Goal: Task Accomplishment & Management: Use online tool/utility

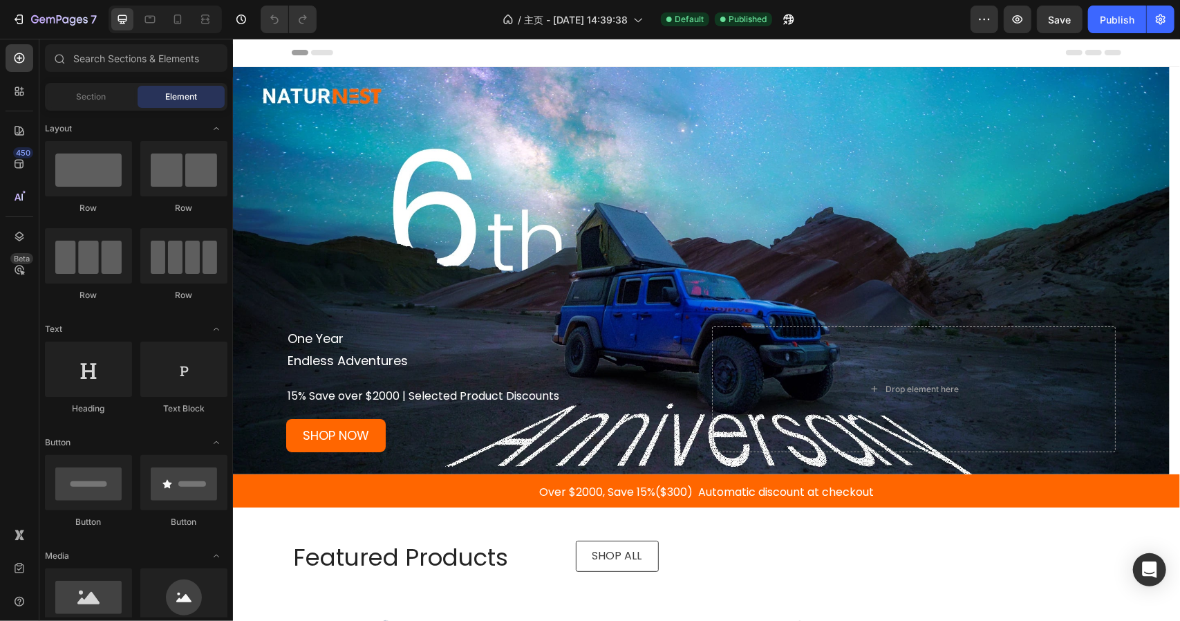
click at [841, 19] on div "/ 主页 - [DATE] 14:39:38 Default Published" at bounding box center [649, 20] width 643 height 28
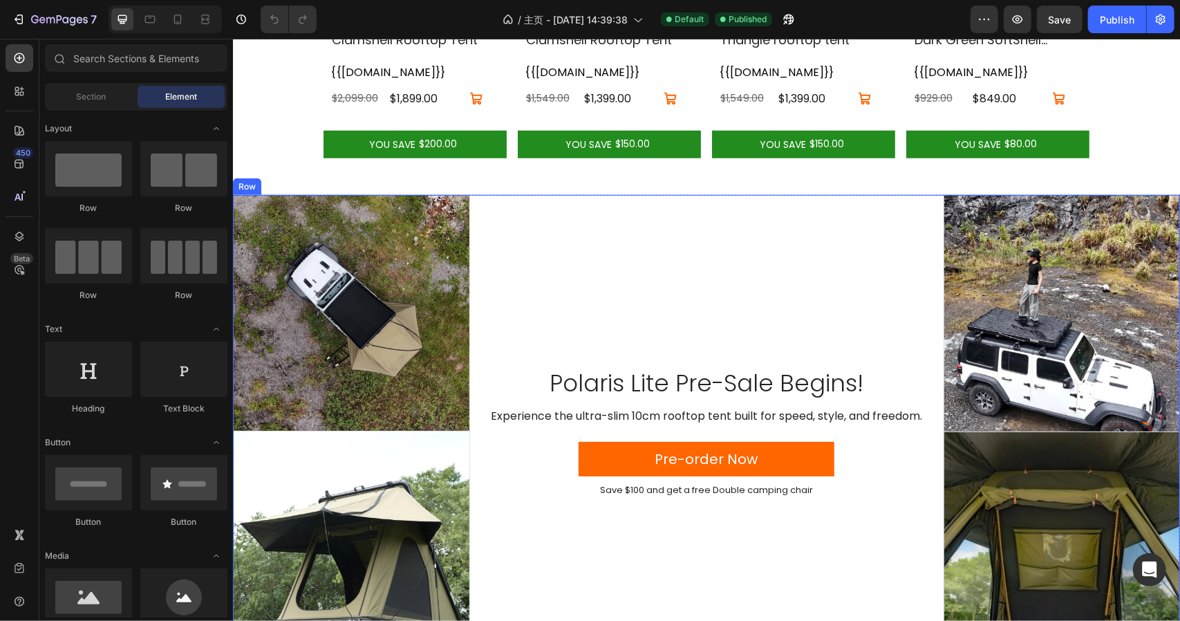
scroll to position [415, 0]
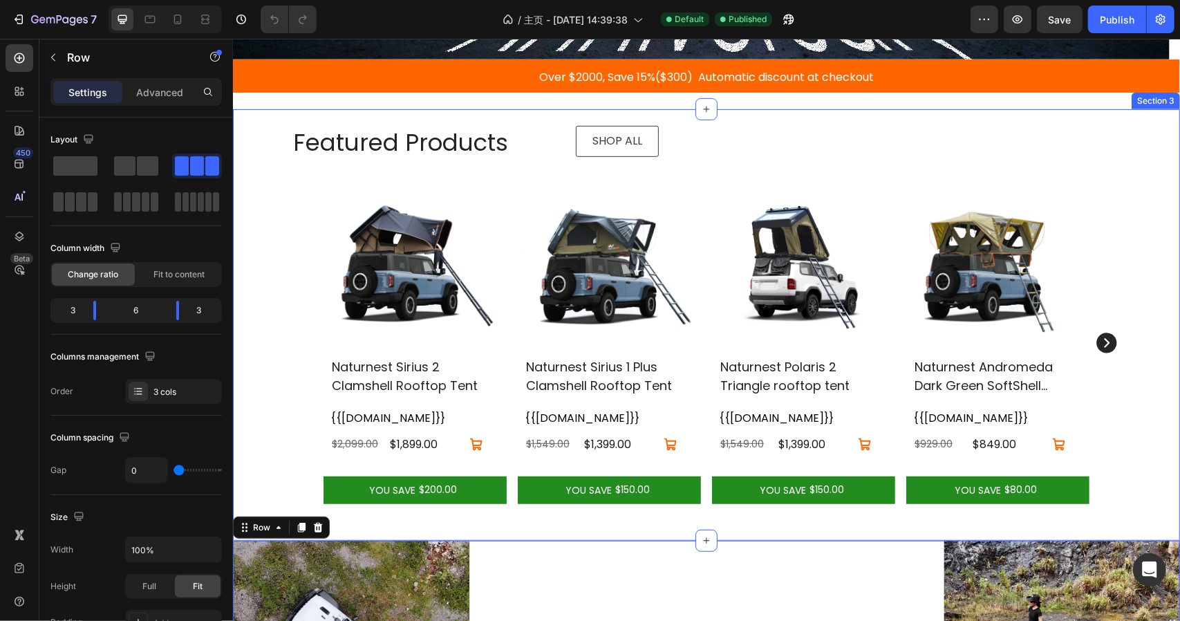
click at [252, 140] on div "Featured Products Heading SHOP ALL Button Row (P) Images Naturnest Sirius 2 Cla…" at bounding box center [706, 318] width 927 height 418
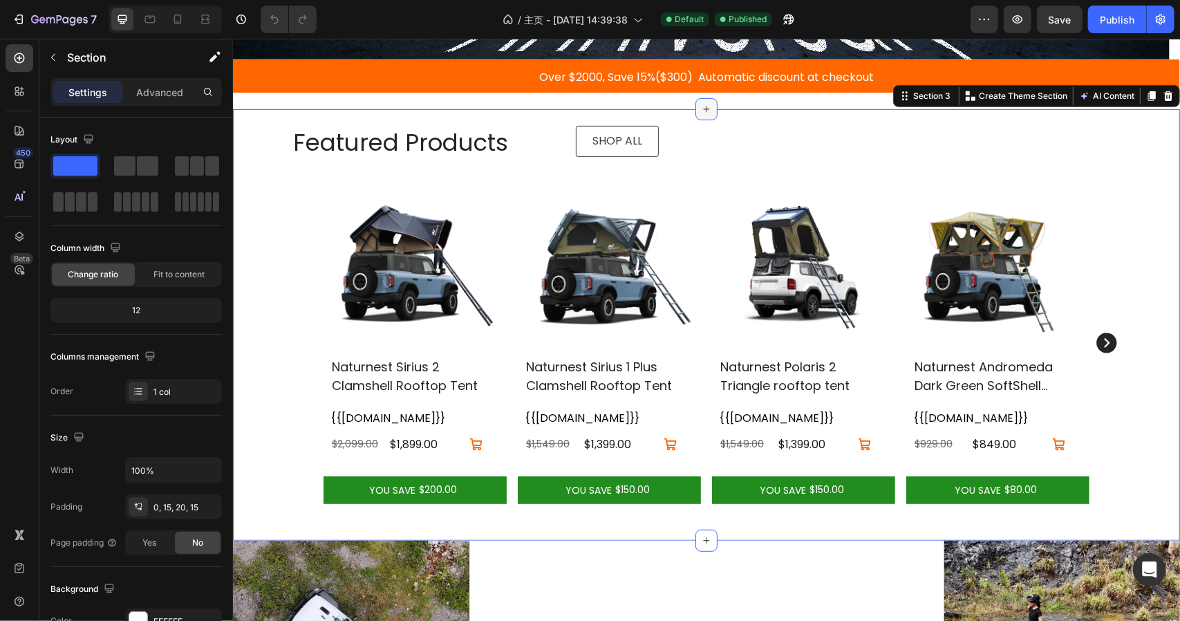
click at [703, 106] on icon at bounding box center [706, 108] width 11 height 11
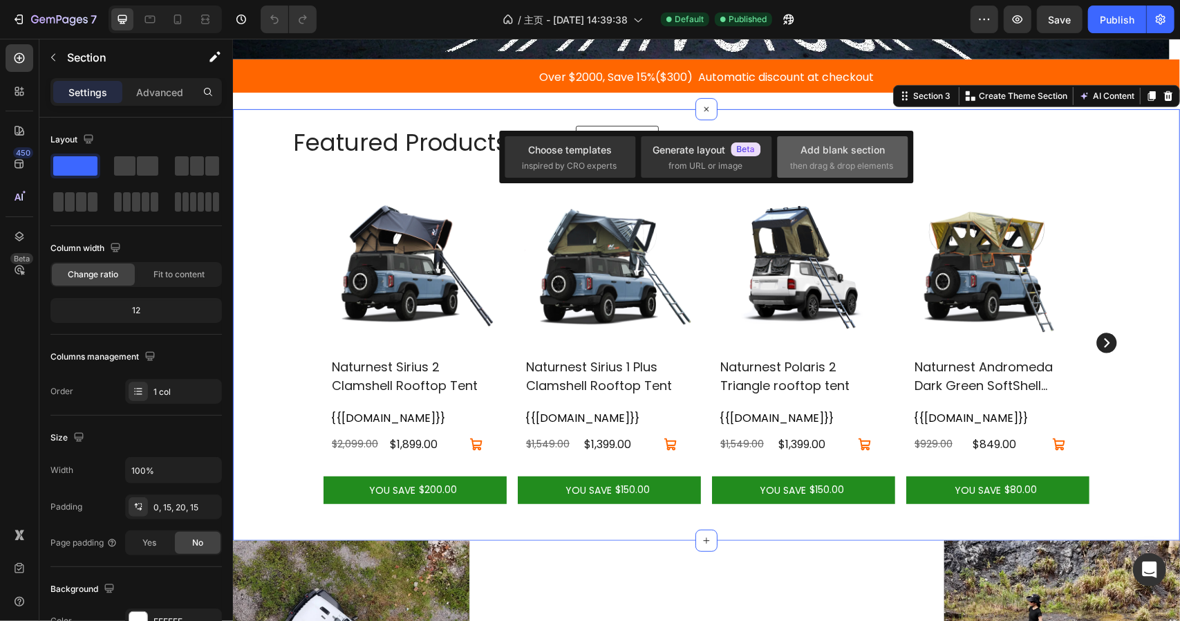
click at [840, 156] on div "Add blank section" at bounding box center [843, 149] width 84 height 15
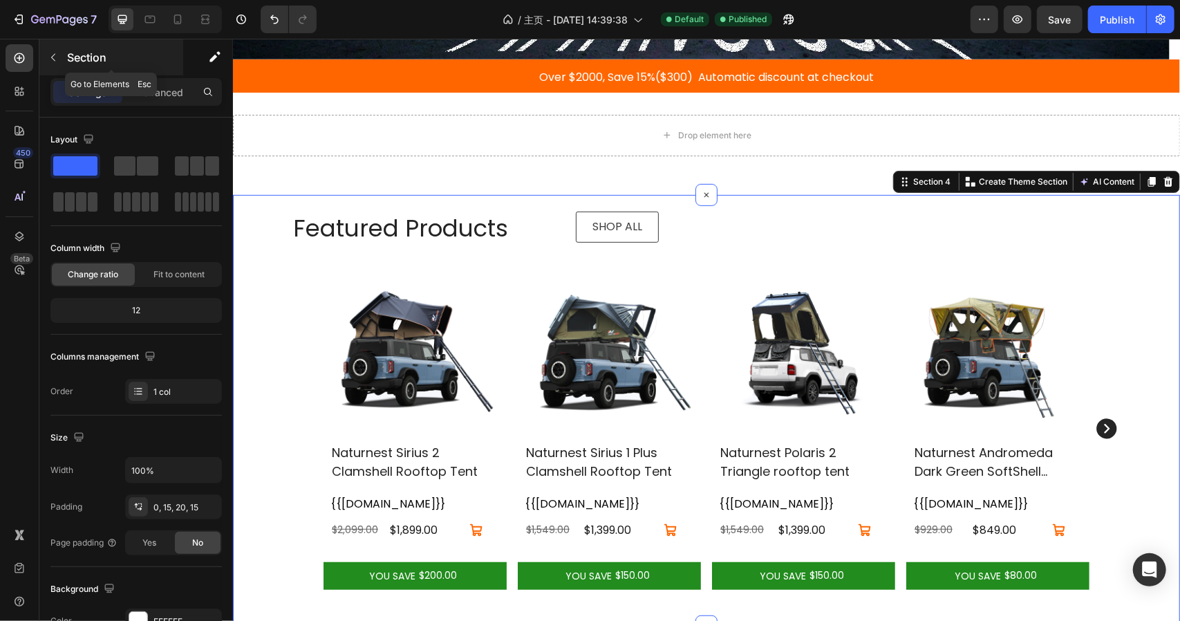
click at [59, 62] on button "button" at bounding box center [53, 57] width 22 height 22
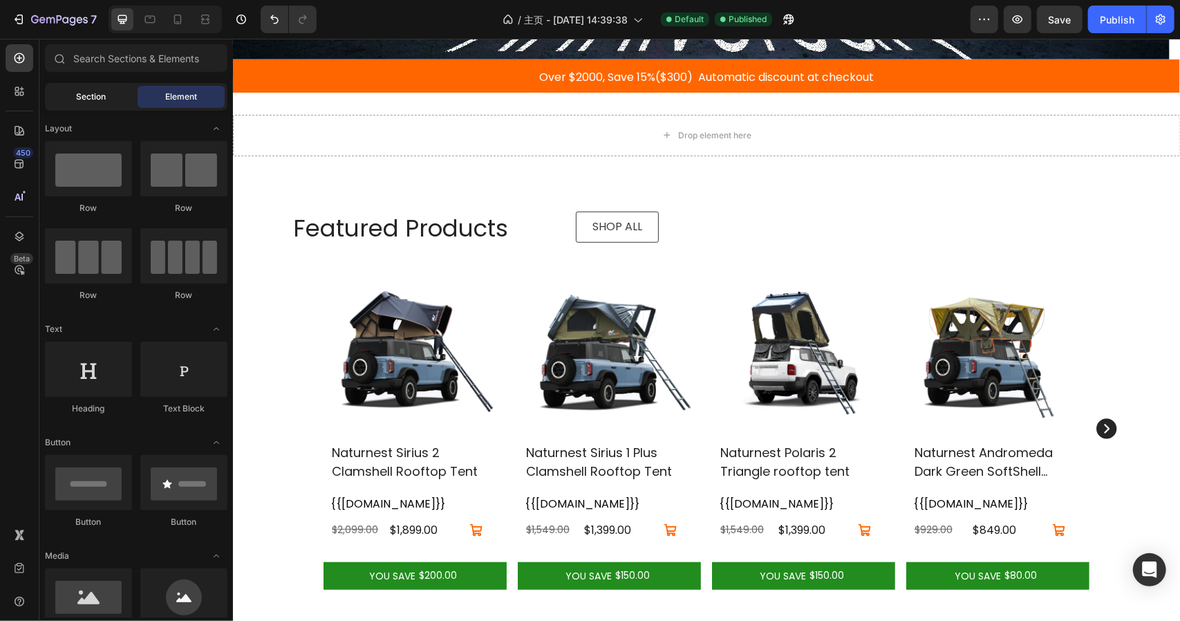
click at [83, 86] on div "Section" at bounding box center [91, 97] width 87 height 22
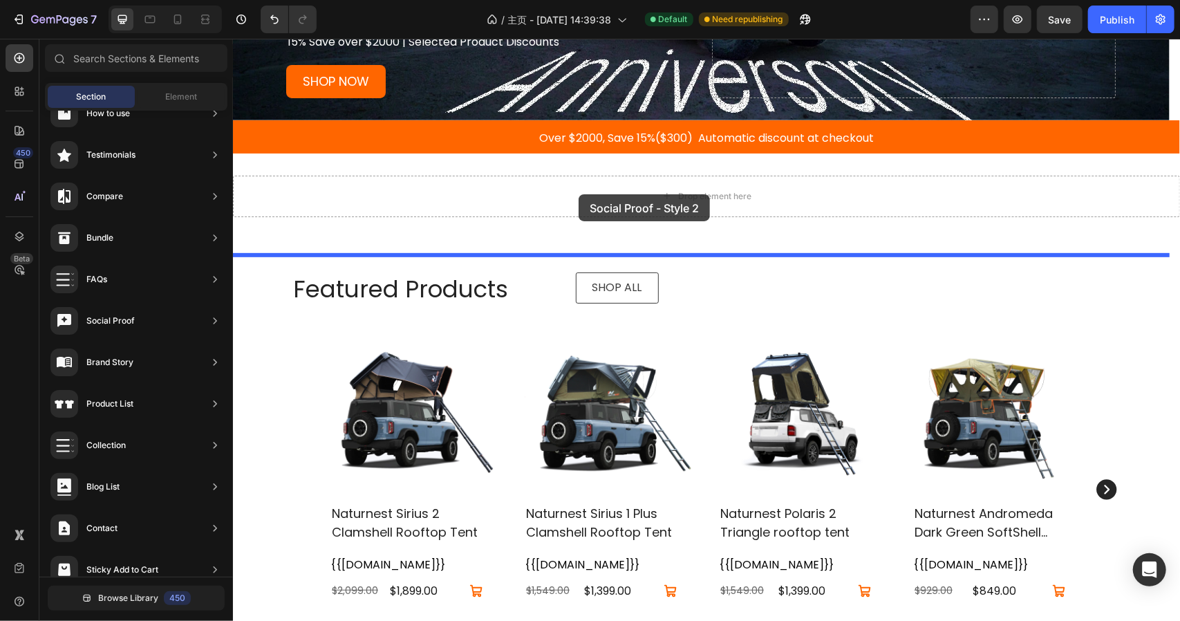
scroll to position [346, 0]
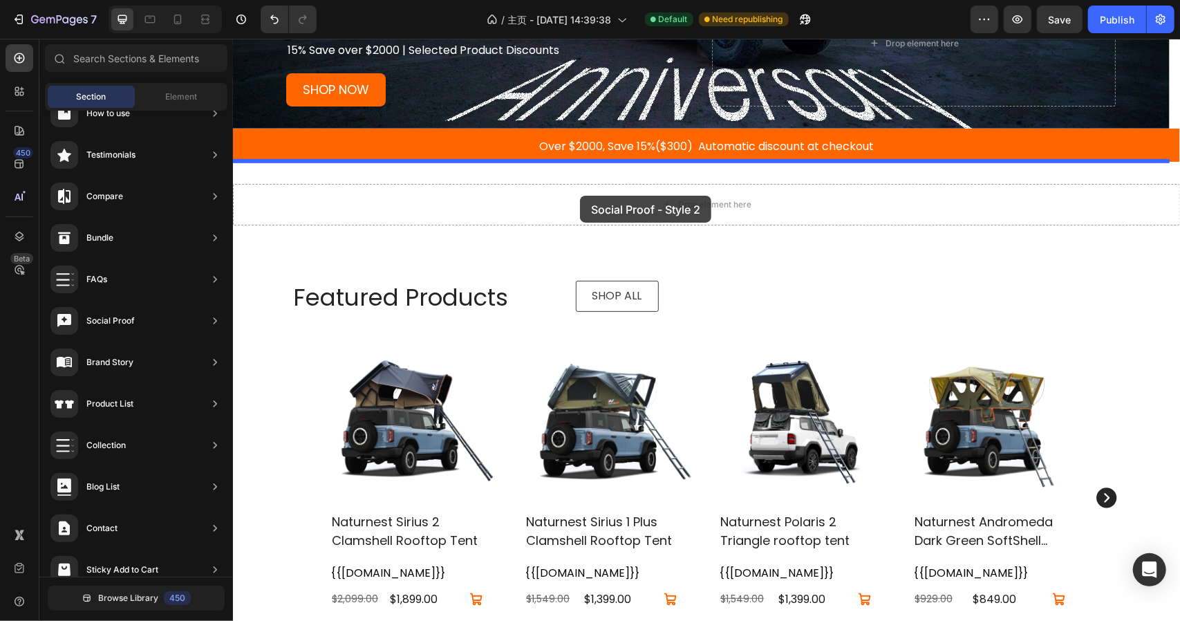
drag, startPoint x: 530, startPoint y: 383, endPoint x: 580, endPoint y: 195, distance: 194.6
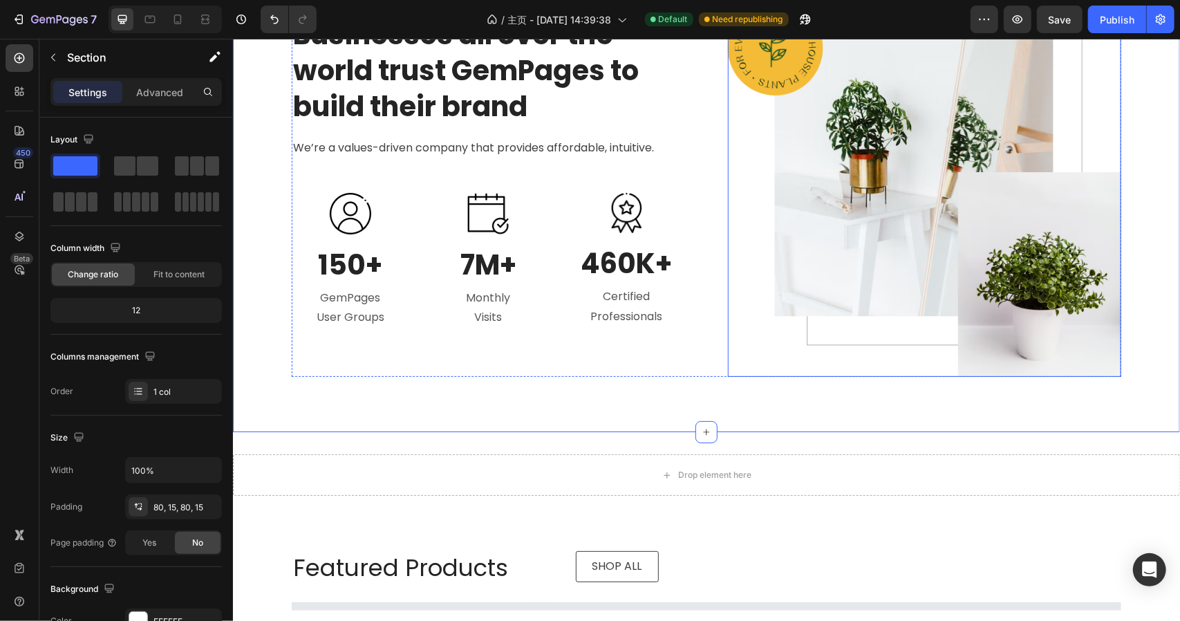
scroll to position [761, 0]
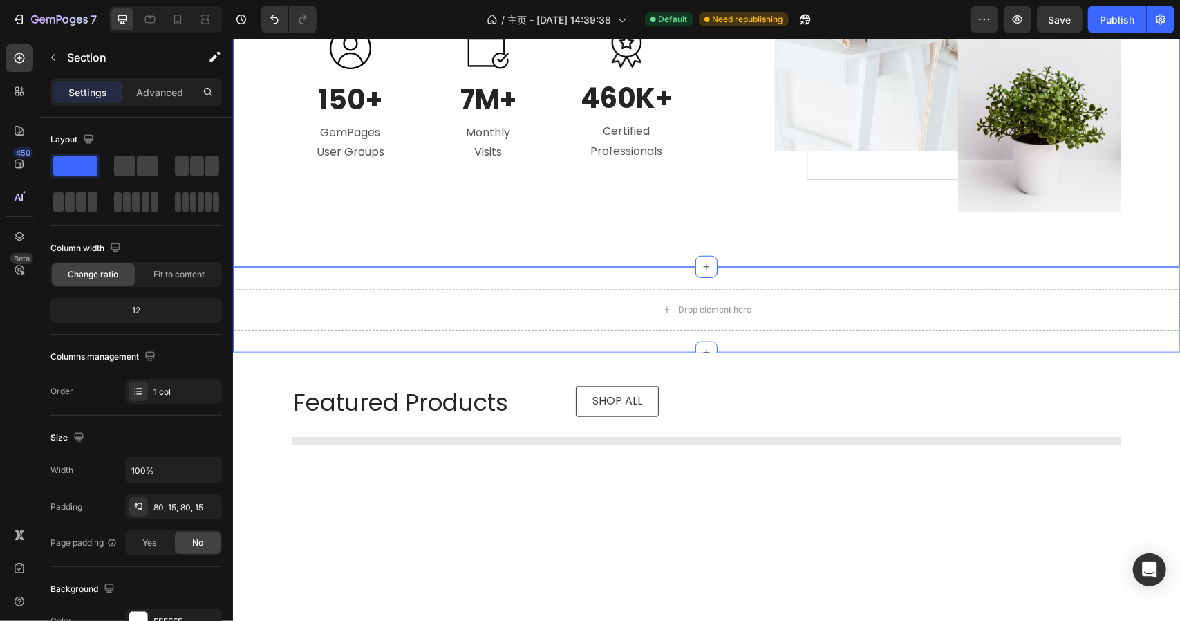
click at [533, 281] on div "Drop element here Section 4" at bounding box center [705, 309] width 947 height 86
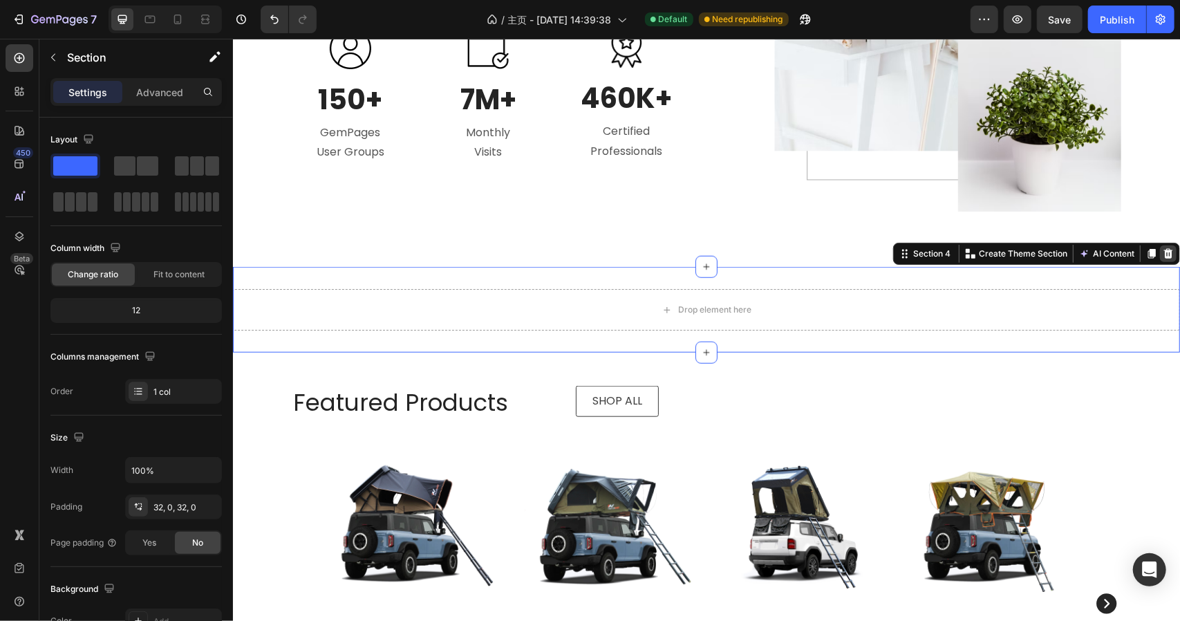
click at [1163, 249] on div at bounding box center [1168, 253] width 17 height 17
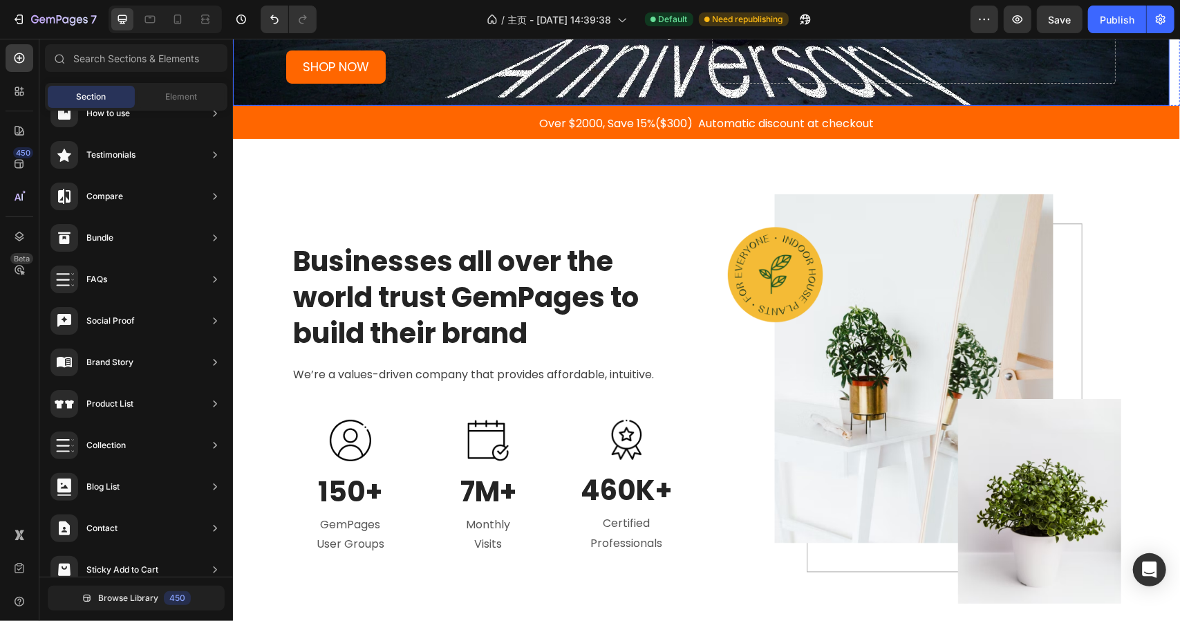
scroll to position [415, 0]
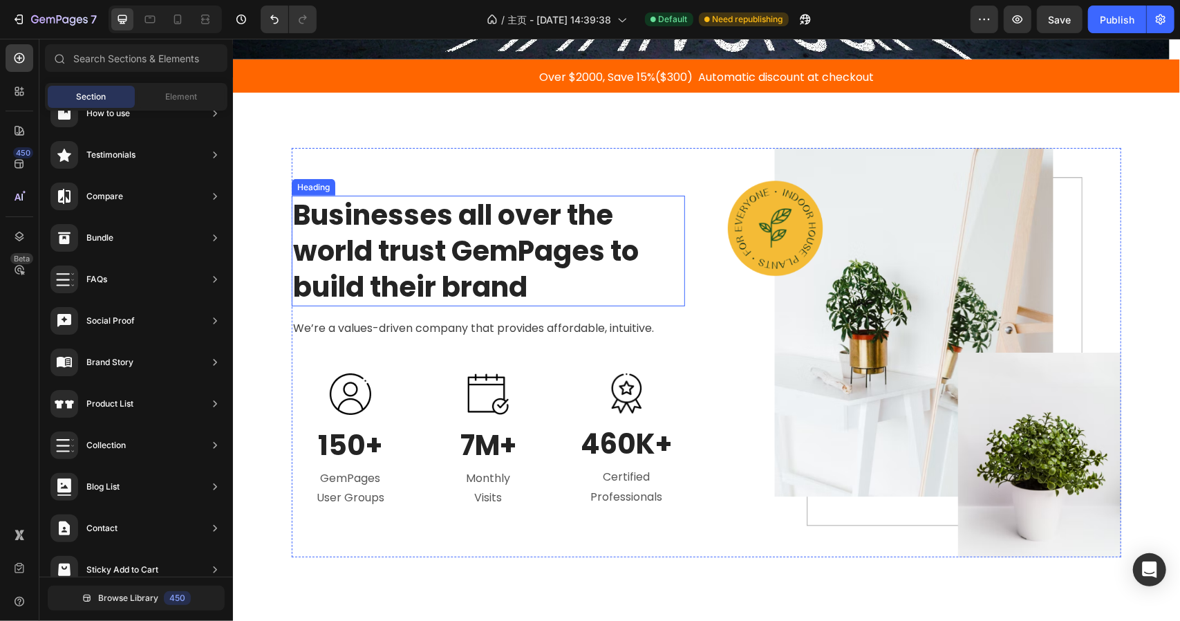
click at [342, 237] on p "Businesses all over the world trust GemPages to build their brand" at bounding box center [488, 250] width 391 height 108
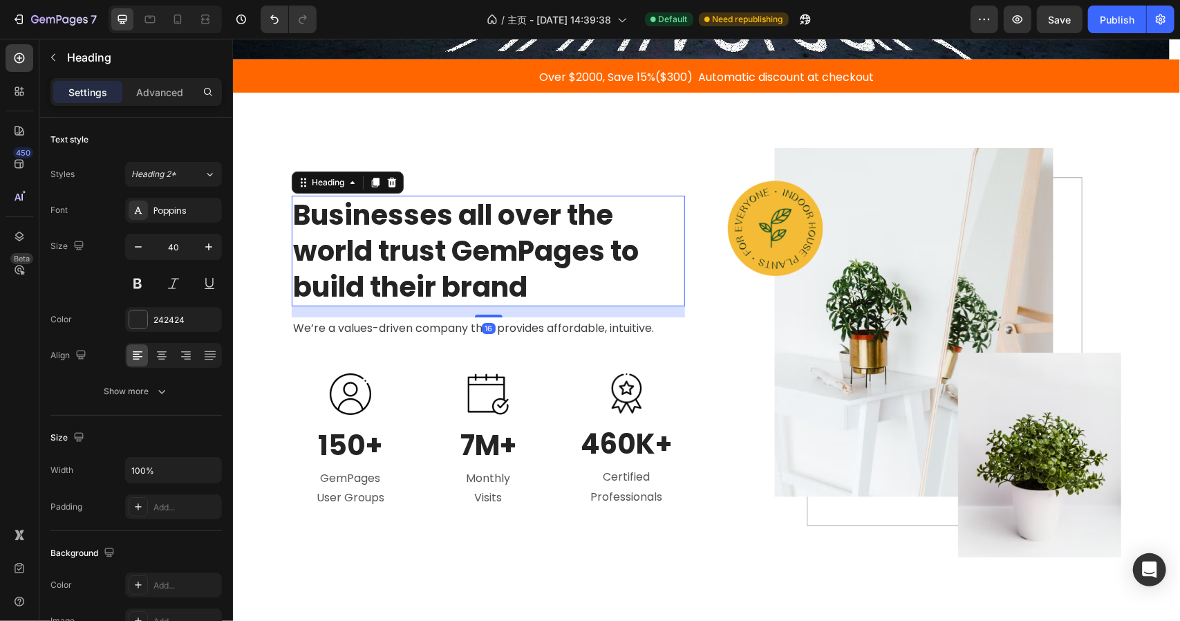
click at [503, 228] on p "Businesses all over the world trust GemPages to build their brand" at bounding box center [488, 250] width 391 height 108
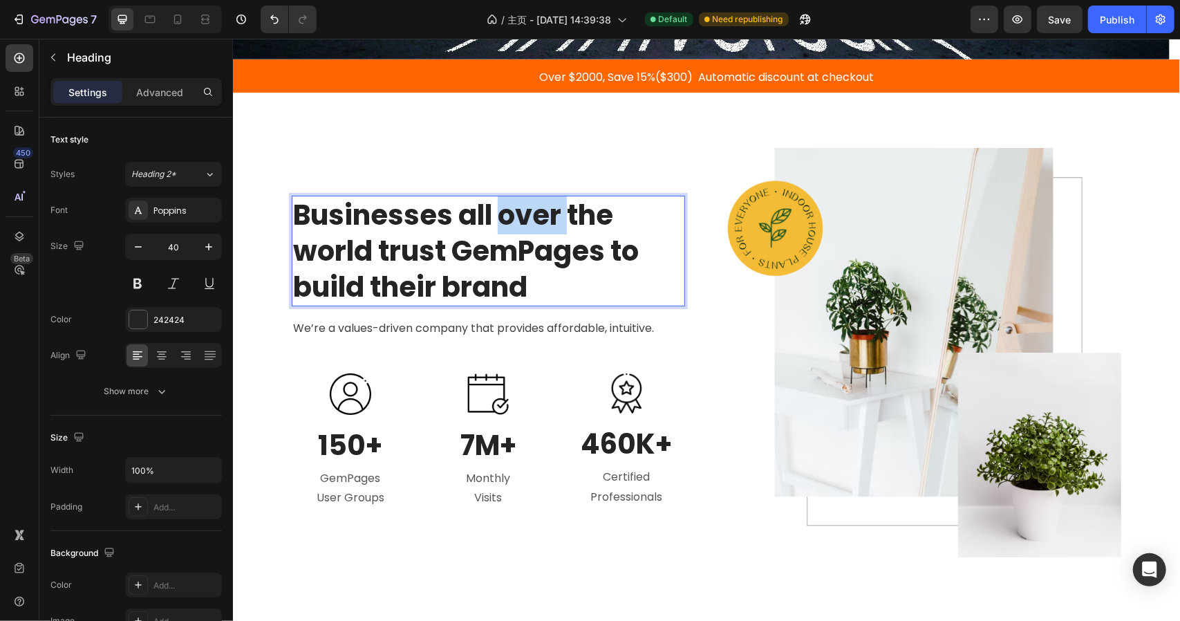
click at [503, 228] on p "Businesses all over the world trust GemPages to build their brand" at bounding box center [488, 250] width 391 height 108
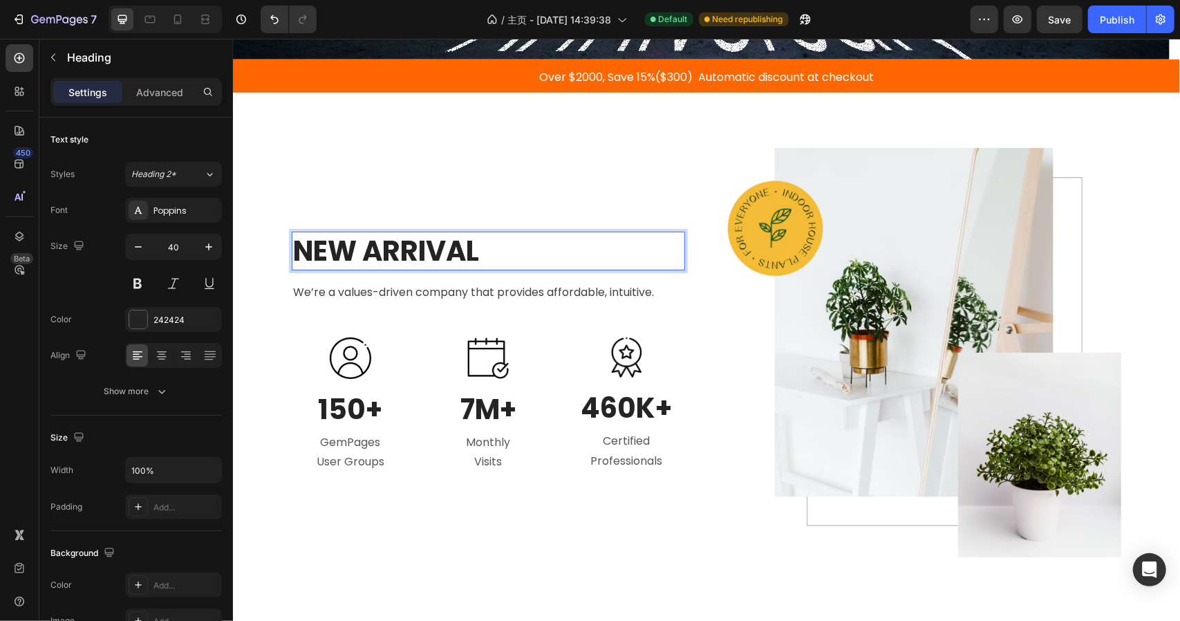
click at [442, 317] on div "NEW ARRIVAL Heading 16 We’re a values-driven company that provides affordable, …" at bounding box center [487, 351] width 393 height 409
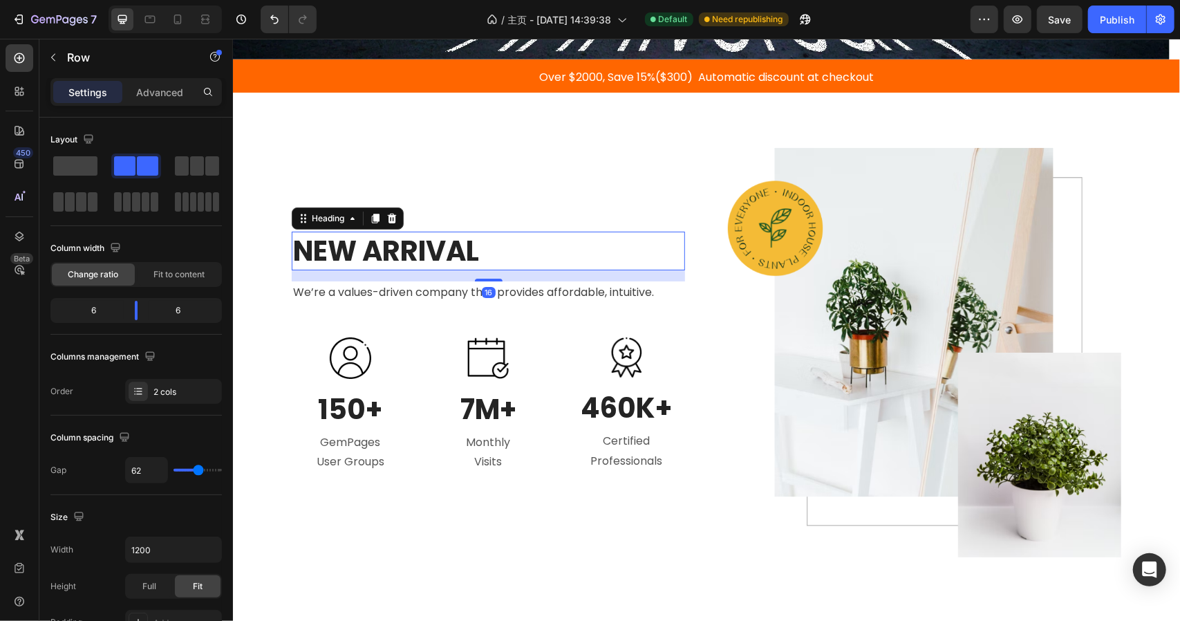
click at [353, 251] on p "NEW ARRIVAL" at bounding box center [488, 250] width 391 height 36
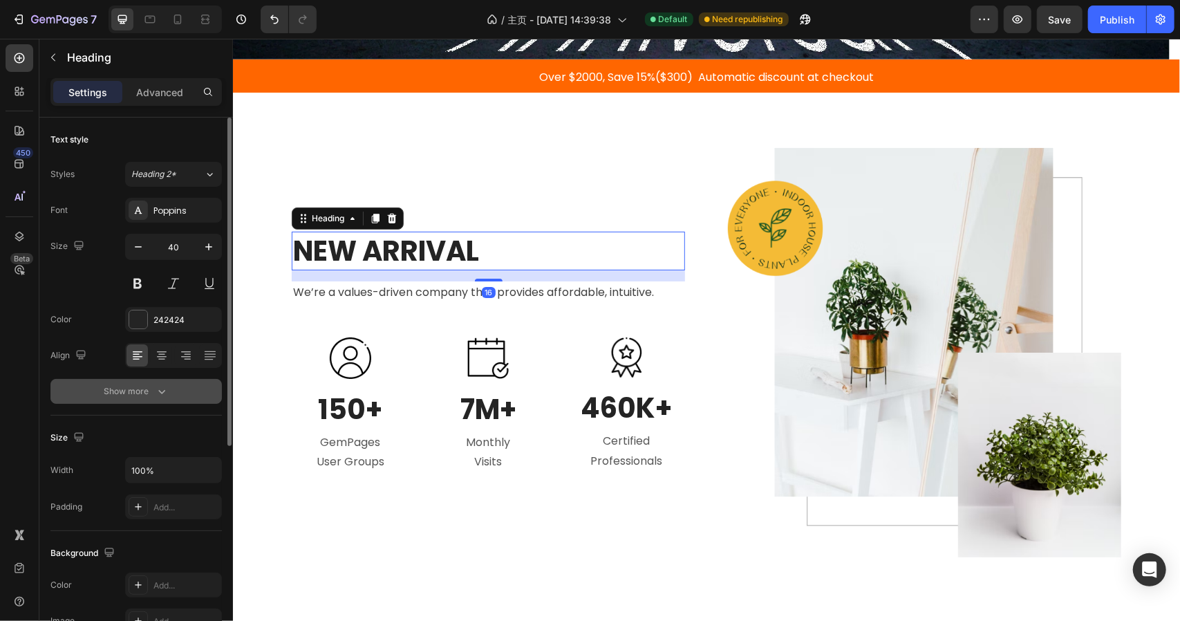
click at [140, 402] on button "Show more" at bounding box center [136, 391] width 172 height 25
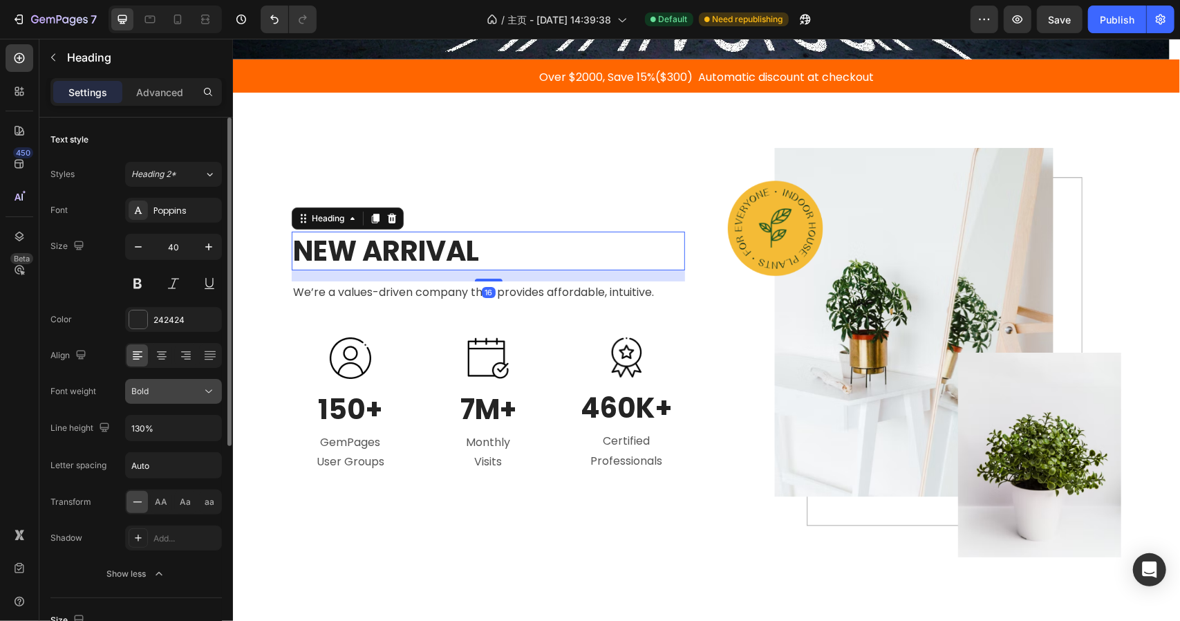
click at [170, 389] on div "Bold" at bounding box center [166, 391] width 71 height 12
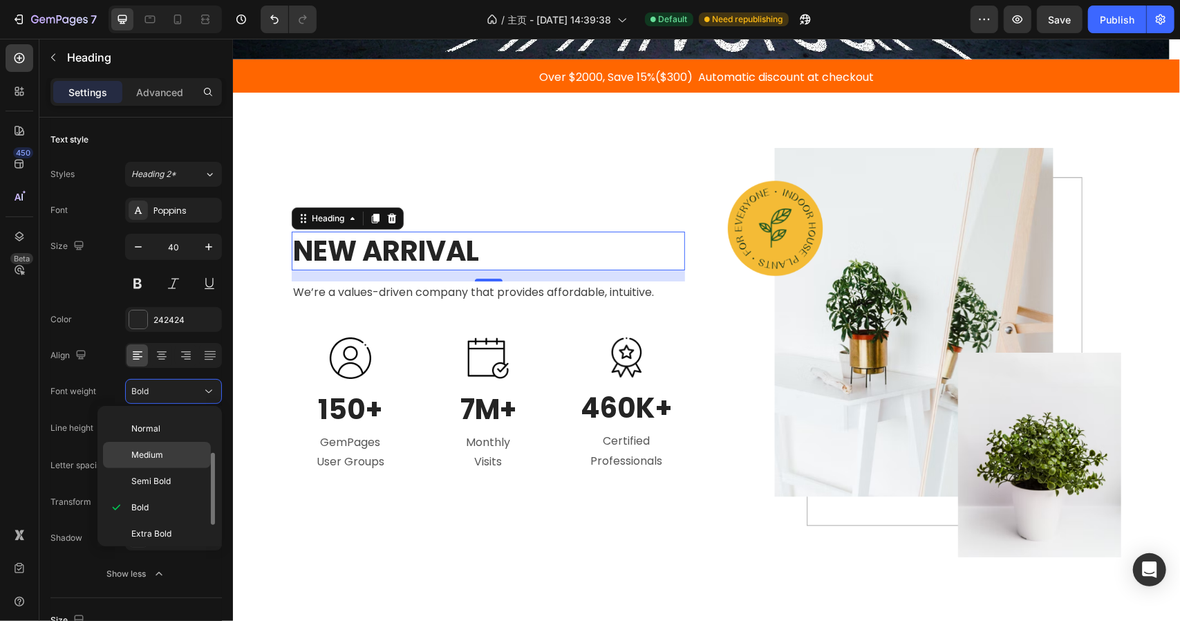
click at [156, 458] on span "Medium" at bounding box center [147, 455] width 32 height 12
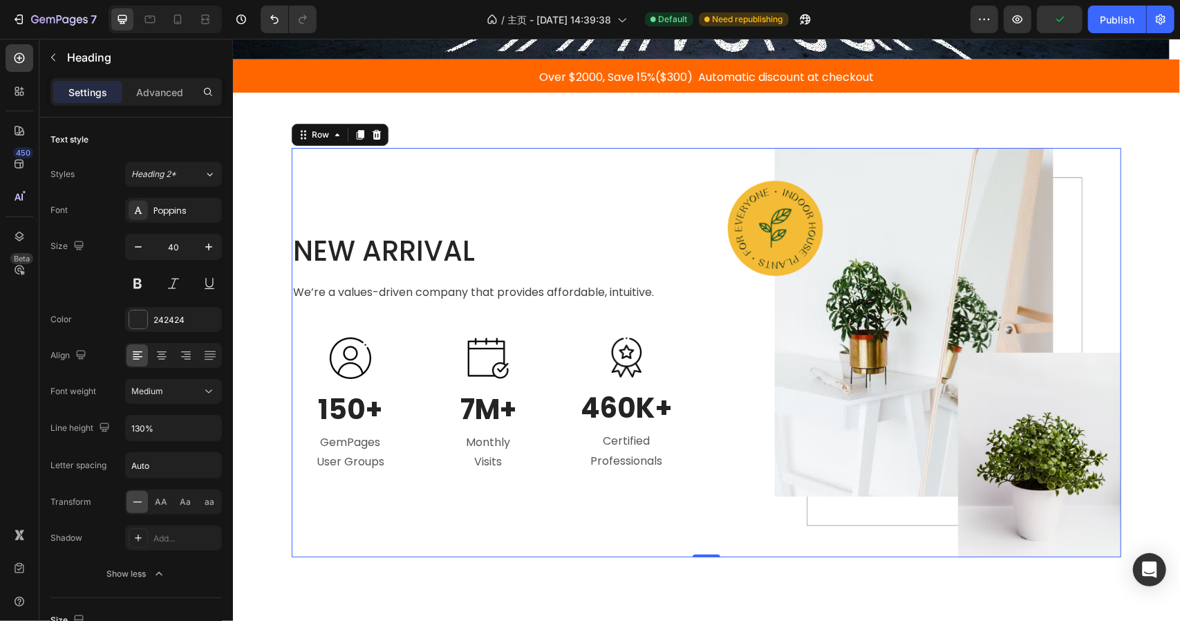
click at [712, 290] on div "NEW ARRIVAL Heading We’re a values-driven company that provides affordable, int…" at bounding box center [706, 351] width 830 height 409
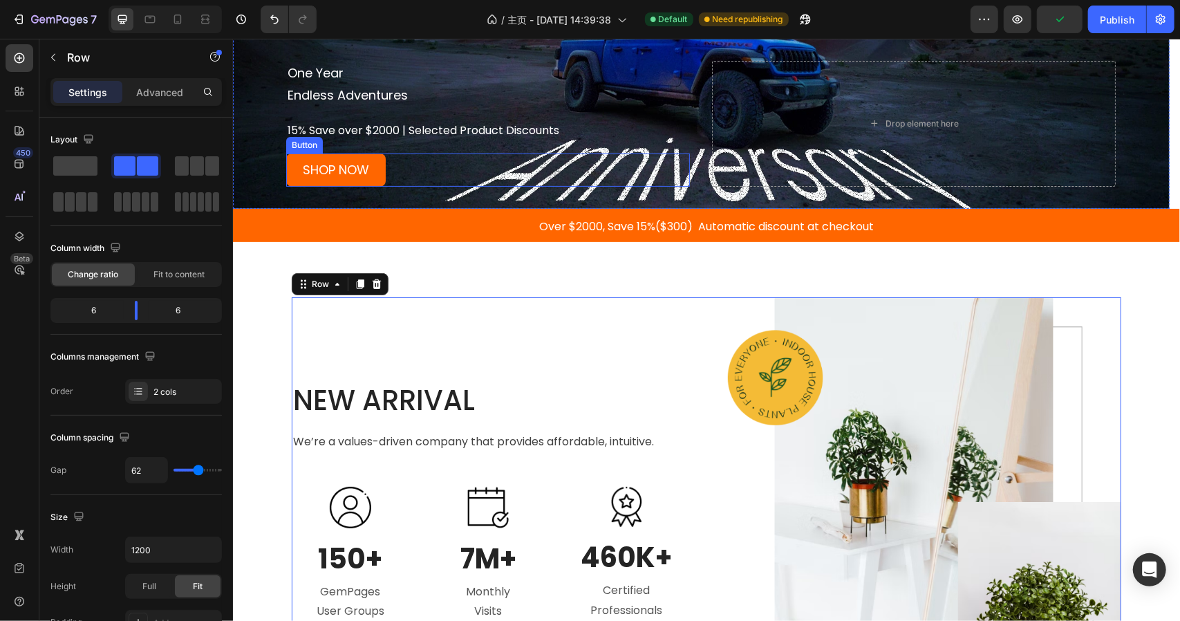
scroll to position [277, 0]
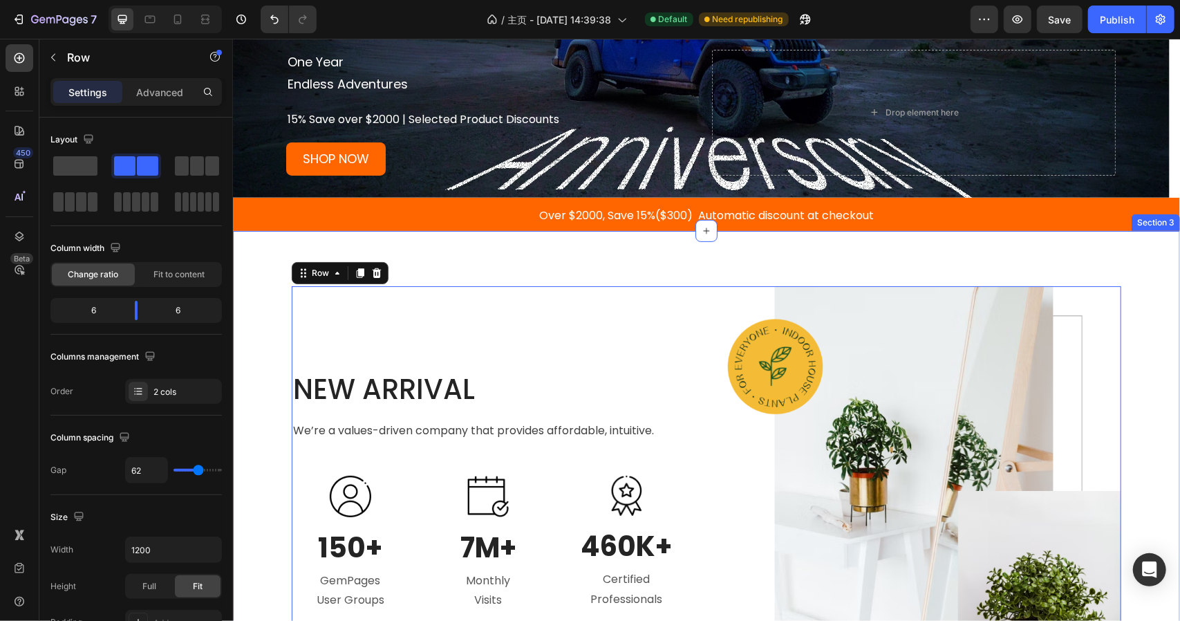
click at [709, 270] on div "NEW ARRIVAL Heading We’re a values-driven company that provides affordable, int…" at bounding box center [705, 490] width 947 height 520
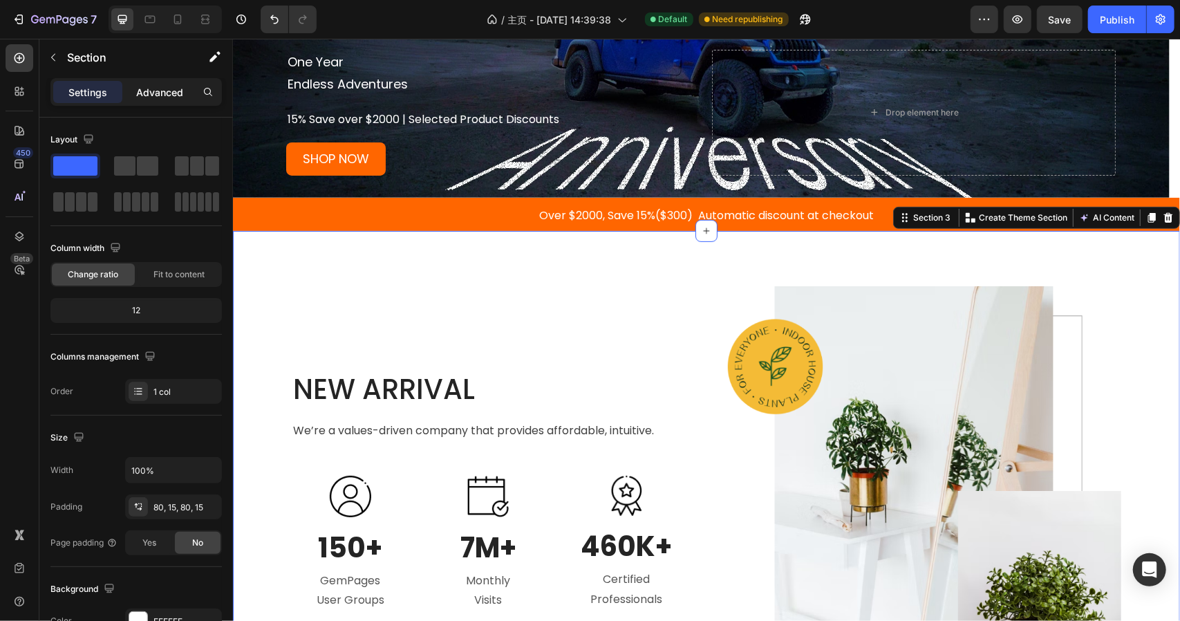
click at [142, 95] on p "Advanced" at bounding box center [159, 92] width 47 height 15
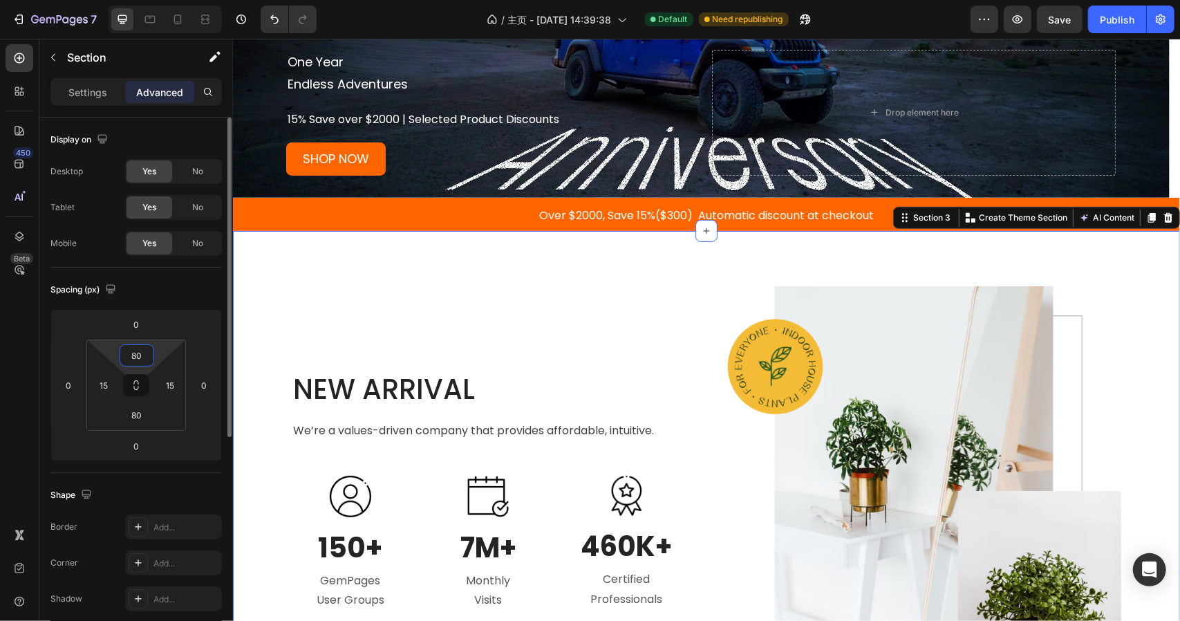
click at [145, 350] on input "80" at bounding box center [137, 355] width 28 height 21
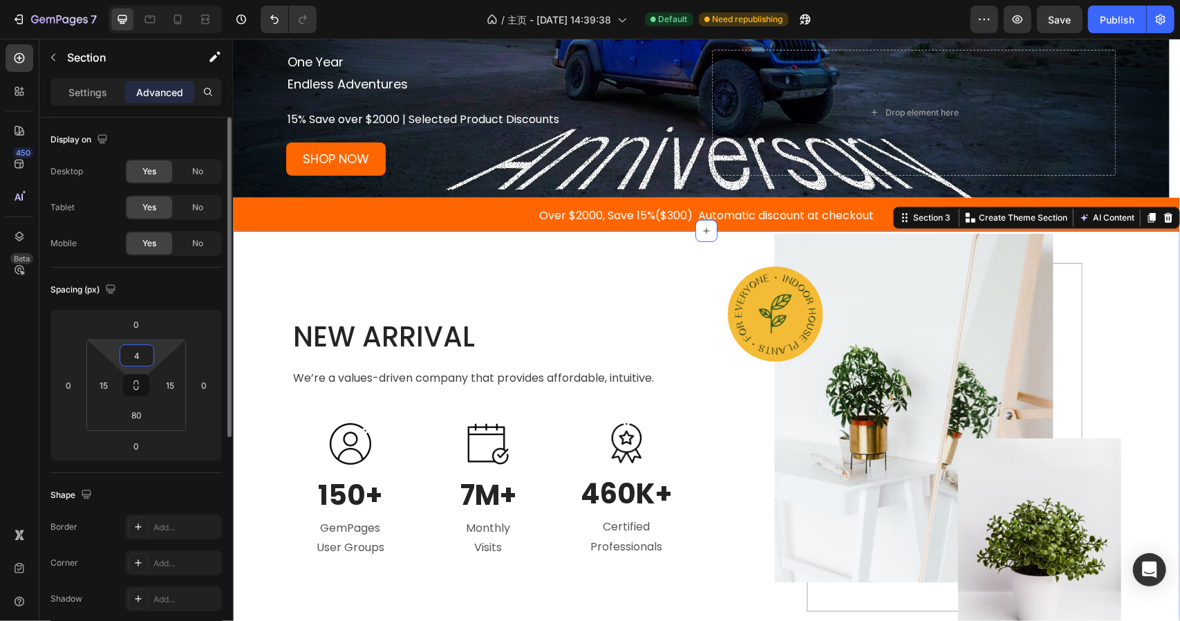
type input "40"
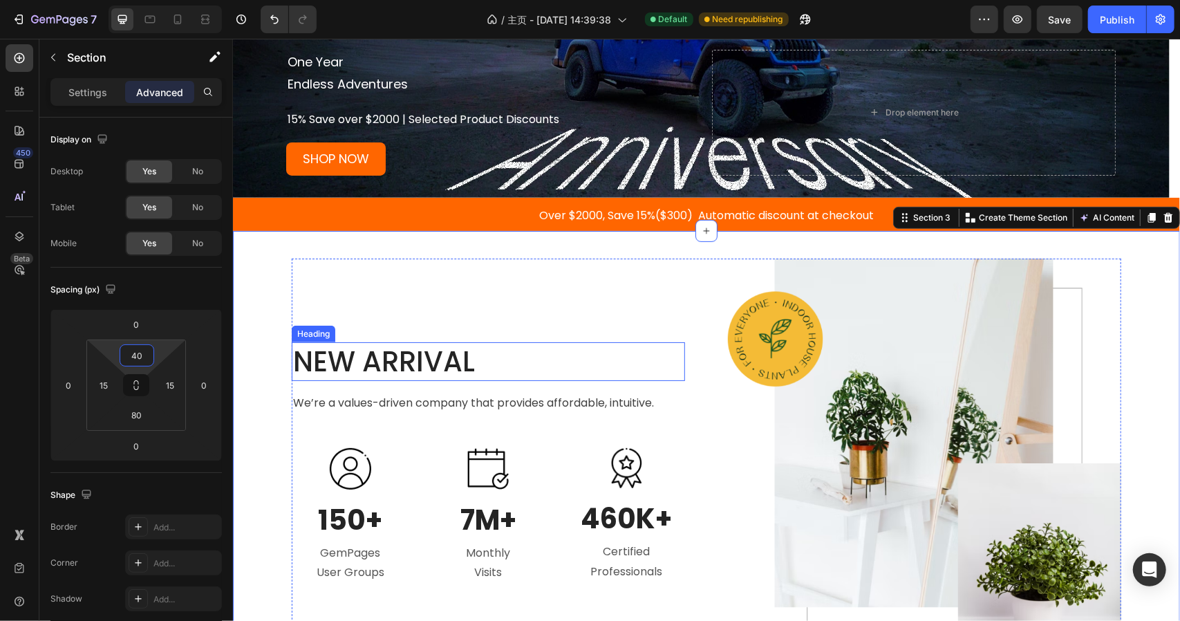
click at [454, 360] on p "NEW ARRIVAL" at bounding box center [488, 361] width 391 height 36
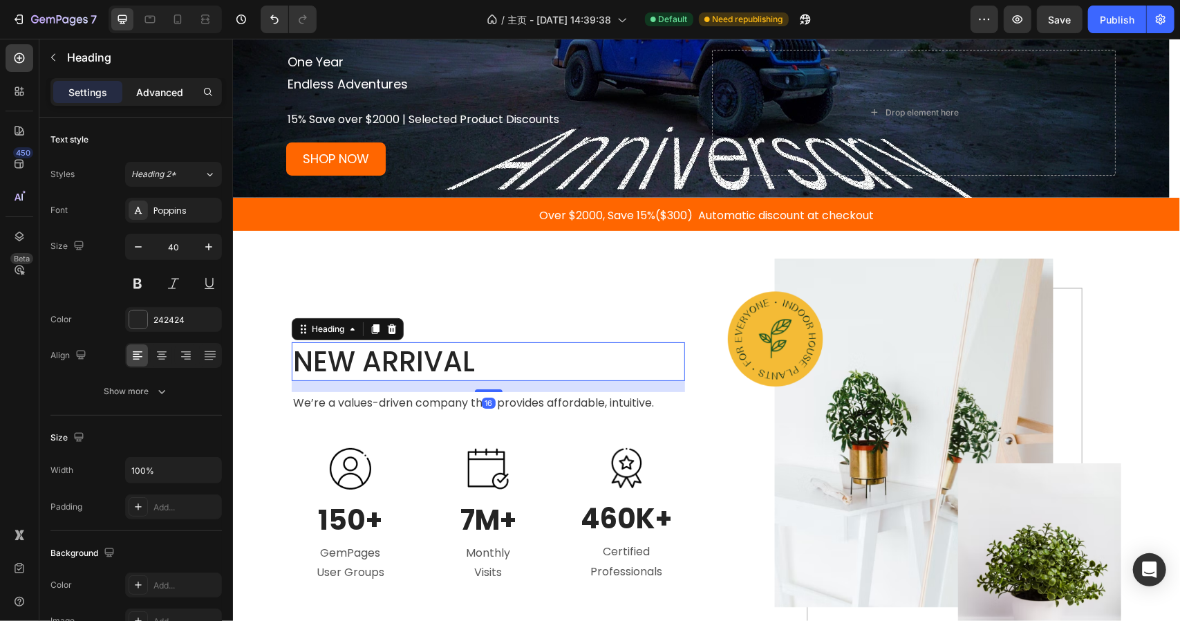
click at [151, 89] on p "Advanced" at bounding box center [159, 92] width 47 height 15
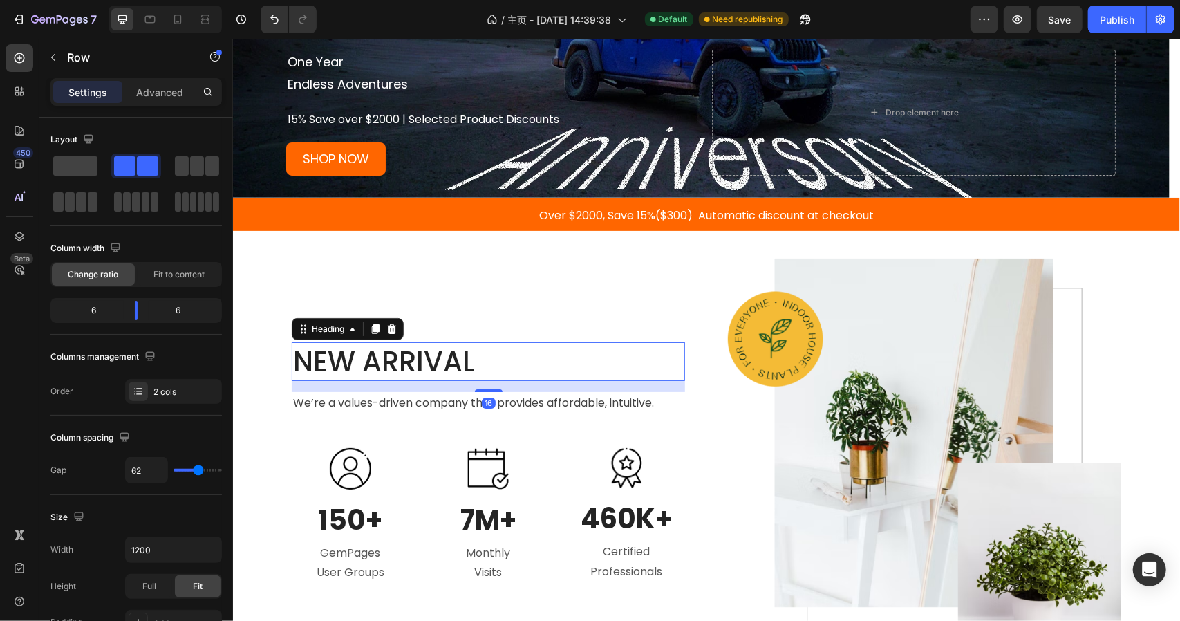
click at [465, 335] on div "NEW ARRIVAL Heading 16 We’re a values-driven company that provides affordable, …" at bounding box center [487, 462] width 393 height 409
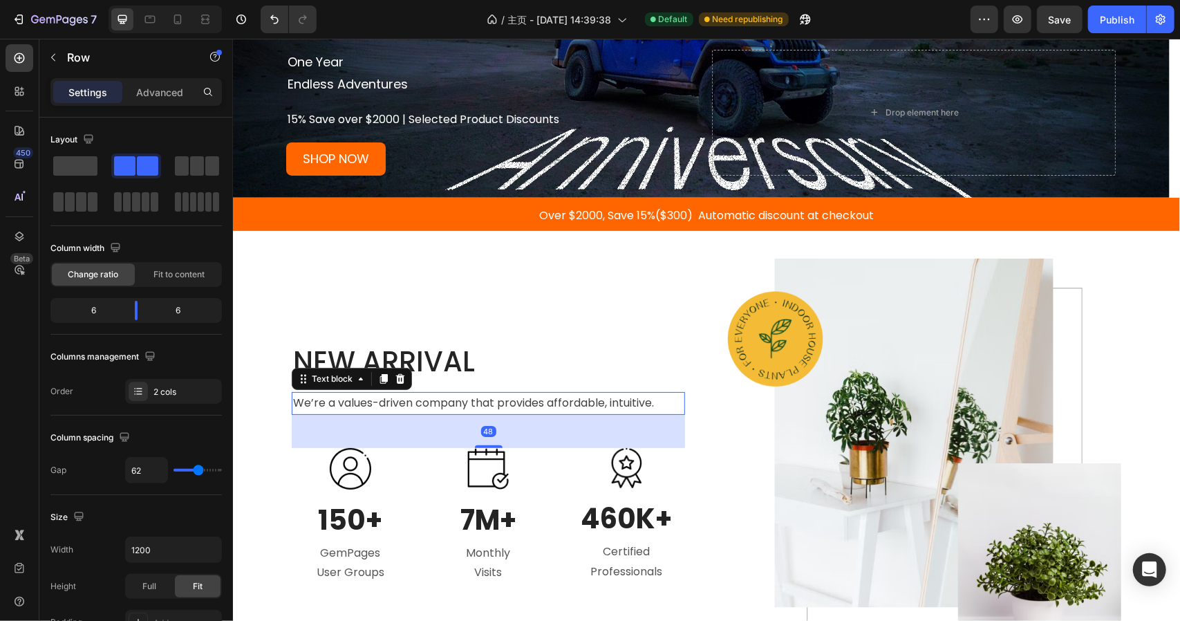
click at [676, 397] on p "We’re a values-driven company that provides affordable, intuitive." at bounding box center [488, 403] width 391 height 20
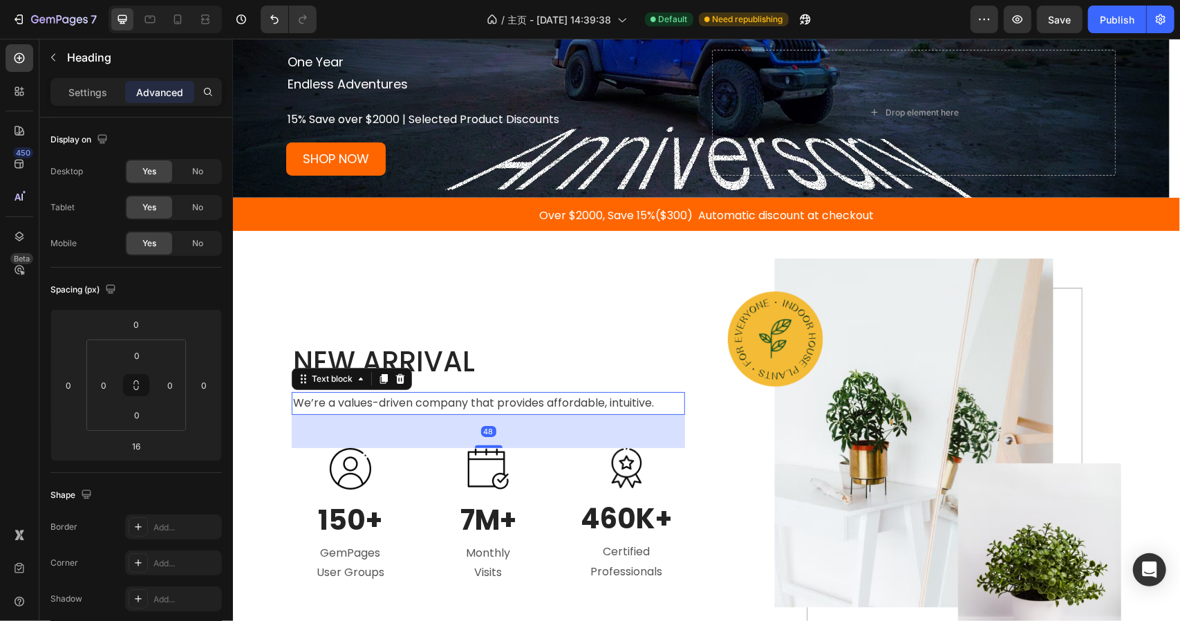
click at [658, 363] on p "NEW ARRIVAL" at bounding box center [488, 361] width 391 height 36
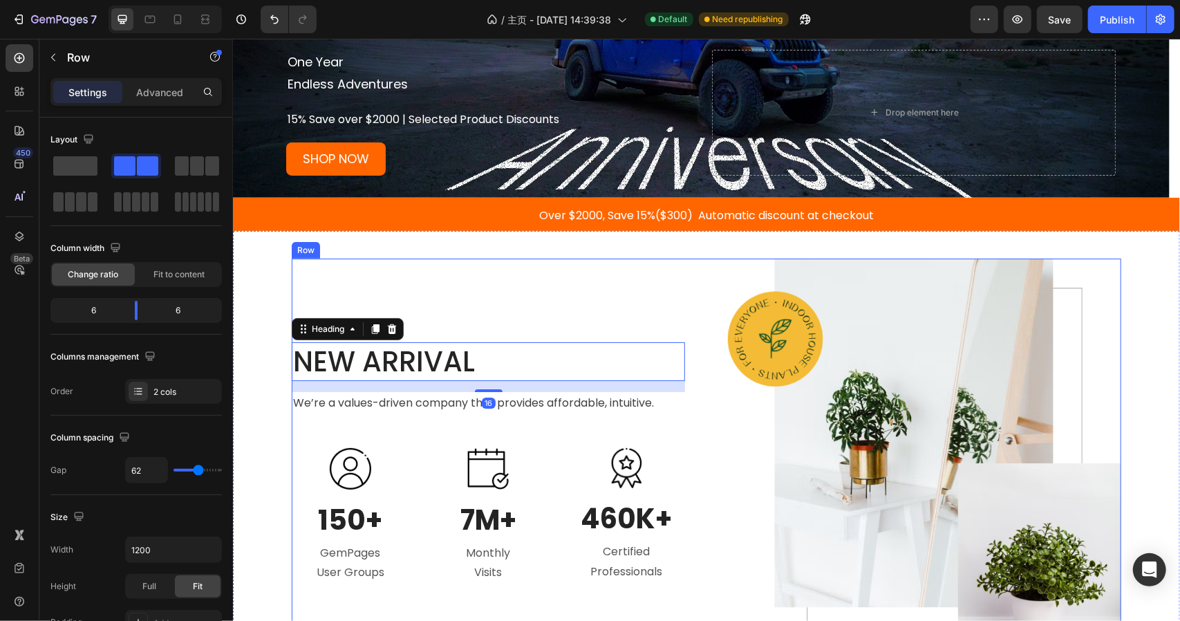
click at [339, 416] on div "NEW ARRIVAL Heading 16 We’re a values-driven company that provides affordable, …" at bounding box center [487, 462] width 393 height 409
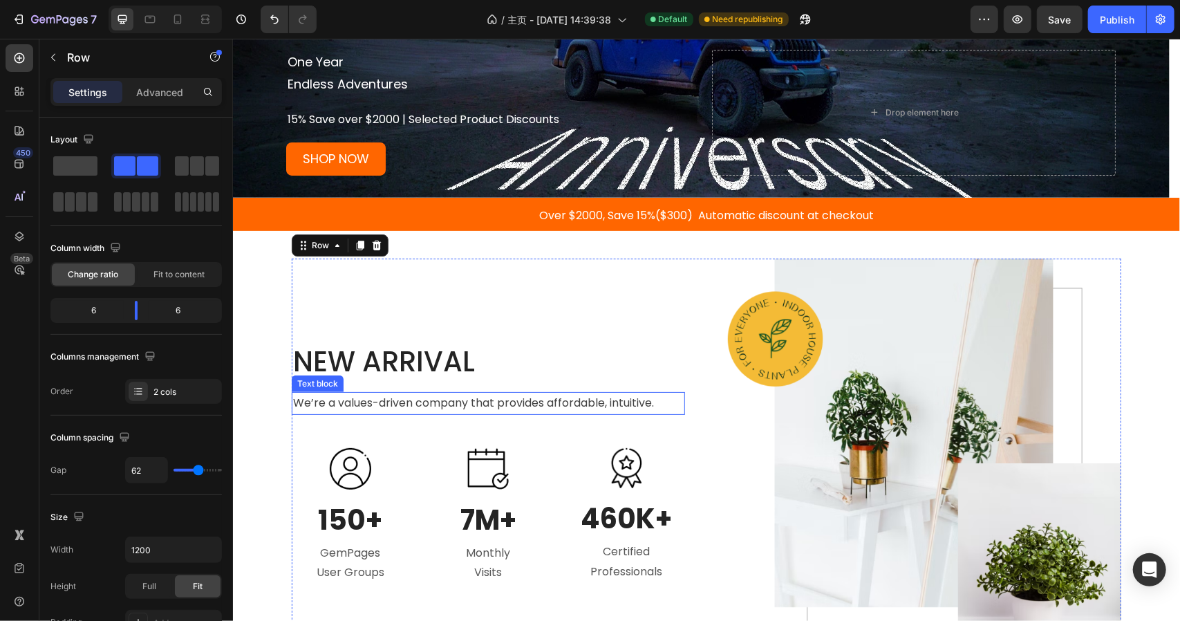
click at [390, 391] on div "We’re a values-driven company that provides affordable, intuitive." at bounding box center [487, 402] width 393 height 23
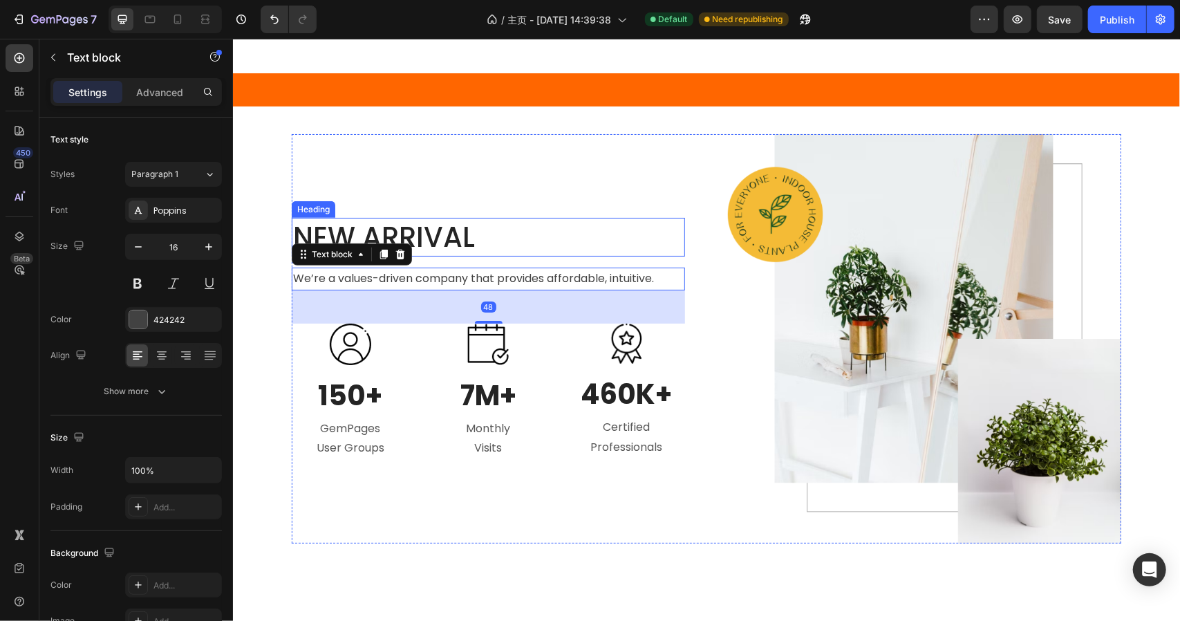
scroll to position [484, 0]
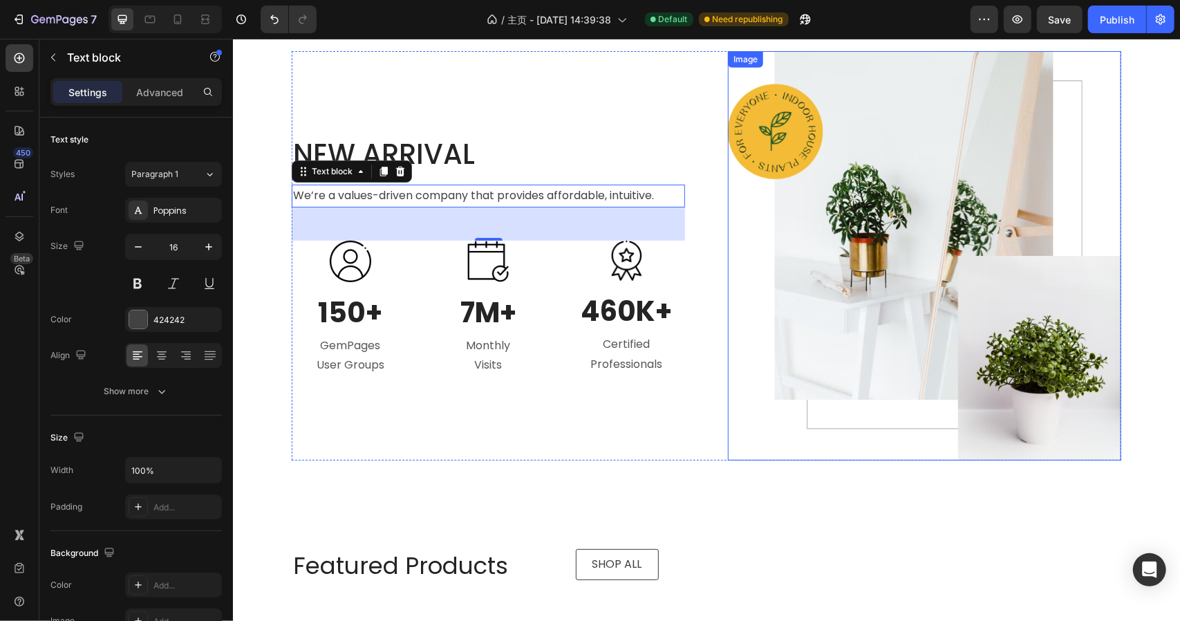
click at [878, 127] on img at bounding box center [923, 254] width 393 height 409
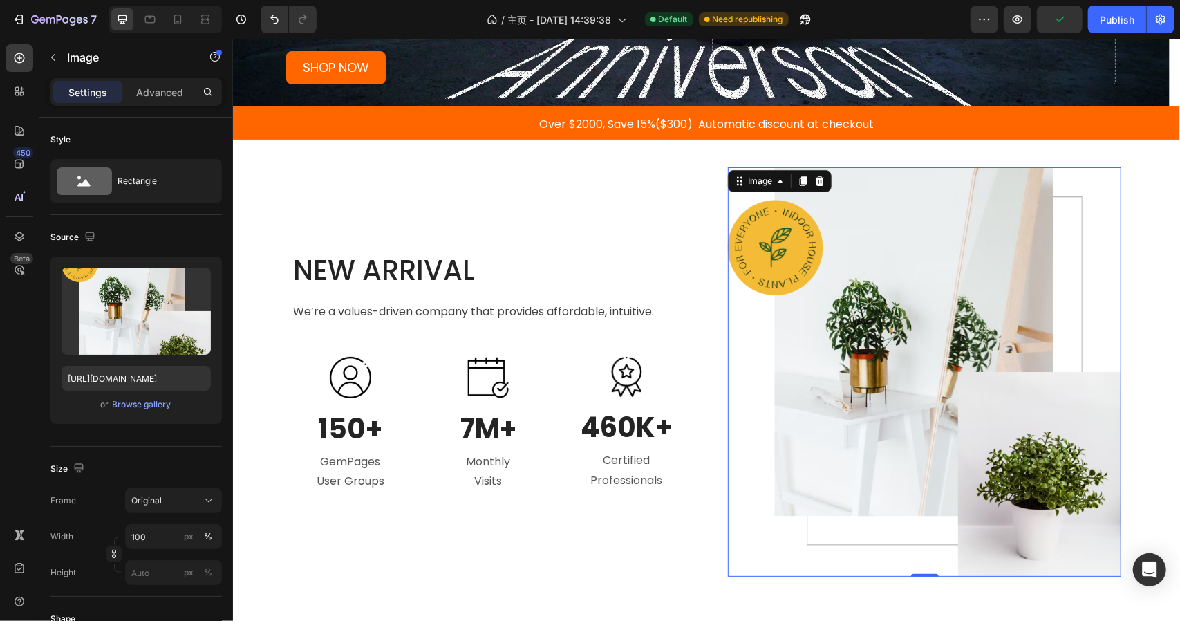
scroll to position [415, 0]
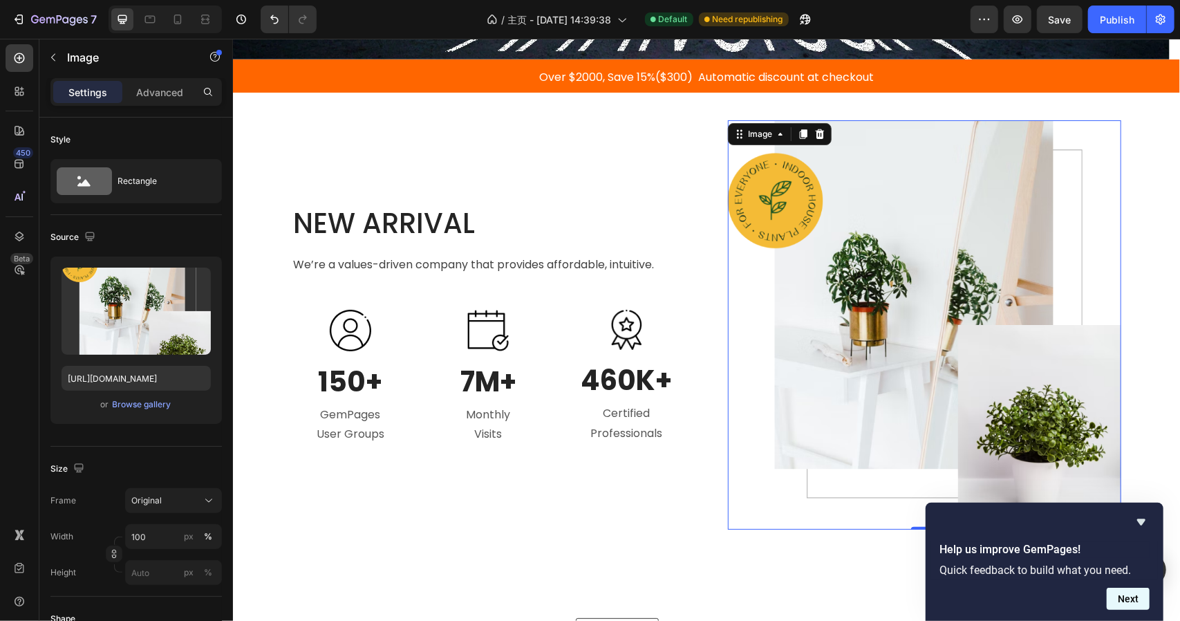
click at [1127, 599] on button "Next" at bounding box center [1128, 599] width 43 height 22
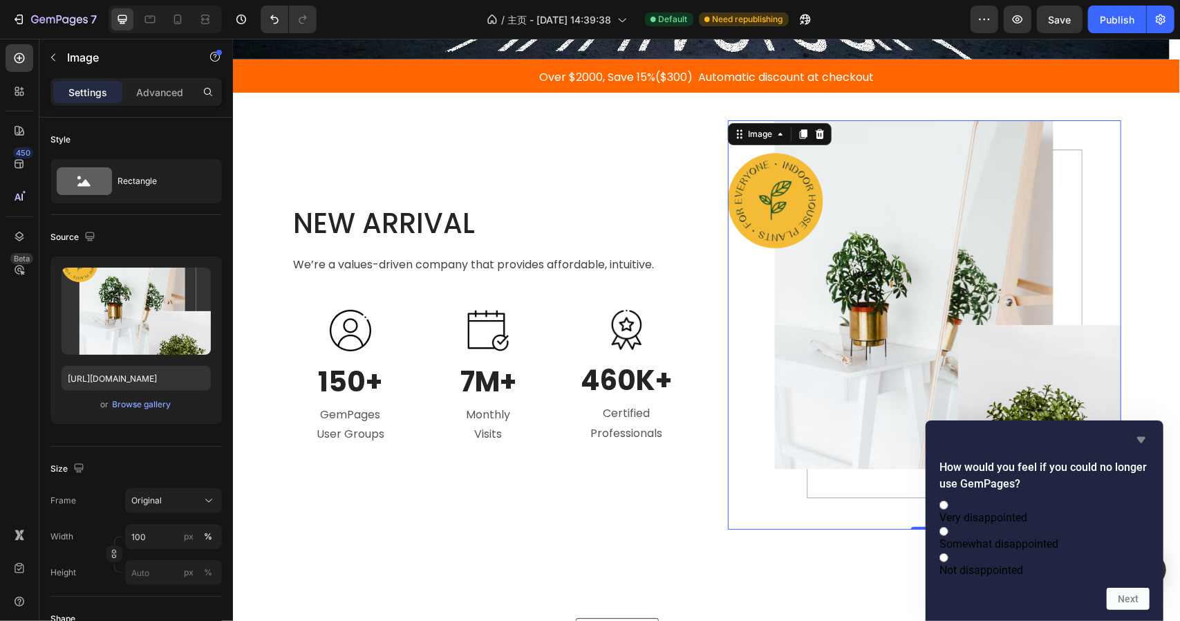
click at [1140, 437] on icon "Hide survey" at bounding box center [1142, 440] width 8 height 6
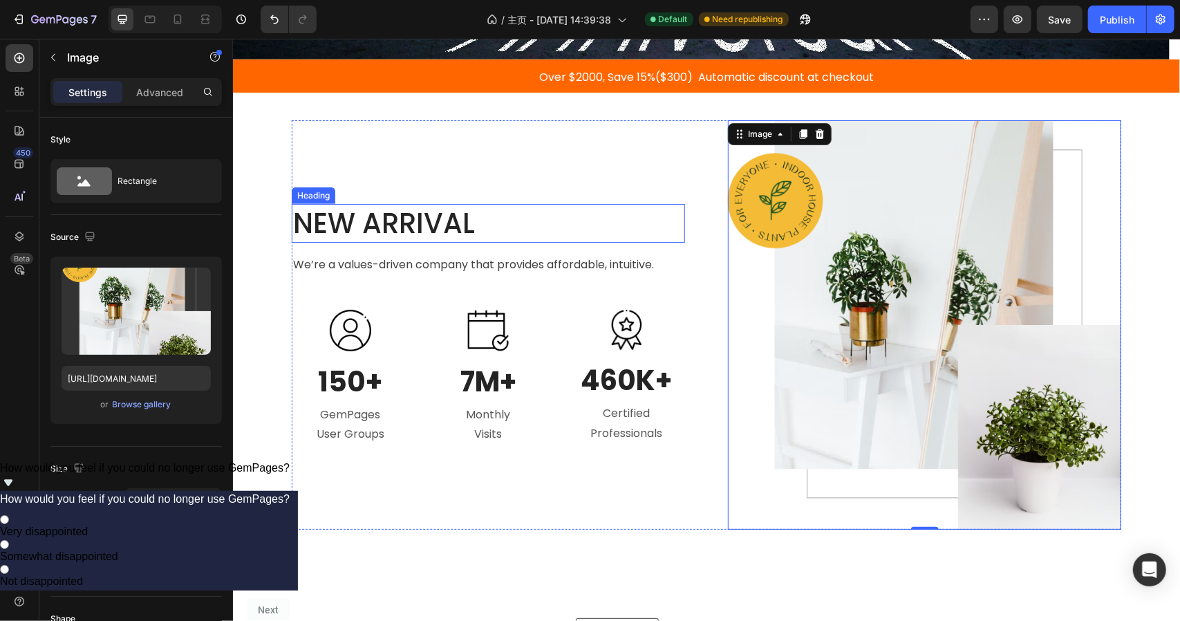
click at [400, 217] on p "NEW ARRIVAL" at bounding box center [488, 223] width 391 height 36
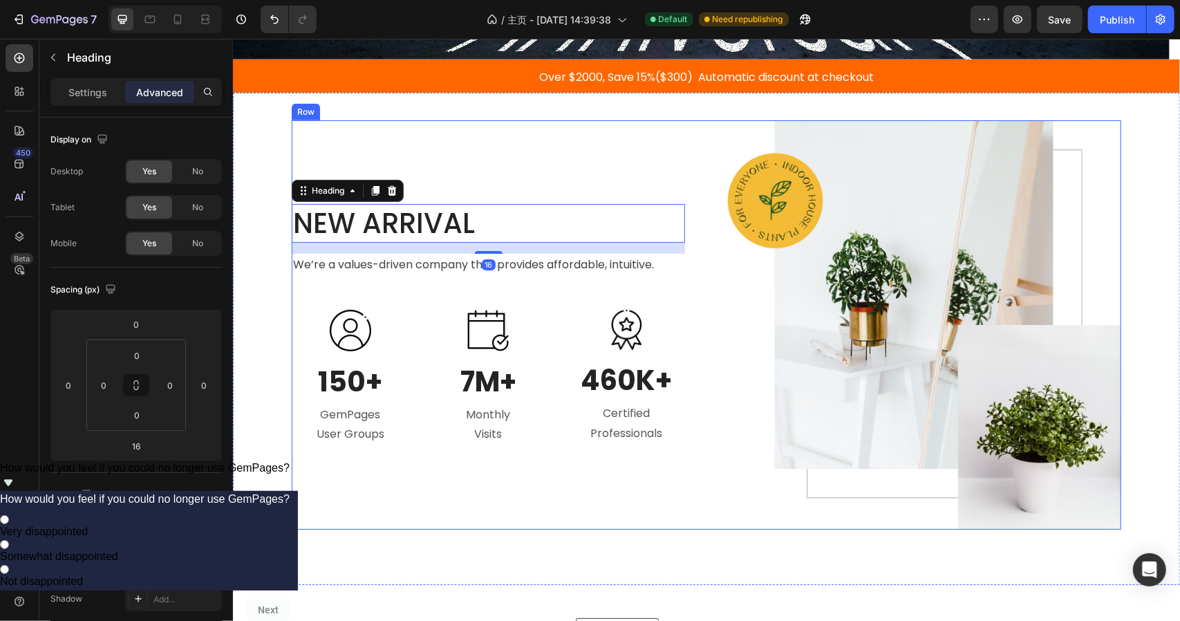
click at [330, 279] on div "NEW ARRIVAL Heading 16 We’re a values-driven company that provides affordable, …" at bounding box center [487, 324] width 393 height 409
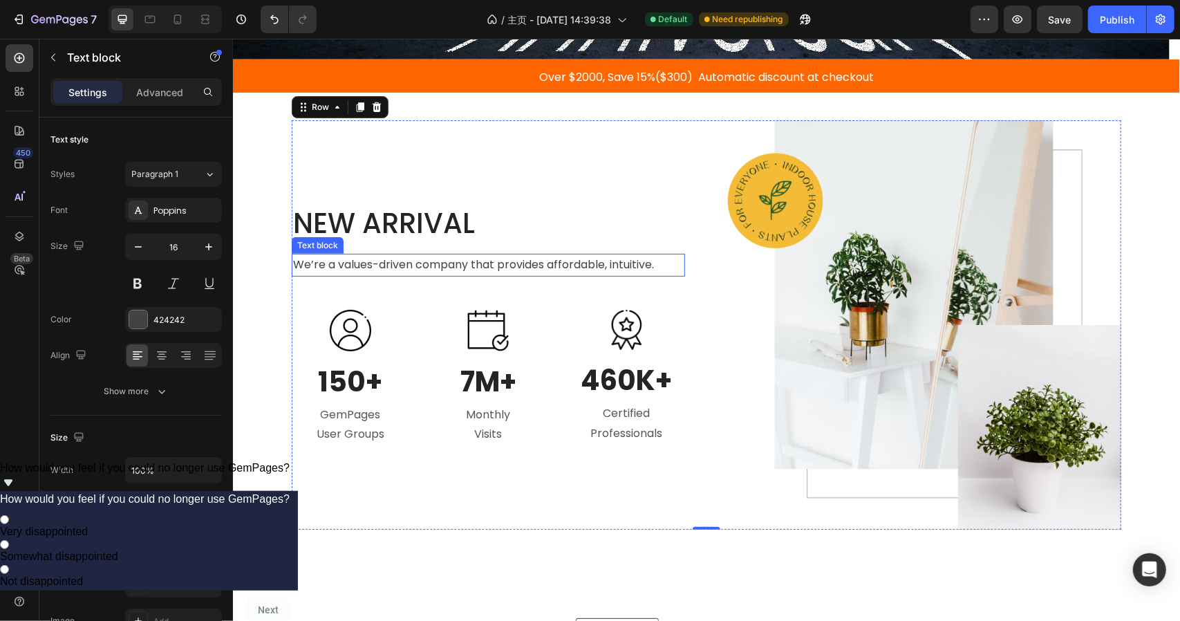
click at [329, 263] on p "We’re a values-driven company that provides affordable, intuitive." at bounding box center [488, 264] width 391 height 20
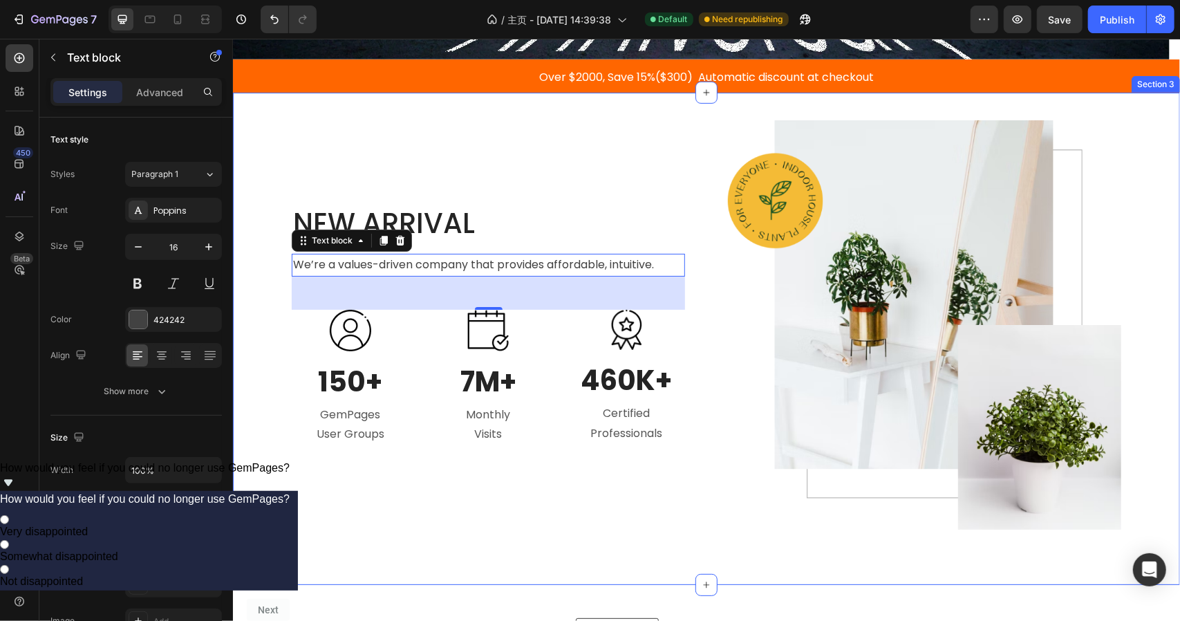
click at [250, 187] on div "NEW ARRIVAL Heading We’re a values-driven company that provides affordable, int…" at bounding box center [706, 324] width 927 height 409
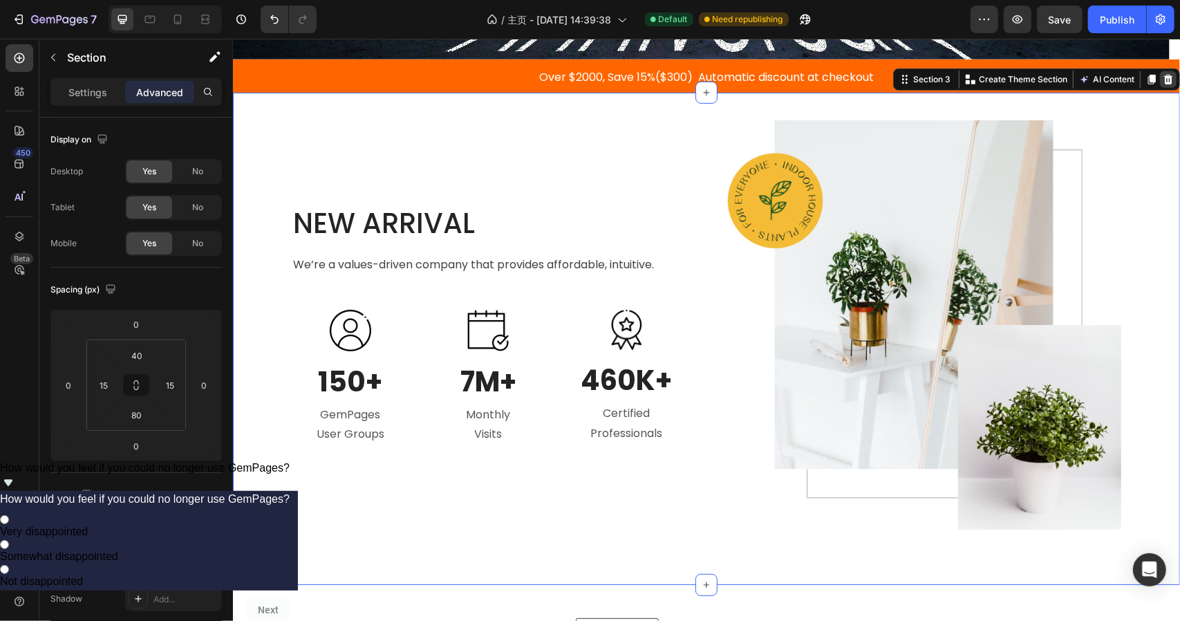
click at [1164, 79] on icon at bounding box center [1168, 79] width 9 height 10
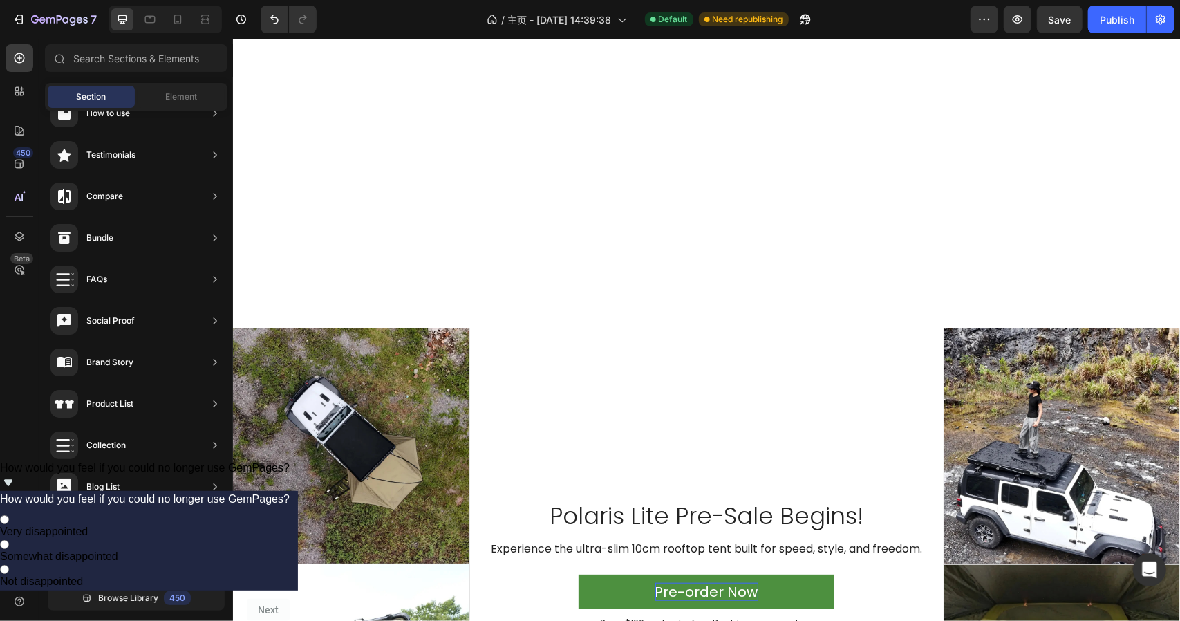
scroll to position [968, 0]
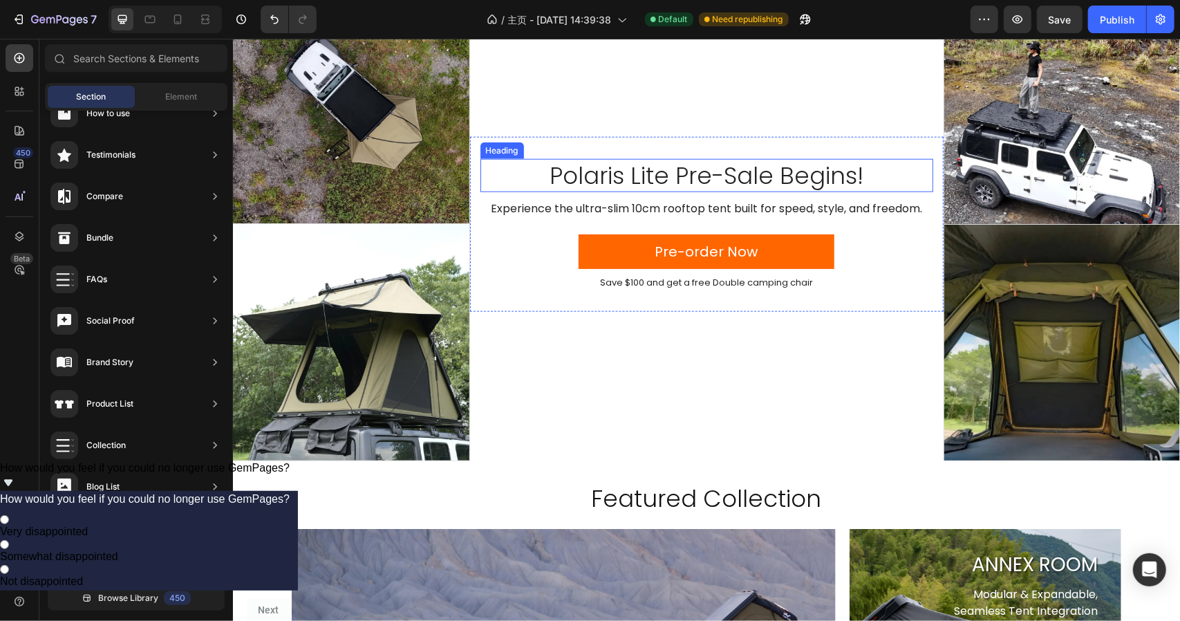
click at [743, 170] on h2 "Polaris Lite Pre-Sale Begins!" at bounding box center [706, 174] width 453 height 33
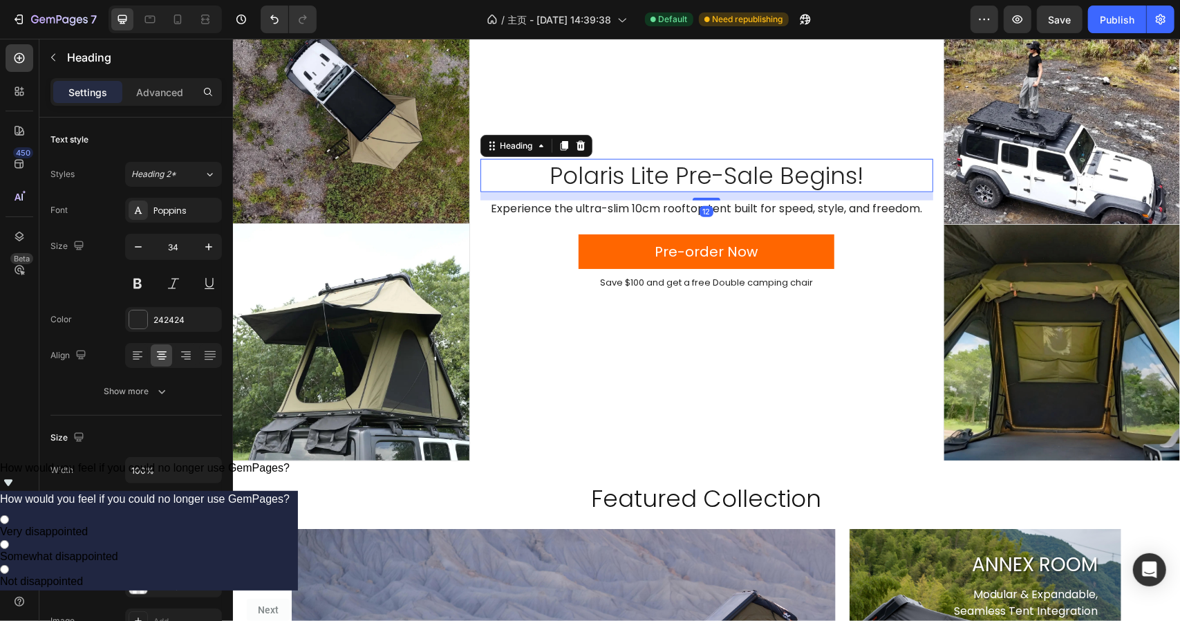
click at [743, 170] on h2 "Polaris Lite Pre-Sale Begins!" at bounding box center [706, 174] width 453 height 33
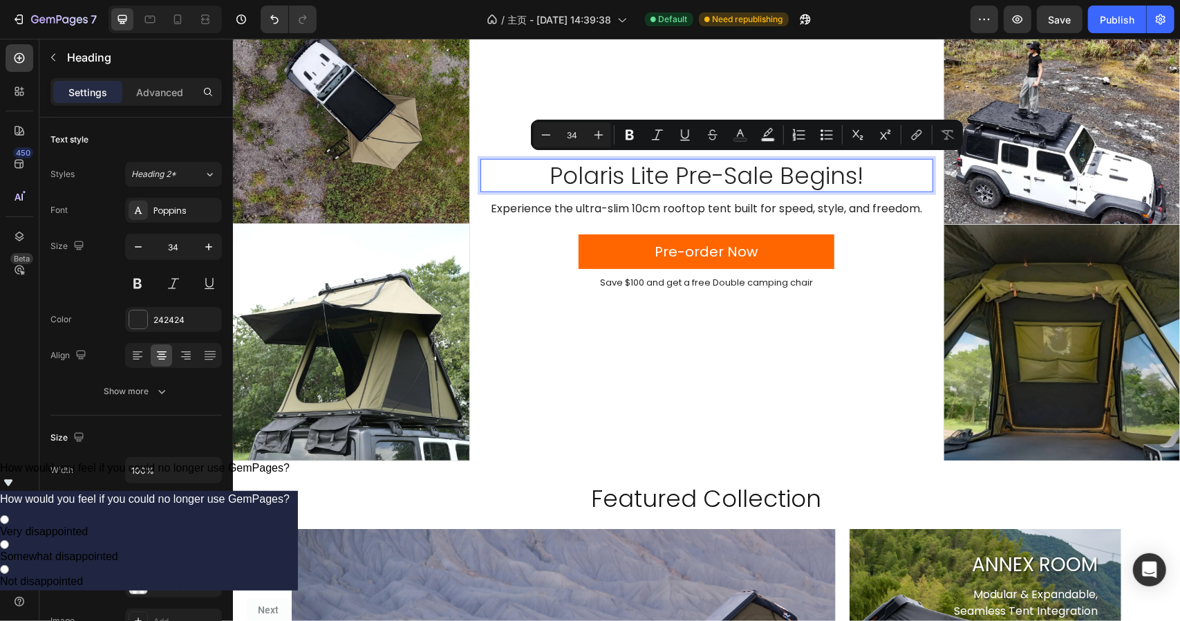
click at [656, 177] on p "Polaris Lite Pre-Sale Begins!" at bounding box center [706, 175] width 450 height 30
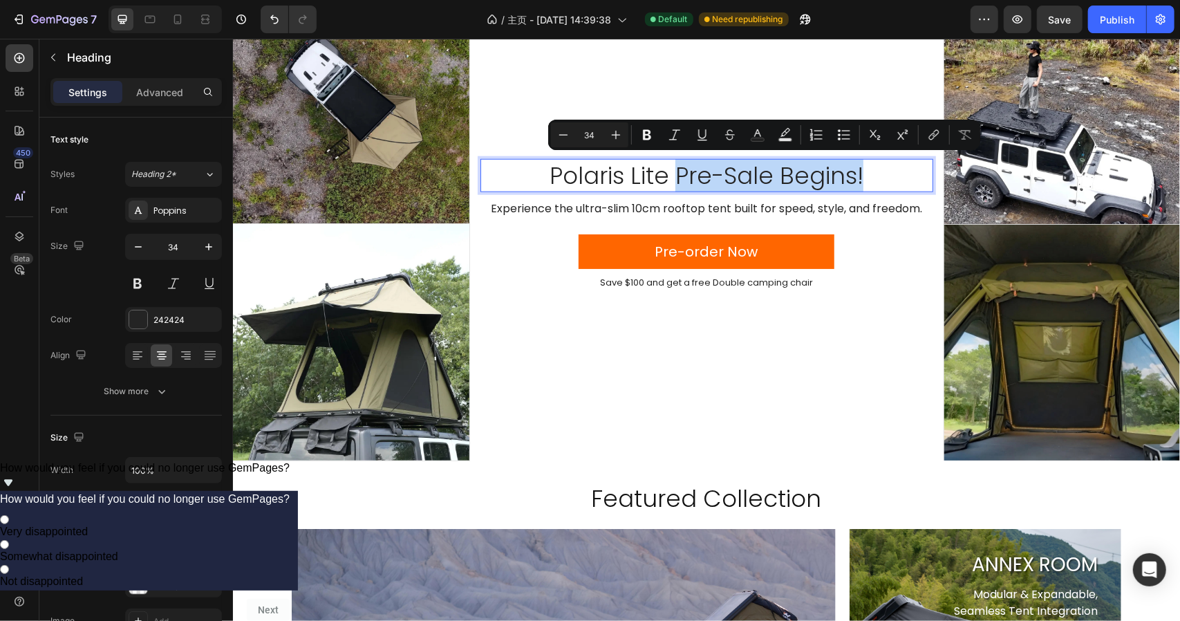
drag, startPoint x: 671, startPoint y: 172, endPoint x: 878, endPoint y: 181, distance: 207.0
click at [878, 181] on p "Polaris Lite Pre-Sale Begins!" at bounding box center [706, 175] width 450 height 30
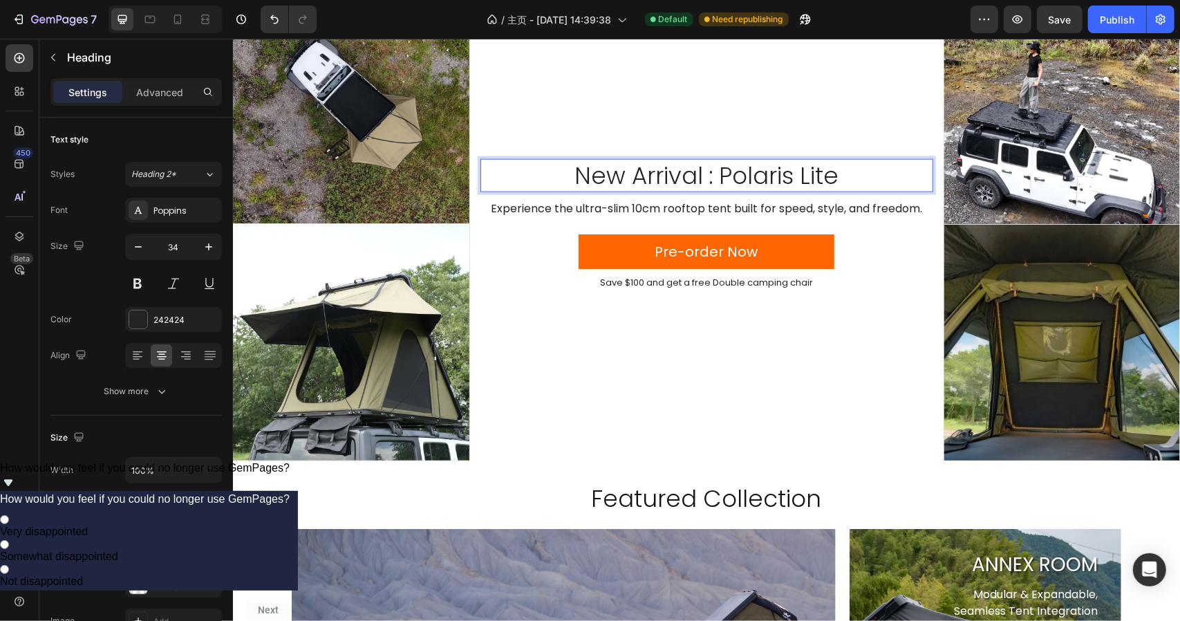
click at [878, 181] on p "New Arrival : Polaris Lite" at bounding box center [706, 175] width 450 height 30
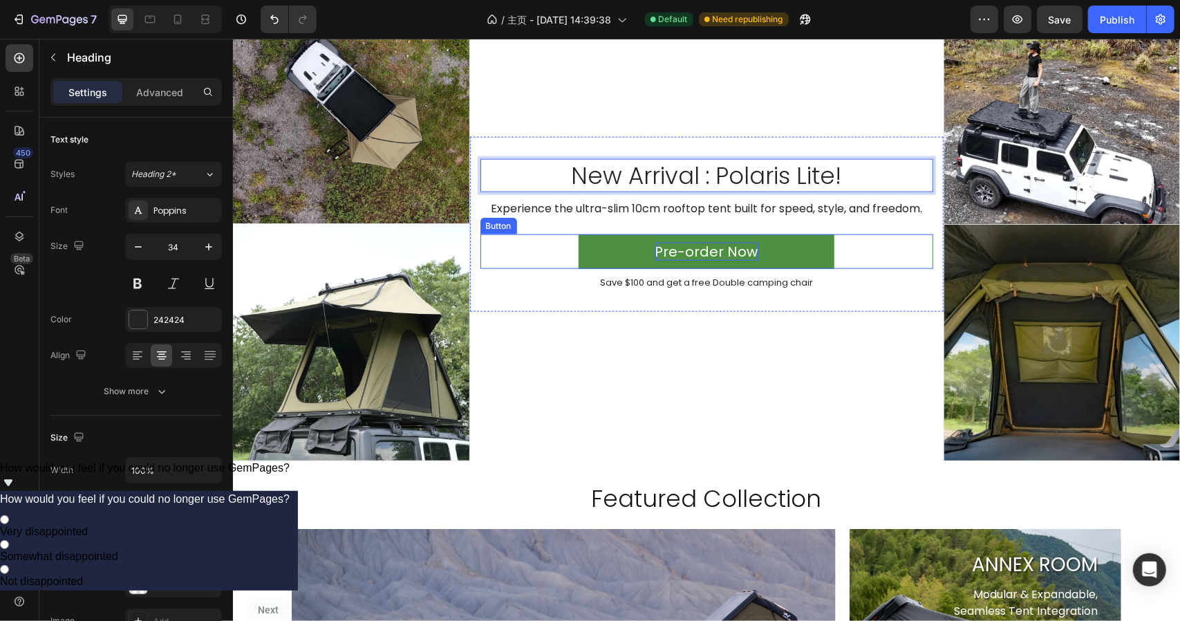
click at [685, 254] on span "Pre-order Now" at bounding box center [706, 250] width 103 height 19
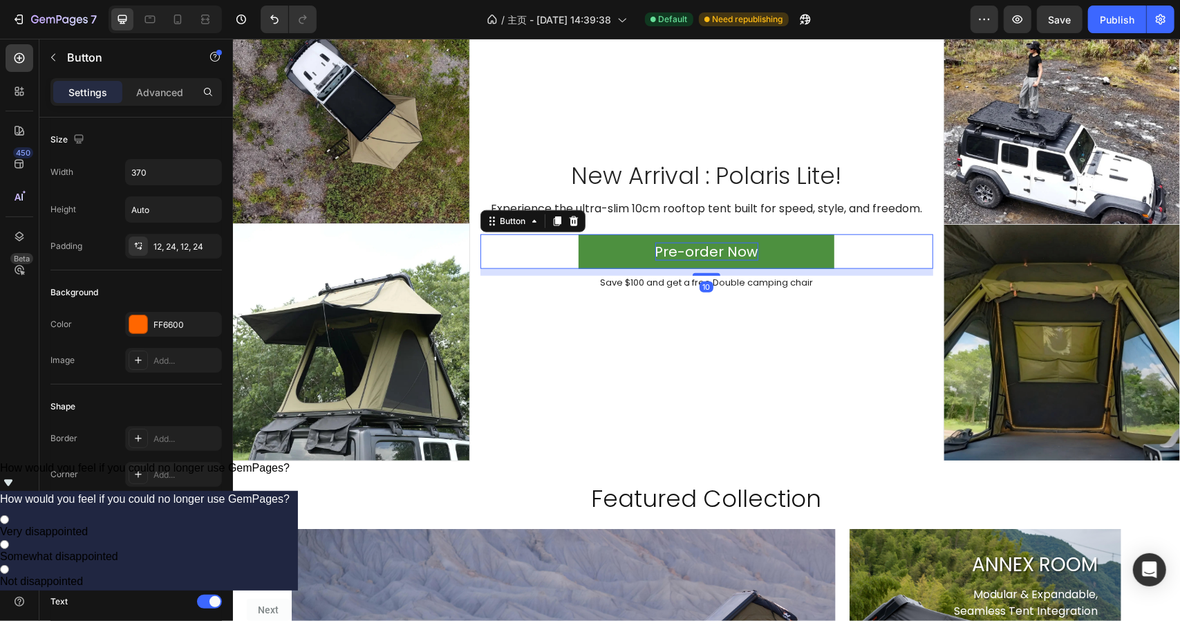
click at [712, 244] on span "Pre-order Now" at bounding box center [706, 250] width 103 height 19
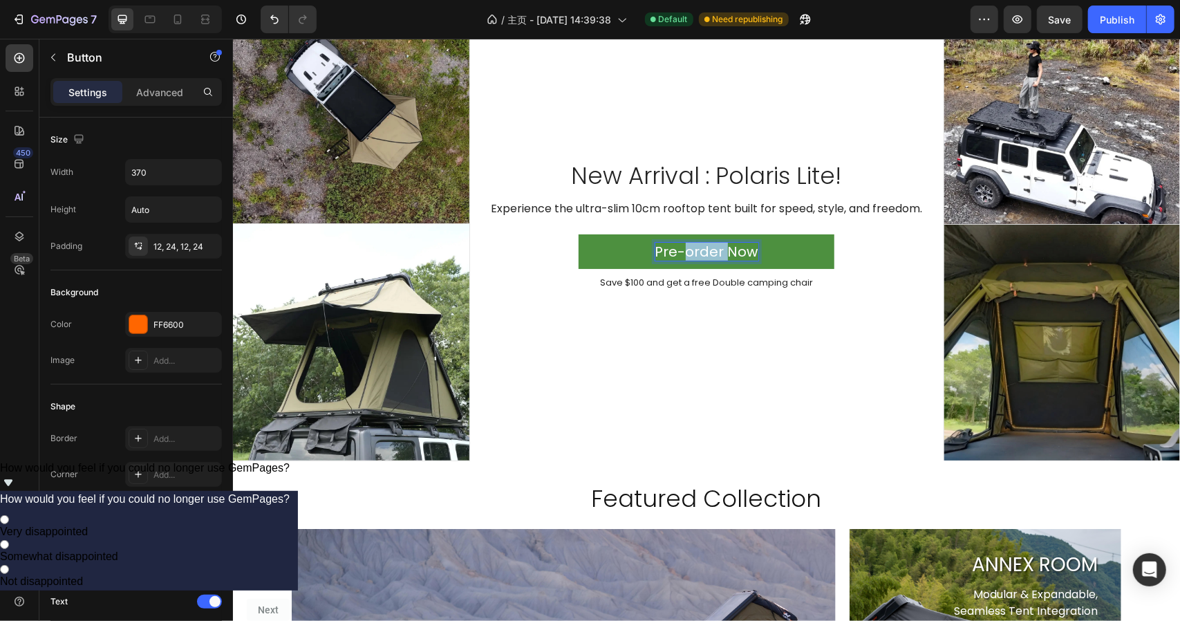
click at [712, 244] on span "Pre-order Now" at bounding box center [706, 250] width 103 height 19
click at [712, 279] on p "Save $100 and get a free Double camping chair" at bounding box center [706, 283] width 450 height 12
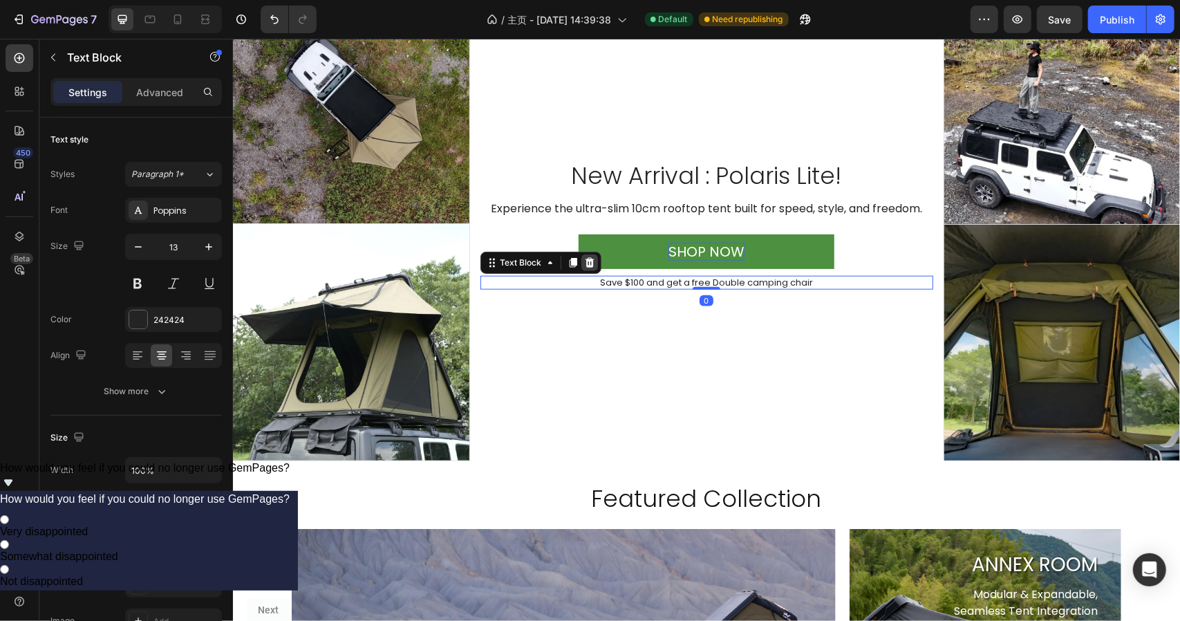
click at [584, 257] on icon at bounding box center [588, 262] width 9 height 10
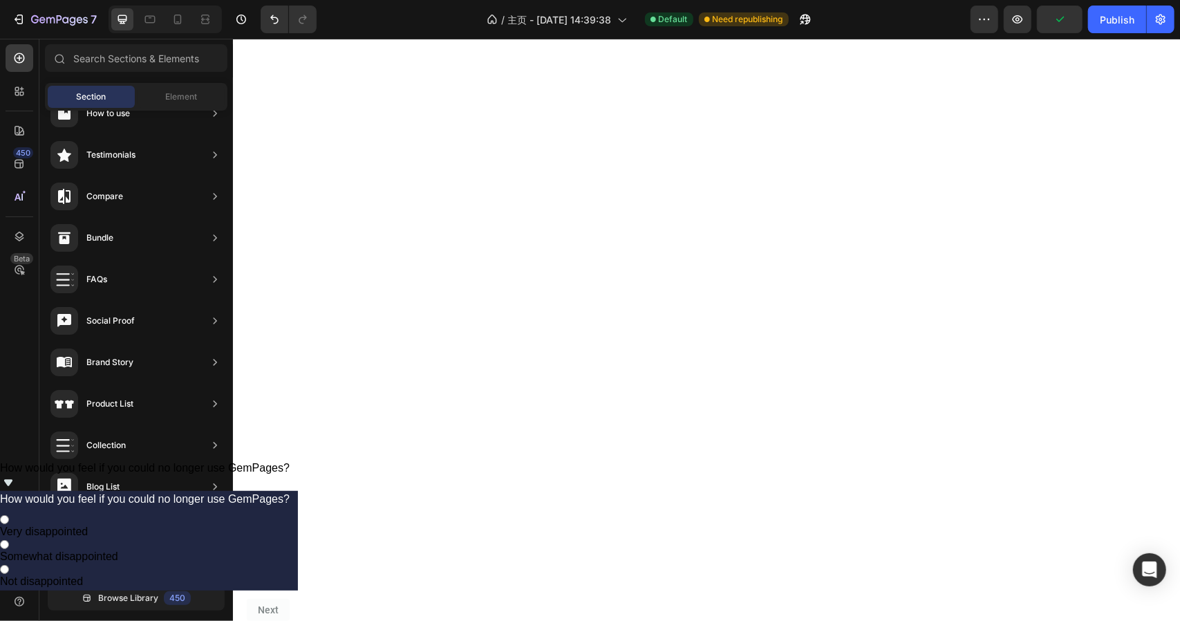
scroll to position [0, 0]
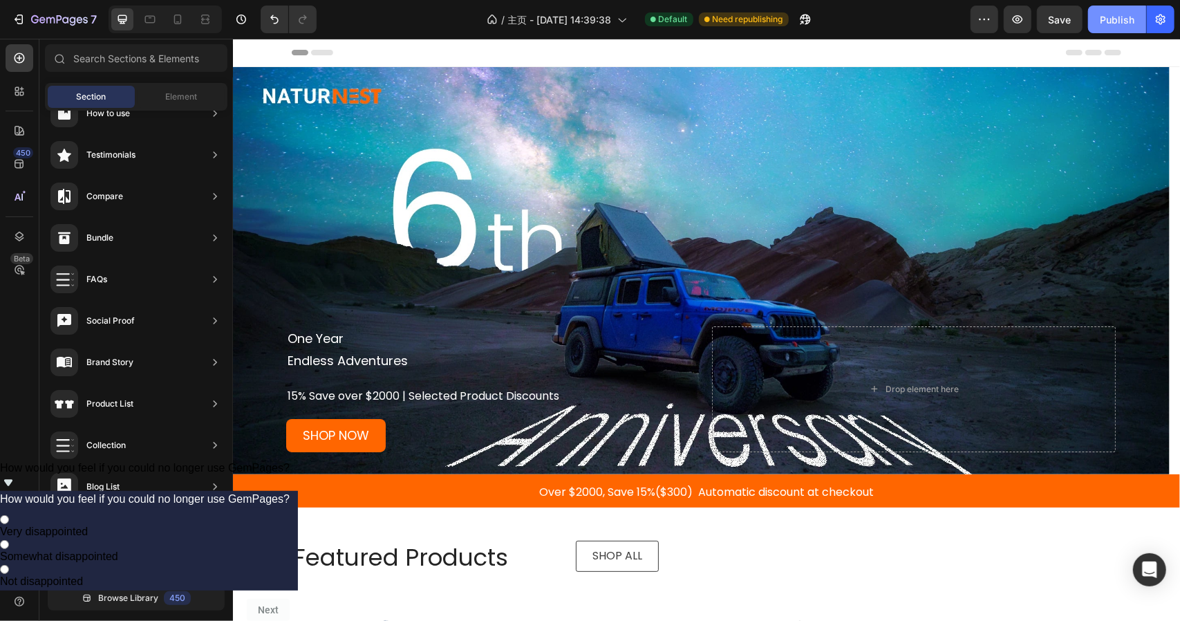
click at [1118, 21] on div "Publish" at bounding box center [1117, 19] width 35 height 15
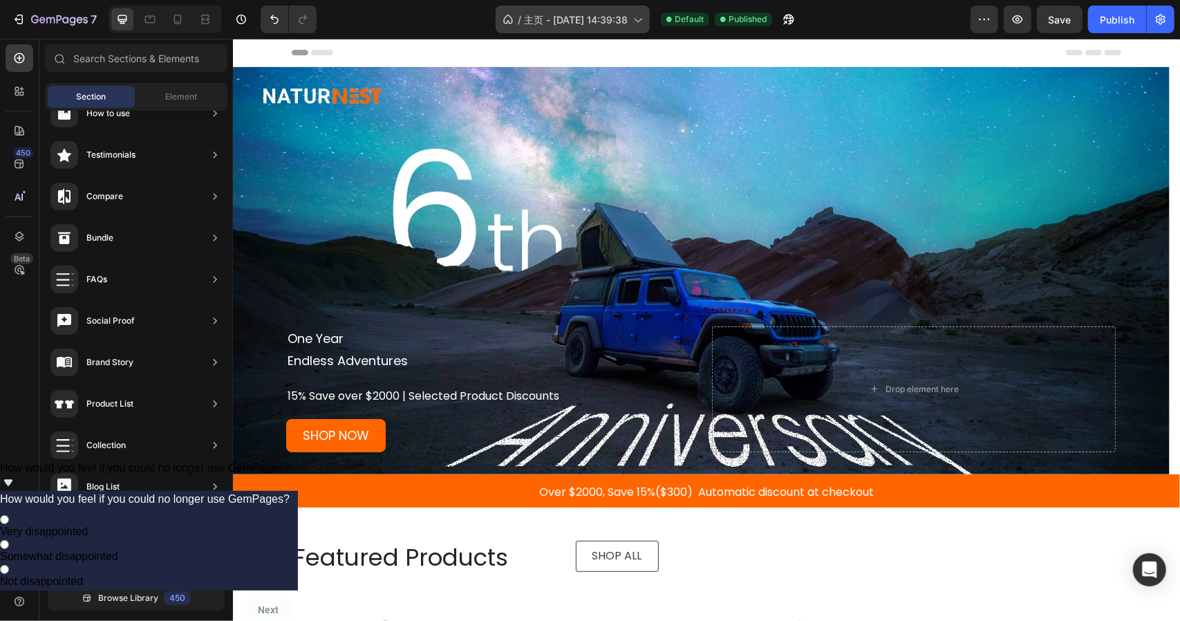
click at [624, 13] on span "主页 - [DATE] 14:39:38" at bounding box center [576, 19] width 104 height 15
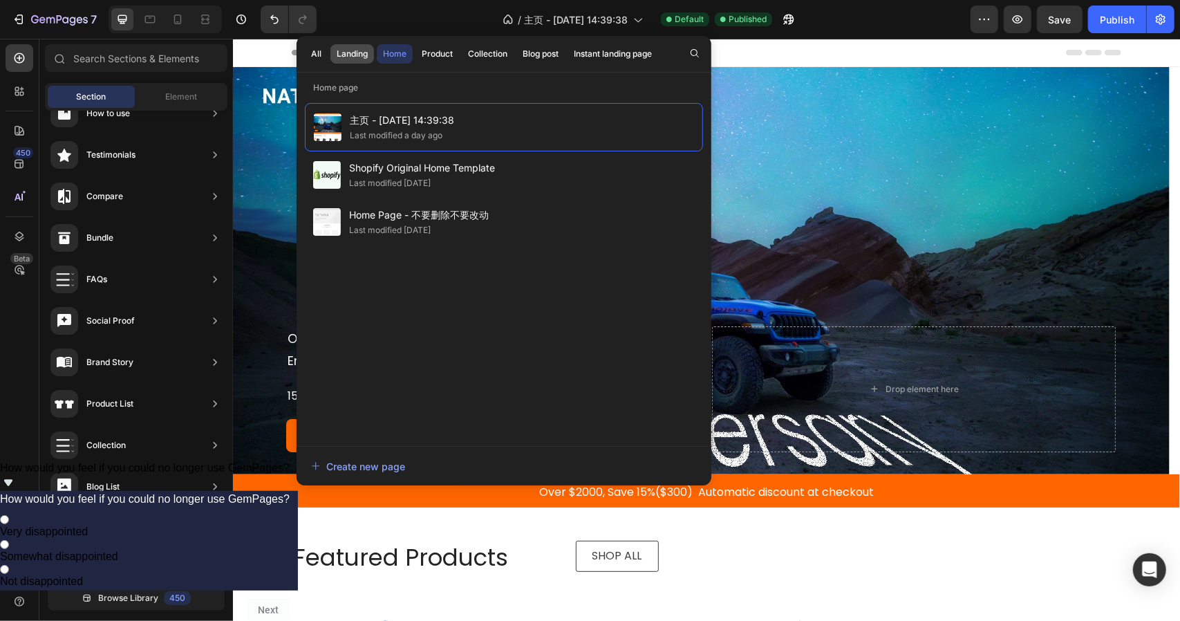
click at [353, 57] on div "Landing" at bounding box center [352, 54] width 31 height 12
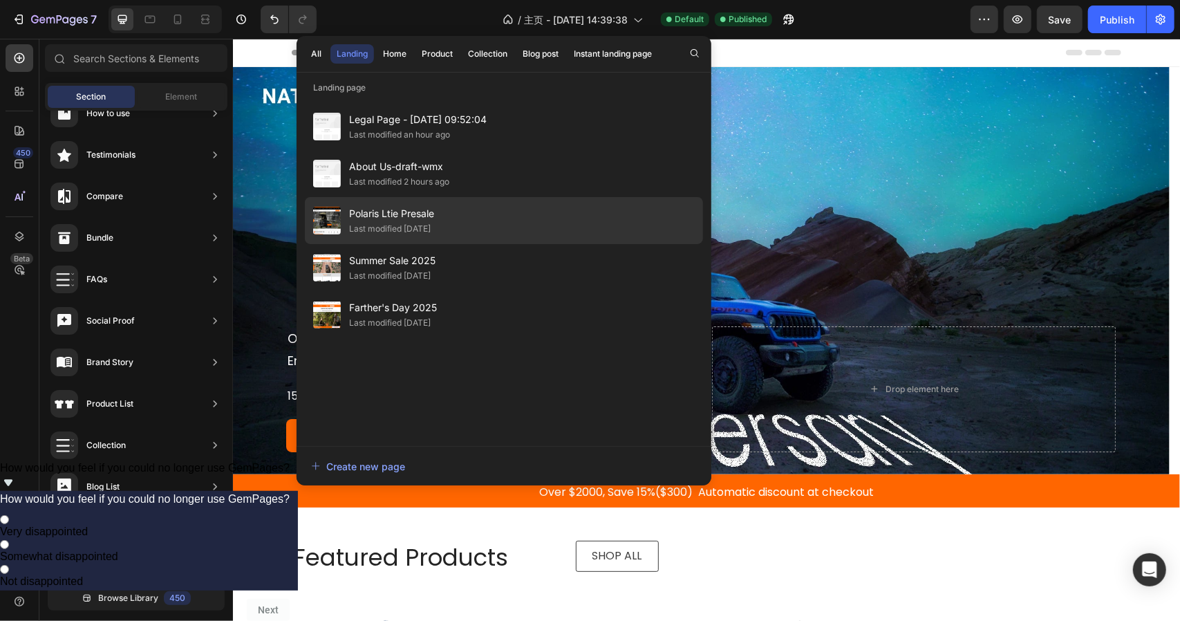
click at [510, 223] on div "Polaris Ltie Presale Last modified [DATE]" at bounding box center [504, 220] width 398 height 47
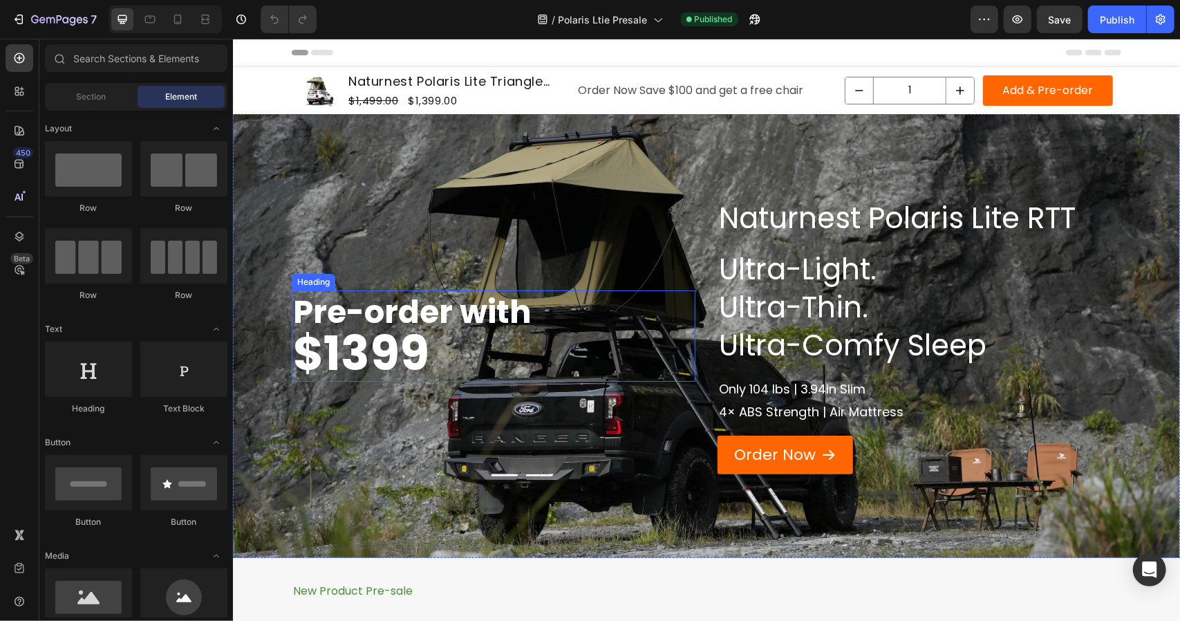
click at [381, 358] on strong "$1399" at bounding box center [361, 353] width 136 height 66
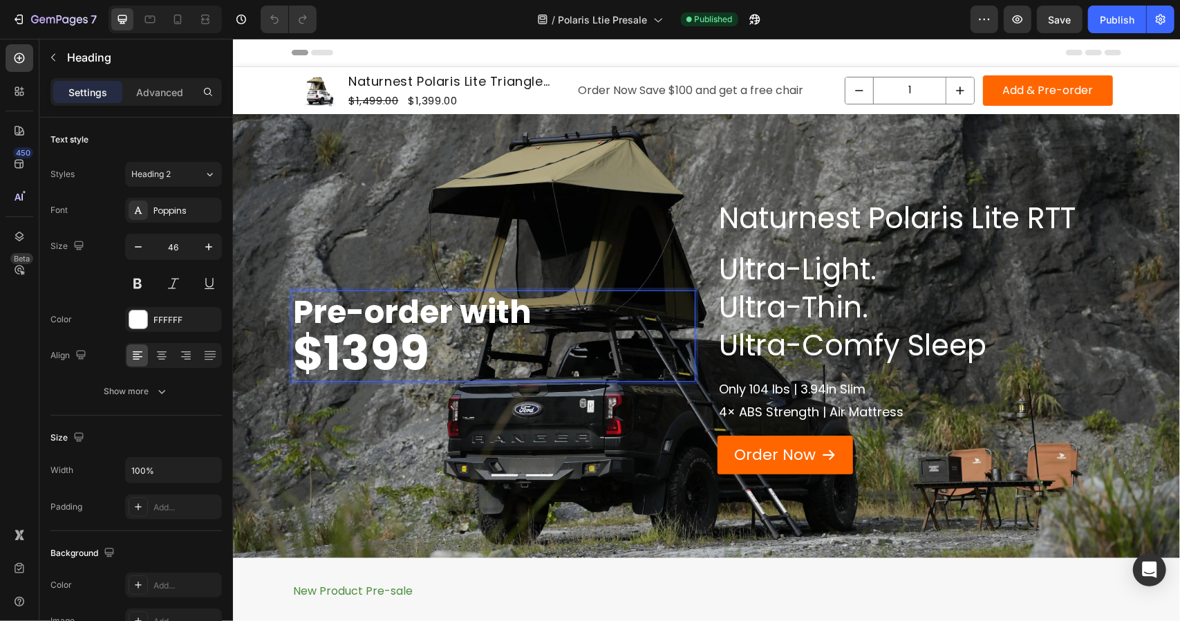
click at [414, 315] on strong "Pre-order with" at bounding box center [412, 311] width 239 height 44
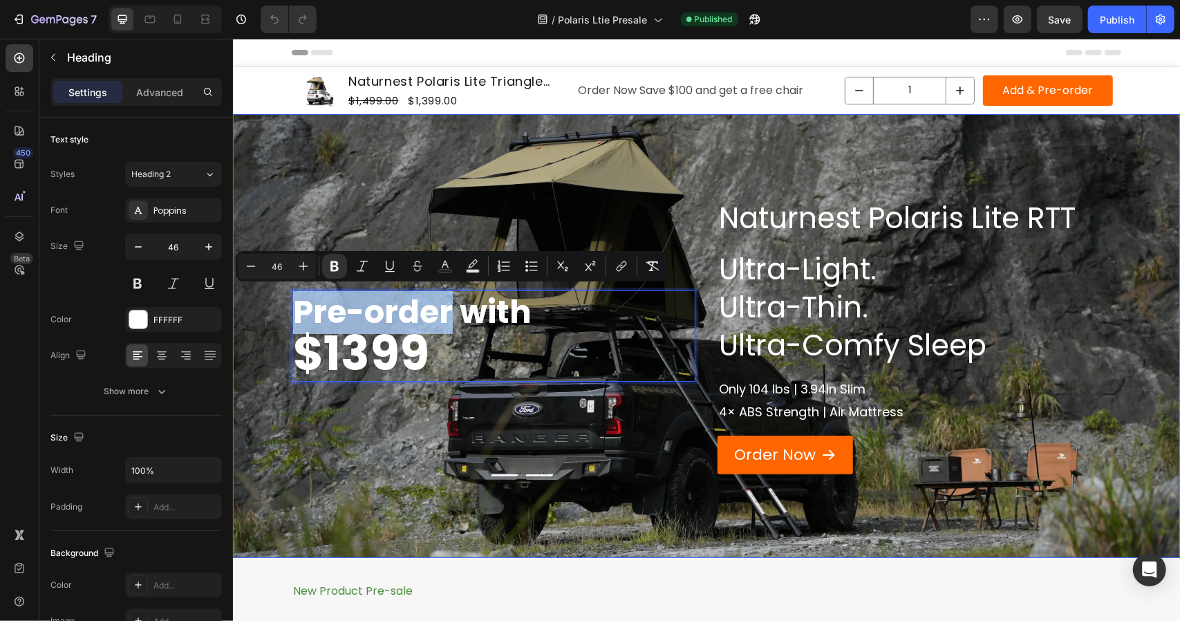
drag, startPoint x: 443, startPoint y: 313, endPoint x: 256, endPoint y: 304, distance: 186.9
click at [259, 310] on div "Naturnest Polaris Lite RTT Heading Ultra-Light. Ultra-Thin. Ultra-Comfy Sleep H…" at bounding box center [705, 335] width 947 height 444
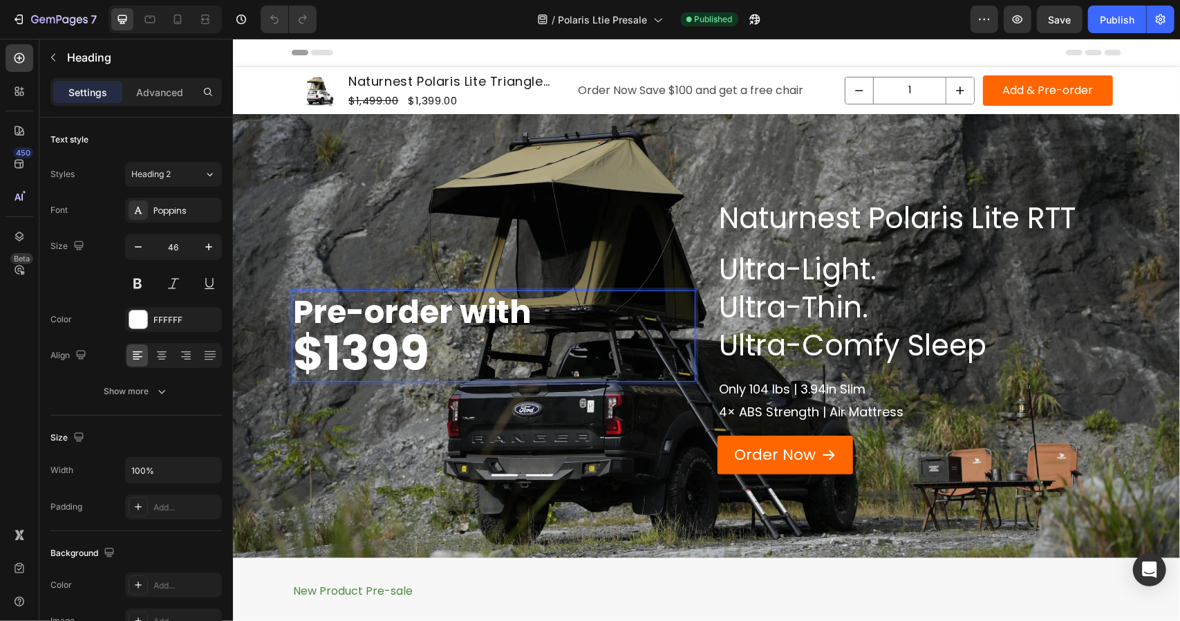
click at [319, 349] on strong "$1399" at bounding box center [361, 353] width 136 height 66
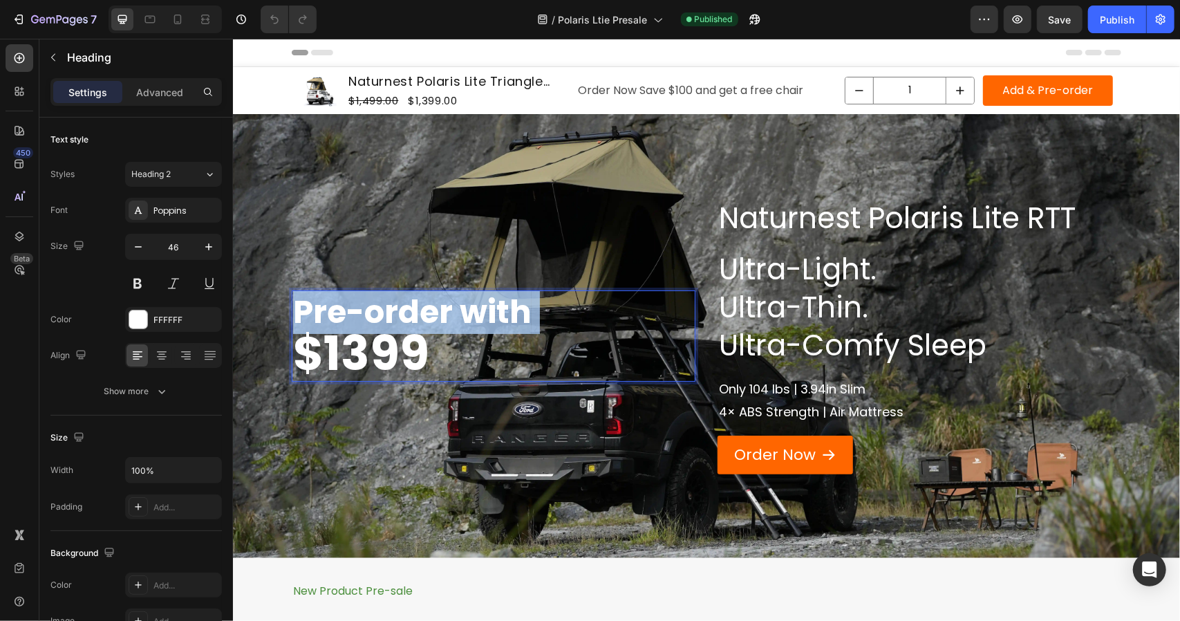
drag, startPoint x: 387, startPoint y: 321, endPoint x: 271, endPoint y: 337, distance: 117.4
click at [271, 337] on div "Naturnest Polaris Lite RTT Heading Ultra-Light. Ultra-Thin. Ultra-Comfy Sleep H…" at bounding box center [705, 335] width 947 height 444
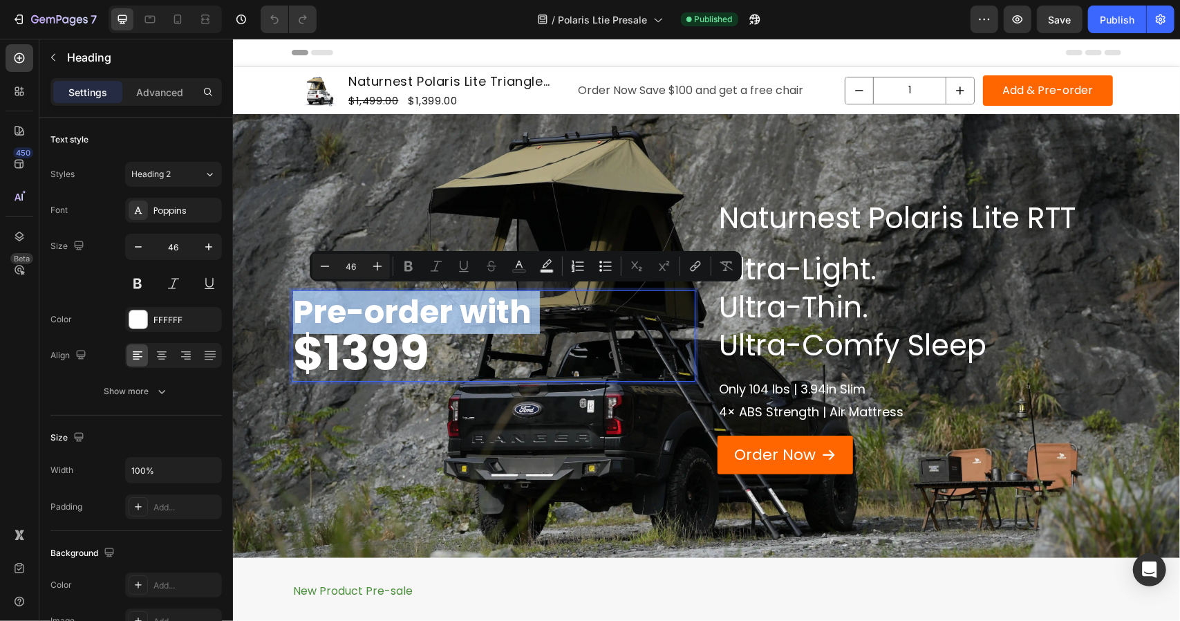
click at [300, 349] on strong "$1399" at bounding box center [361, 353] width 136 height 66
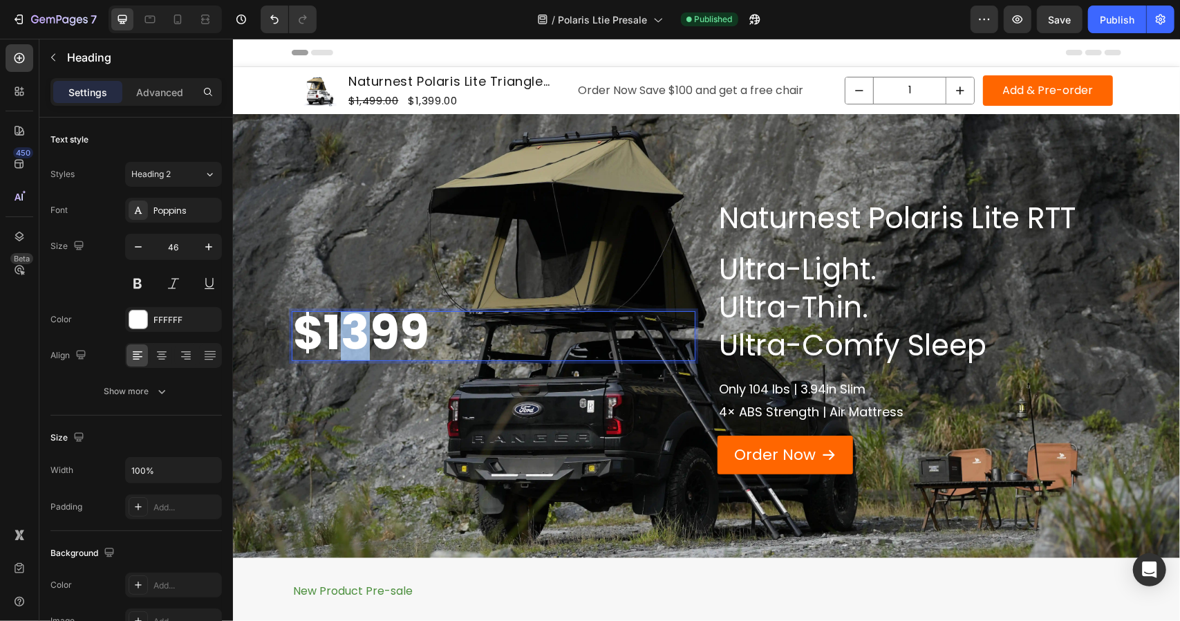
drag, startPoint x: 354, startPoint y: 335, endPoint x: 346, endPoint y: 335, distance: 8.3
click at [346, 335] on strong "$1399" at bounding box center [361, 332] width 136 height 66
click at [900, 391] on p "Only 104 lbs | 3.94in Slim" at bounding box center [919, 389] width 401 height 22
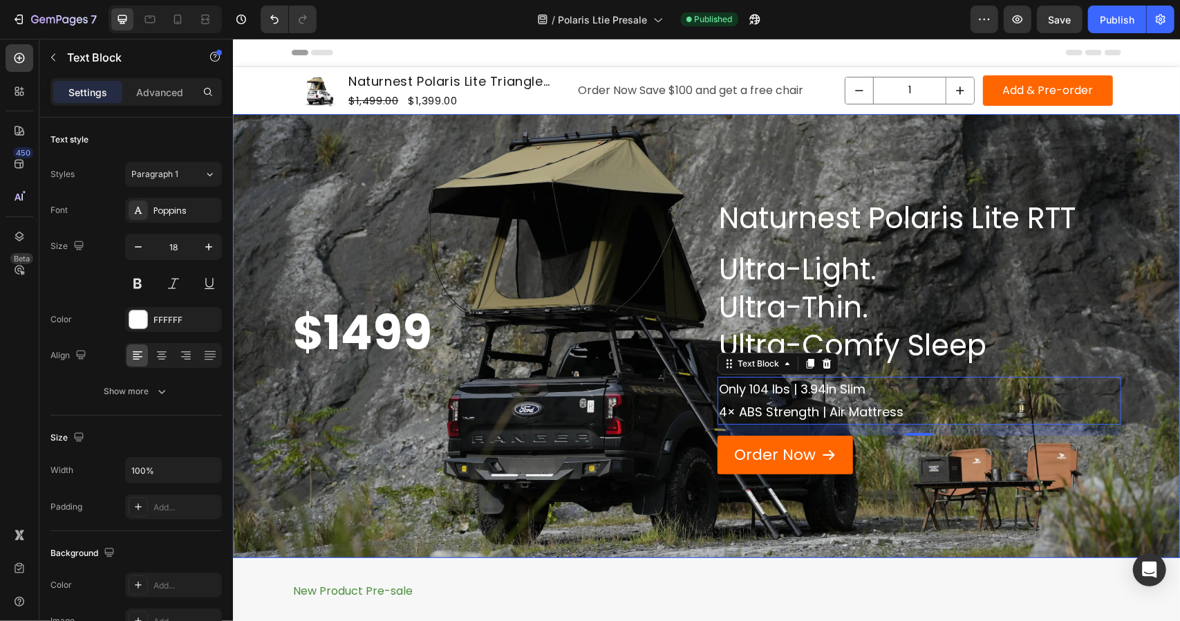
click at [959, 494] on div "Background Image" at bounding box center [705, 335] width 947 height 444
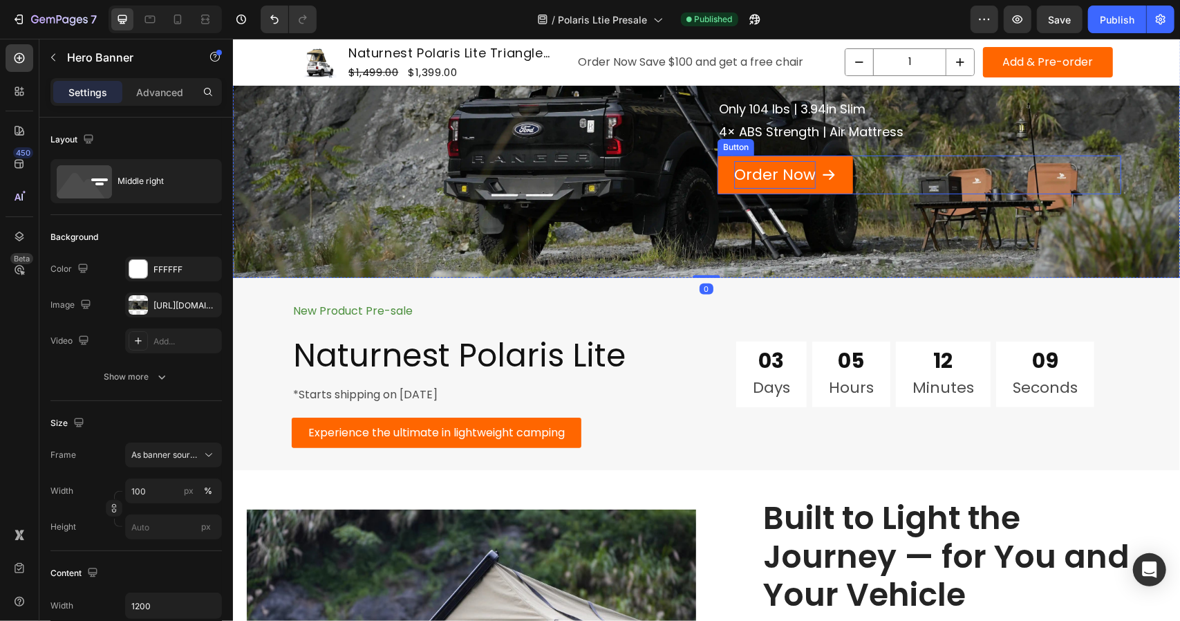
scroll to position [346, 0]
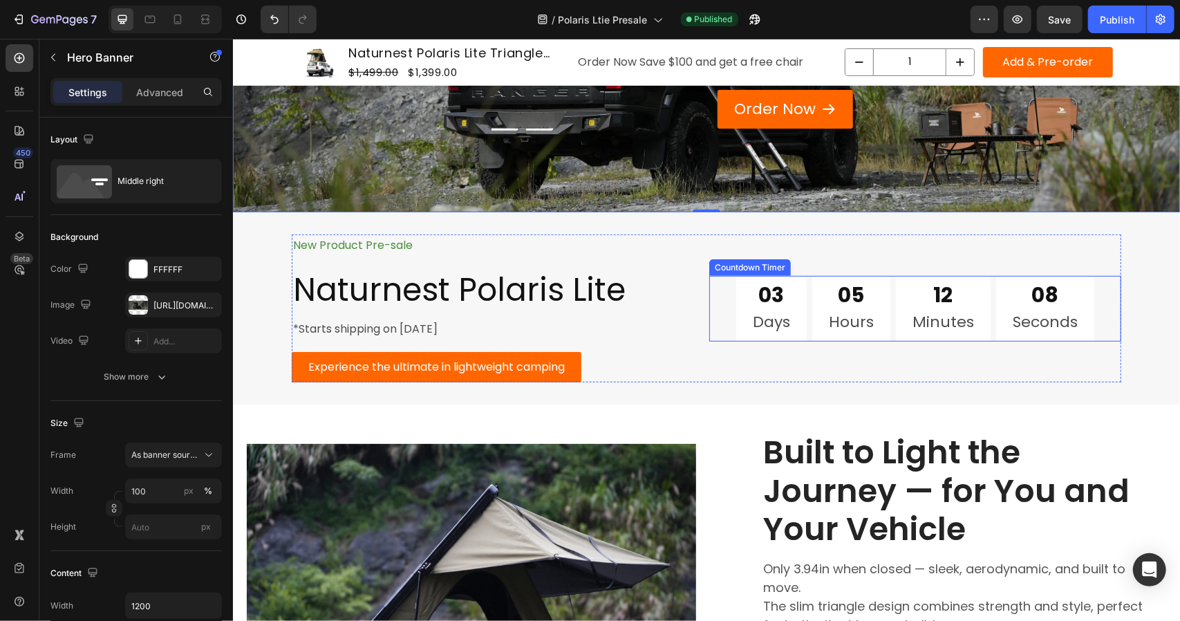
click at [744, 293] on div "03 Days" at bounding box center [771, 308] width 71 height 66
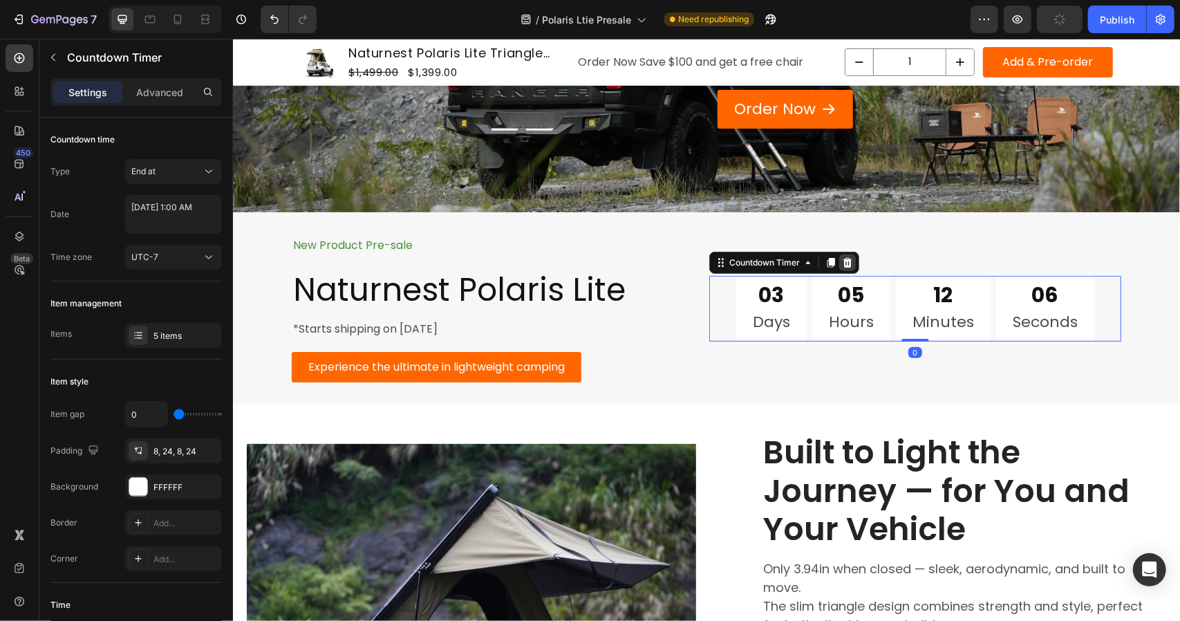
click at [842, 259] on icon at bounding box center [847, 262] width 11 height 11
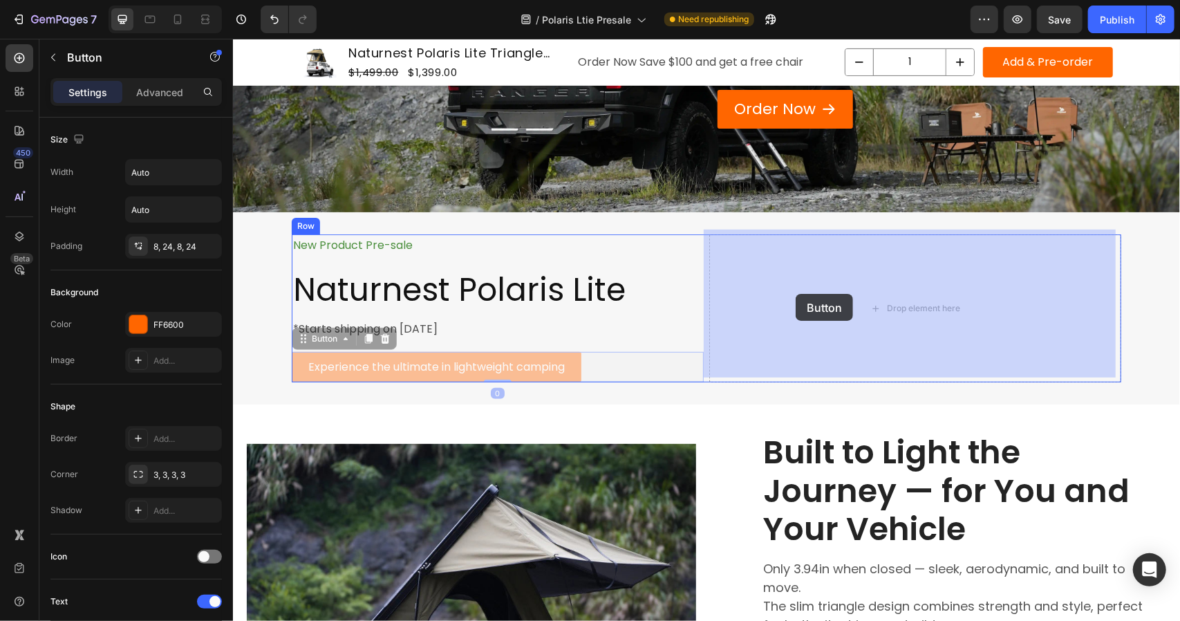
drag, startPoint x: 296, startPoint y: 354, endPoint x: 795, endPoint y: 293, distance: 503.0
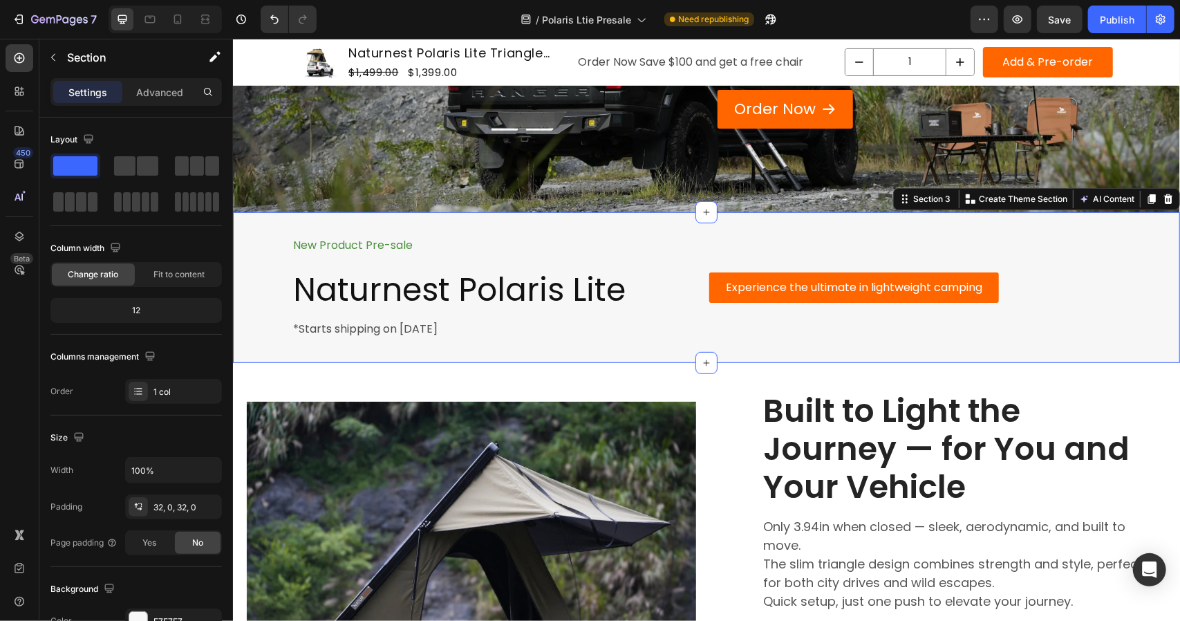
click at [663, 339] on div "New Product Pre-sale Text Block Naturnest Polaris Lite Heading *Starts shipping…" at bounding box center [705, 287] width 947 height 150
click at [421, 331] on p "*Starts shipping on September 29" at bounding box center [497, 329] width 409 height 20
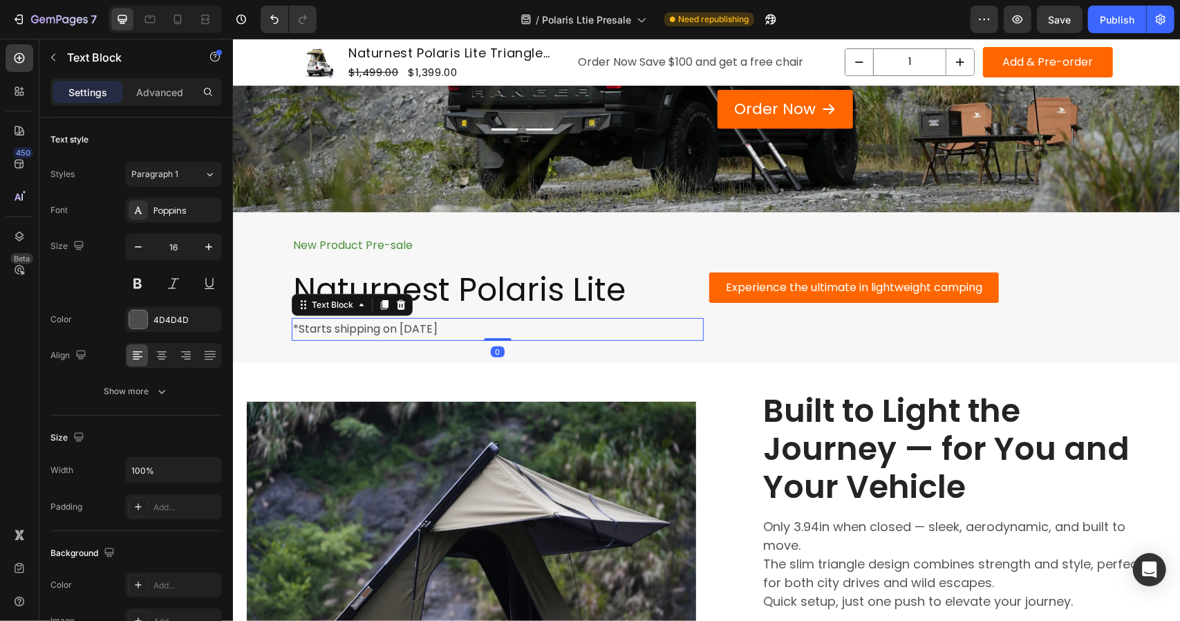
click at [421, 331] on p "*Starts shipping on September 29" at bounding box center [497, 329] width 409 height 20
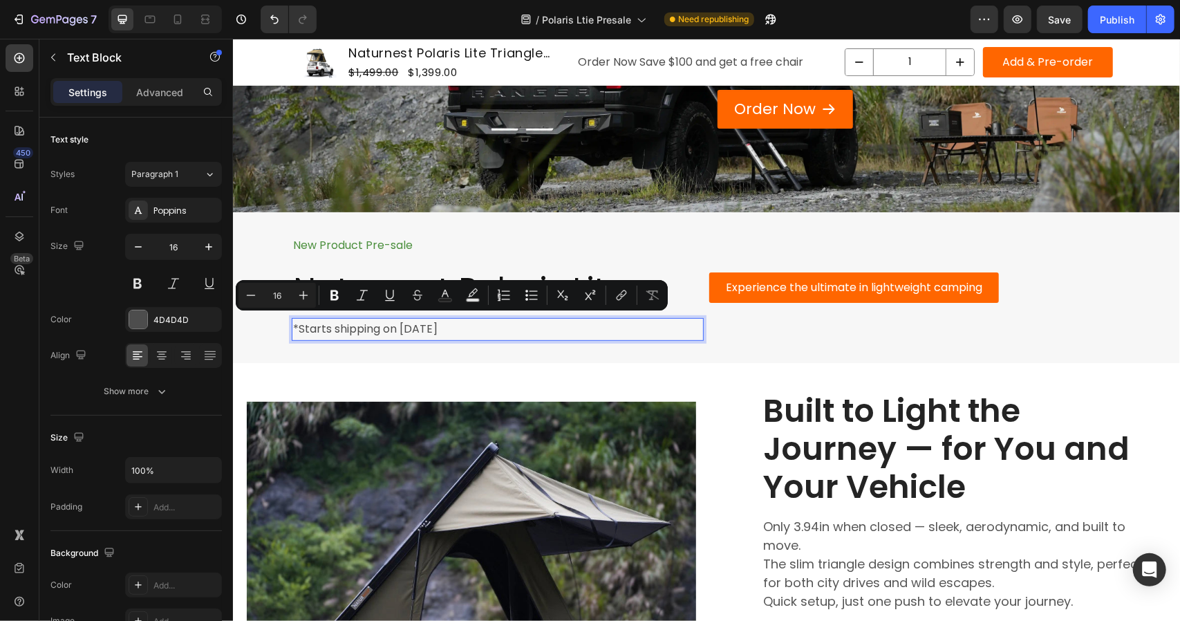
click at [327, 331] on p "*Starts shipping on September 29" at bounding box center [497, 329] width 409 height 20
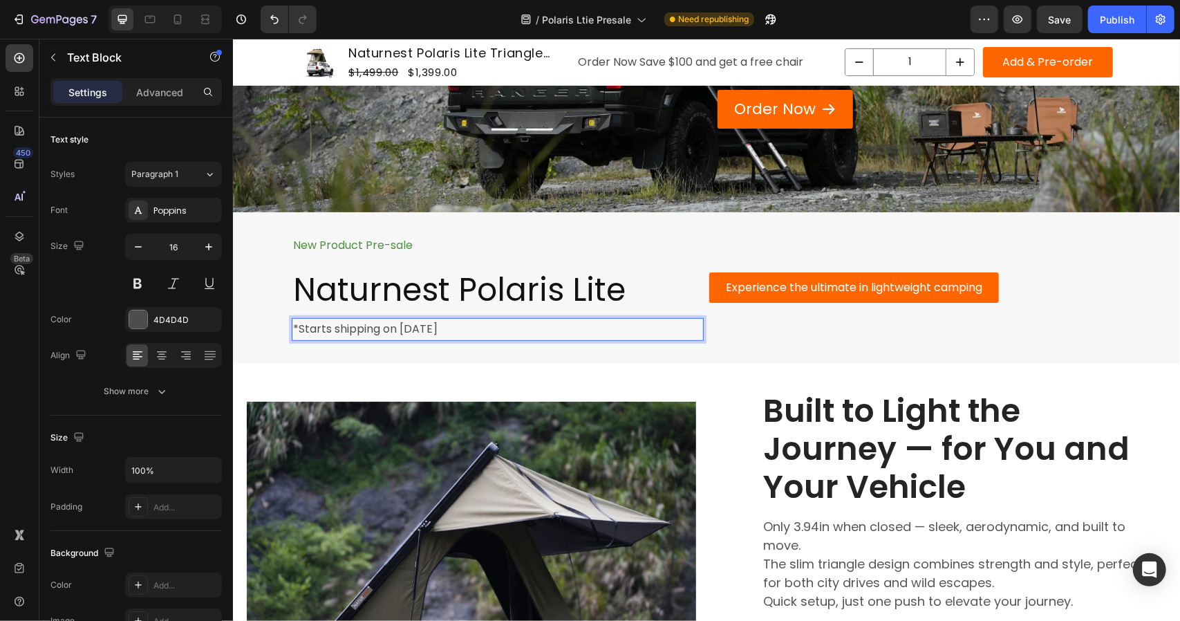
click at [463, 329] on p "*Starts shipping on September 29" at bounding box center [497, 329] width 409 height 20
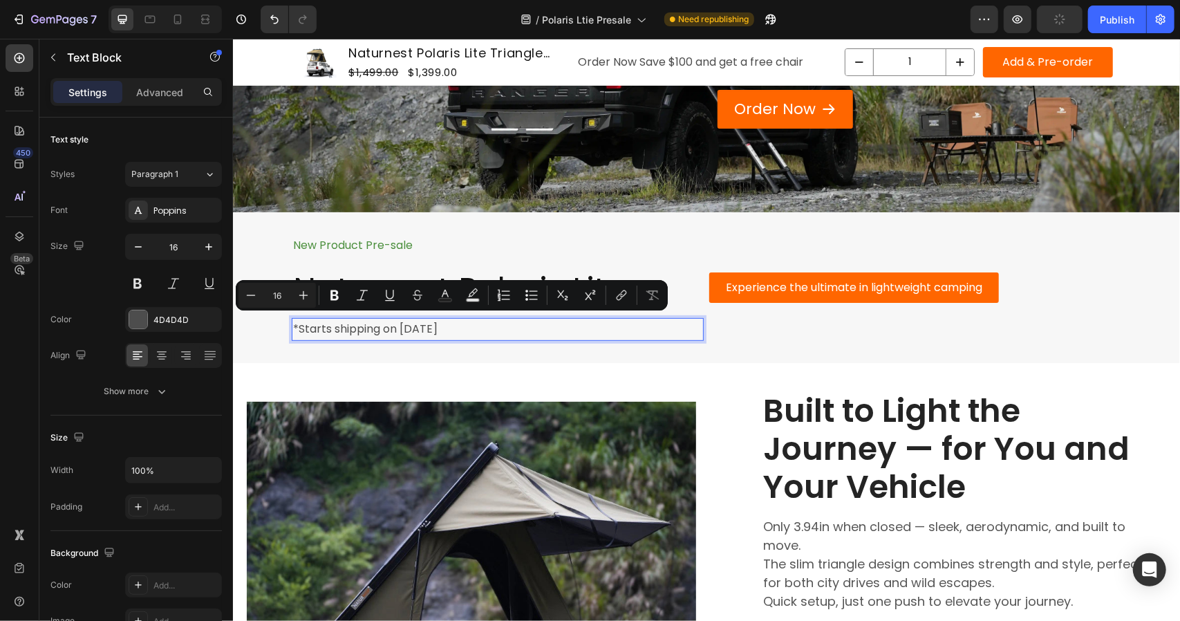
drag, startPoint x: 473, startPoint y: 326, endPoint x: 335, endPoint y: 333, distance: 138.5
click at [335, 333] on div "*Starts shipping on September 29" at bounding box center [497, 328] width 412 height 23
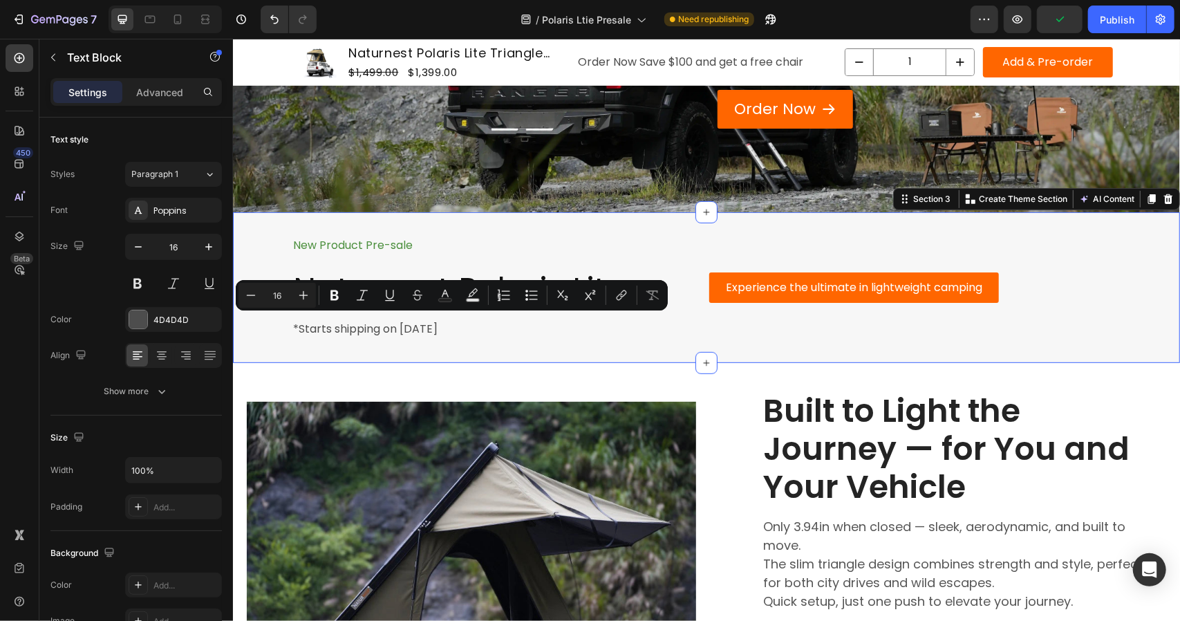
click at [284, 340] on div "New Product Pre-sale Text Block Naturnest Polaris Lite Heading *Starts shipping…" at bounding box center [705, 287] width 947 height 150
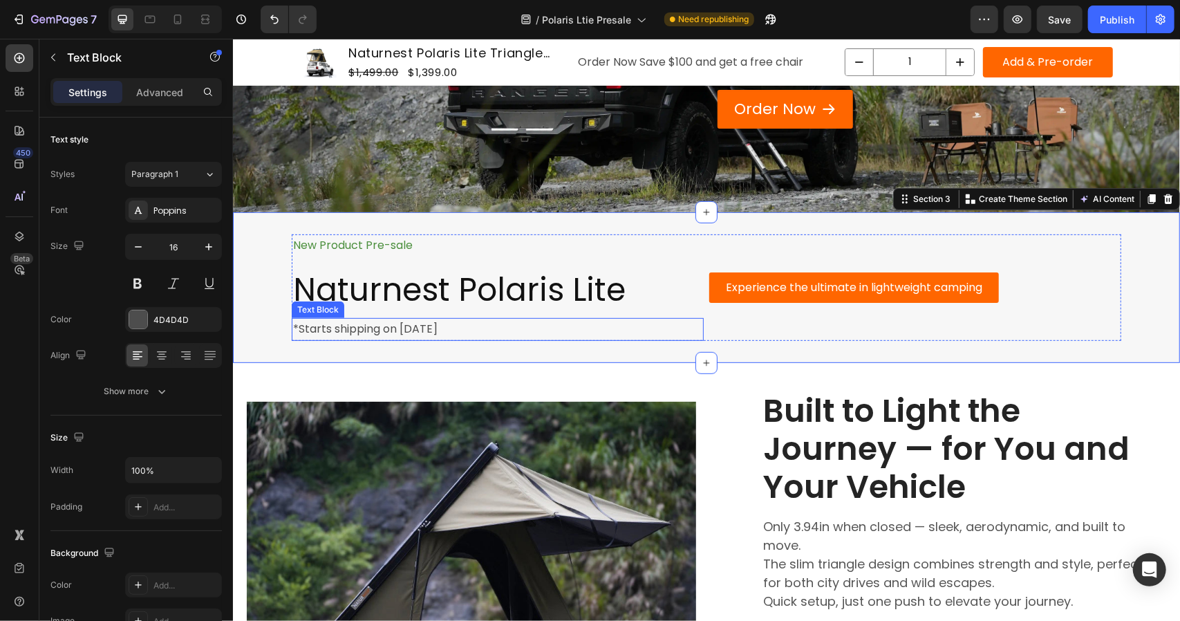
click at [515, 321] on p "*Starts shipping on September 29" at bounding box center [497, 329] width 409 height 20
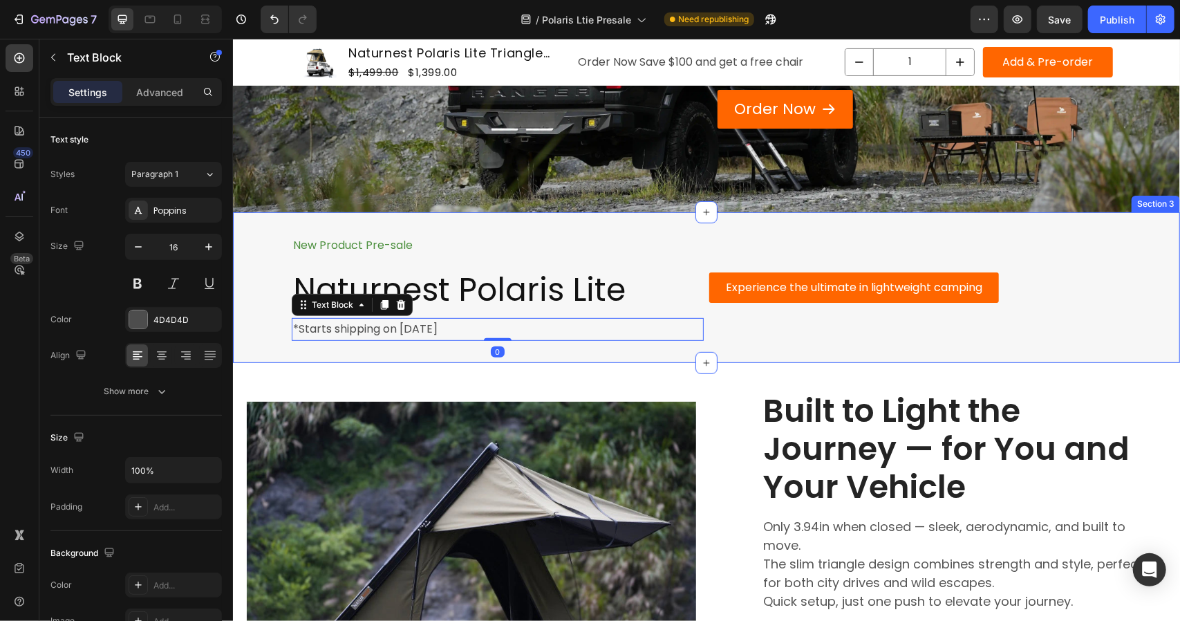
click at [736, 212] on div "New Product Pre-sale Text Block Naturnest Polaris Lite Heading *Starts shipping…" at bounding box center [705, 287] width 947 height 150
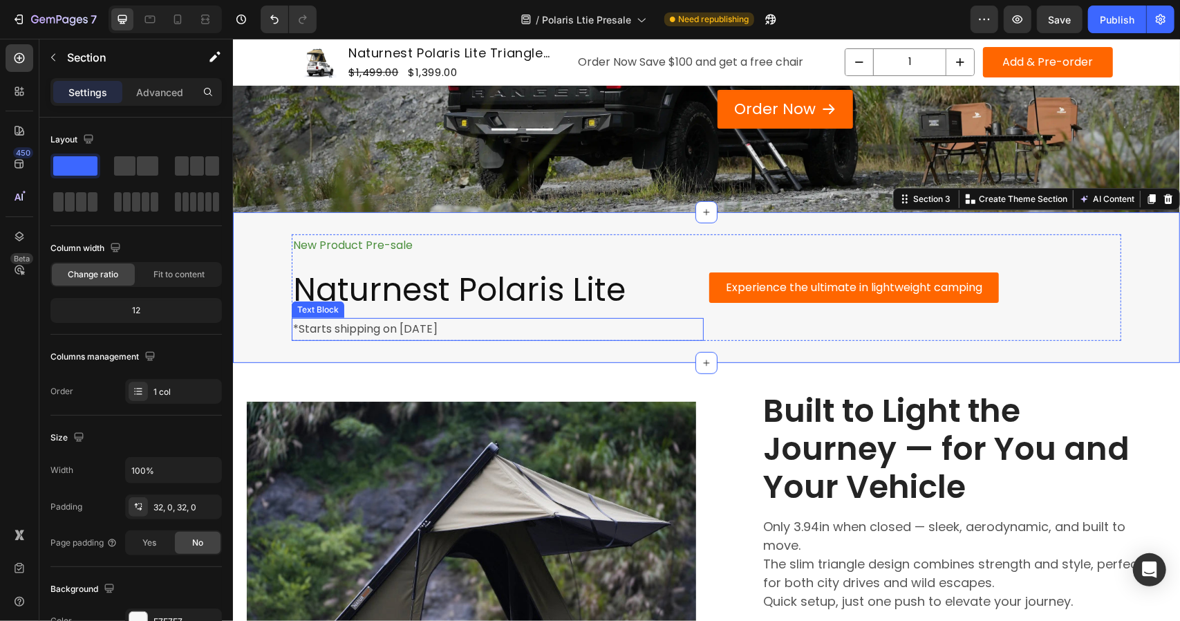
click at [485, 319] on p "*Starts shipping on September 29" at bounding box center [497, 329] width 409 height 20
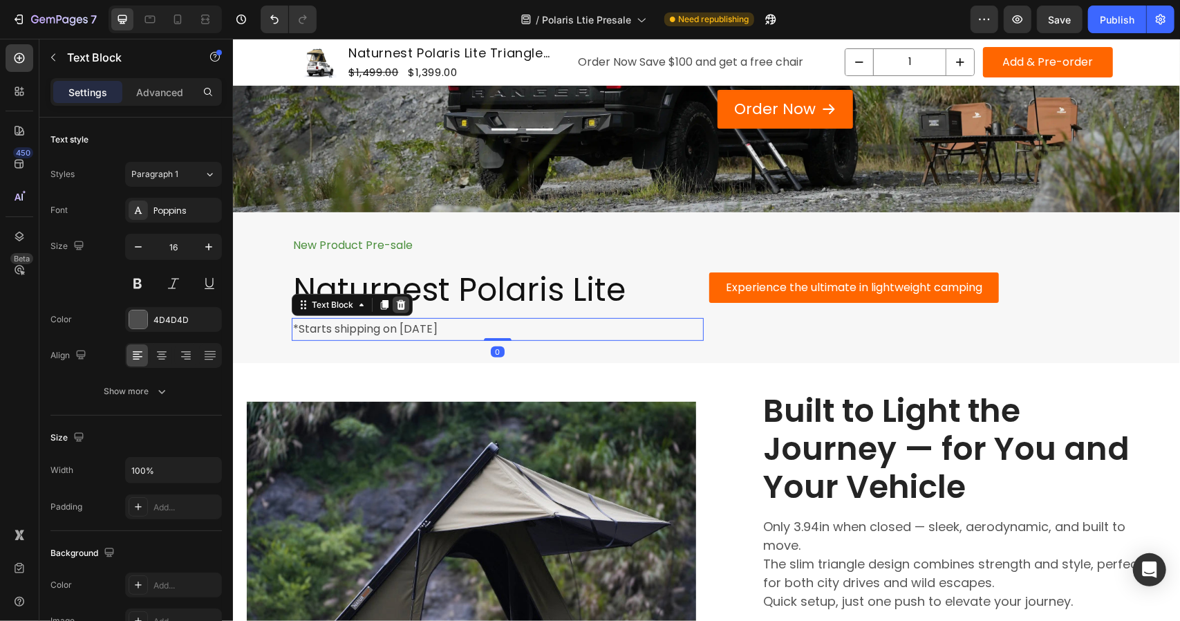
click at [396, 299] on icon at bounding box center [400, 304] width 9 height 10
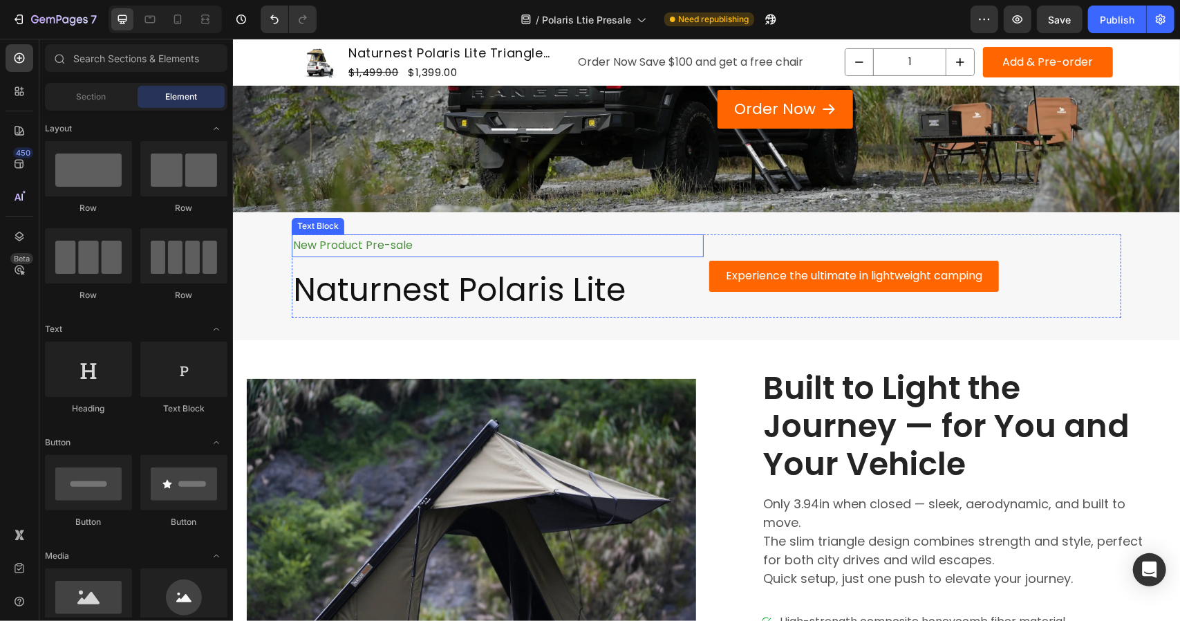
click at [372, 237] on p "New Product Pre-sale" at bounding box center [497, 245] width 409 height 20
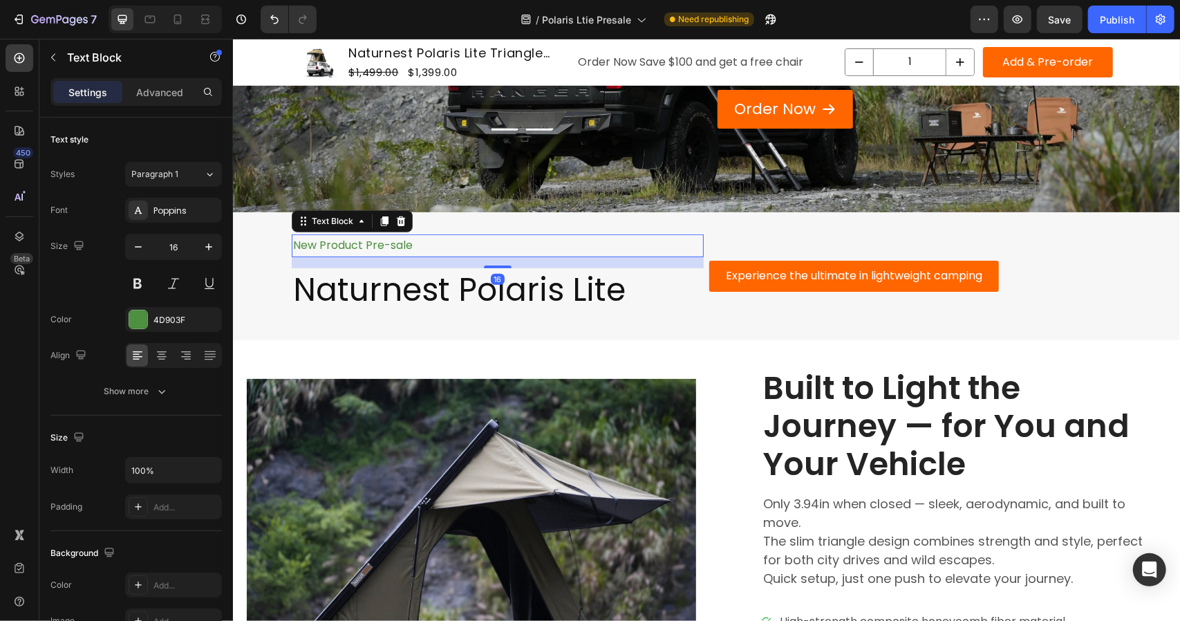
click at [372, 237] on p "New Product Pre-sale" at bounding box center [497, 245] width 409 height 20
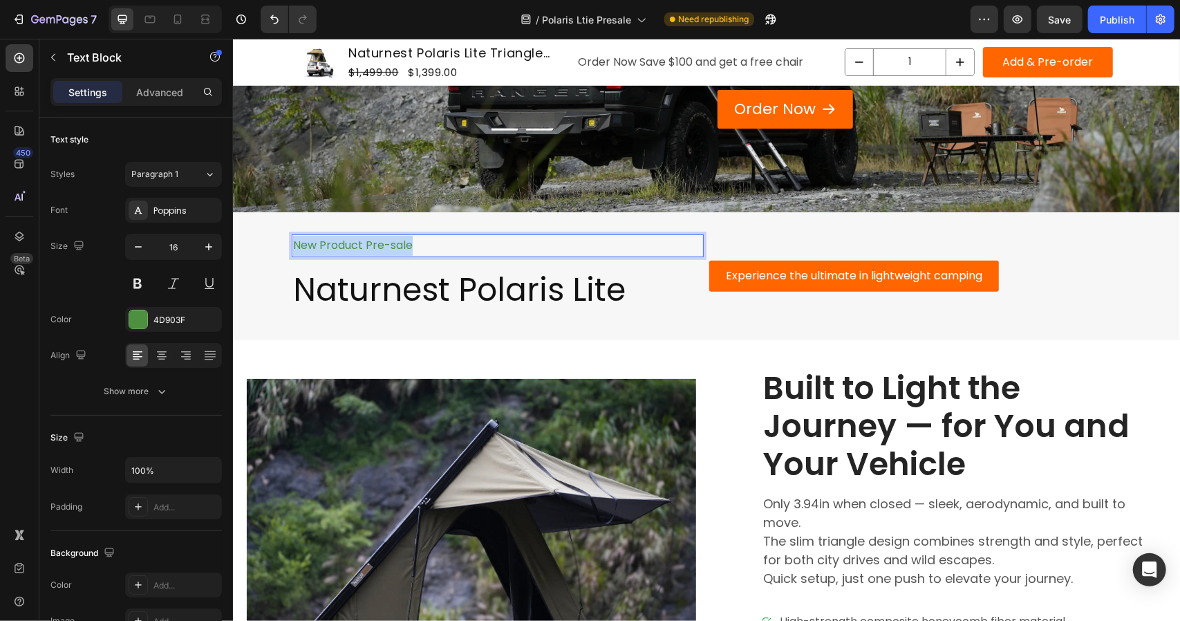
click at [372, 237] on p "New Product Pre-sale" at bounding box center [497, 245] width 409 height 20
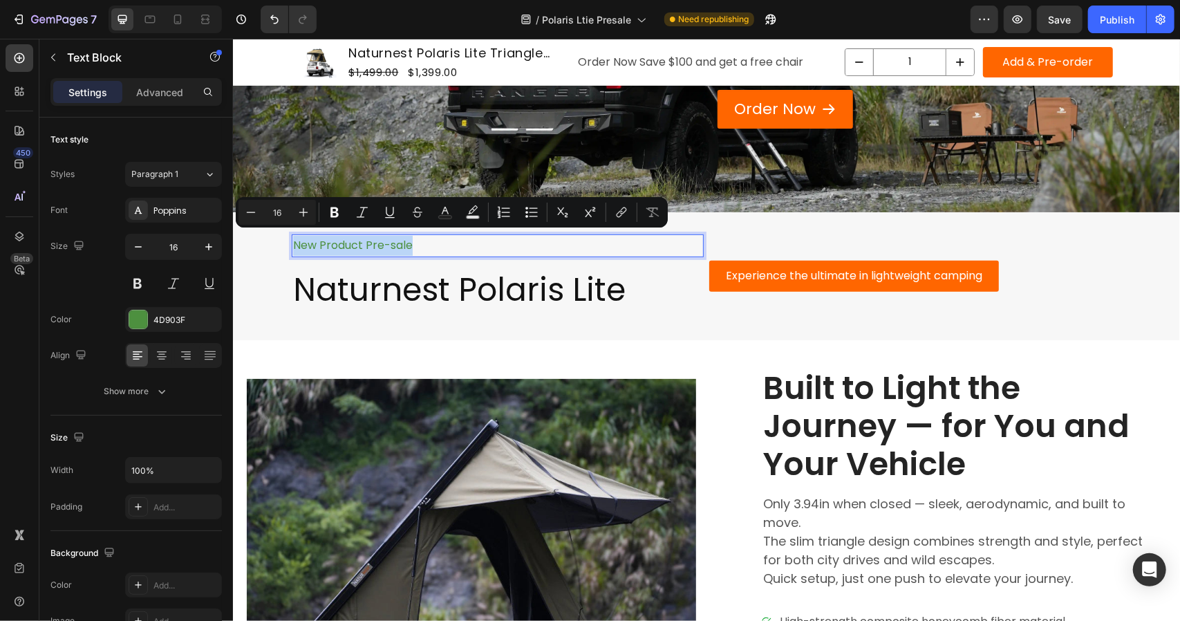
click at [372, 237] on p "New Product Pre-sale" at bounding box center [497, 245] width 409 height 20
click at [367, 237] on p "New Product Pre-sale" at bounding box center [497, 245] width 409 height 20
drag, startPoint x: 412, startPoint y: 242, endPoint x: 367, endPoint y: 246, distance: 45.8
click at [367, 246] on p "New Product Pre-sale" at bounding box center [497, 245] width 409 height 20
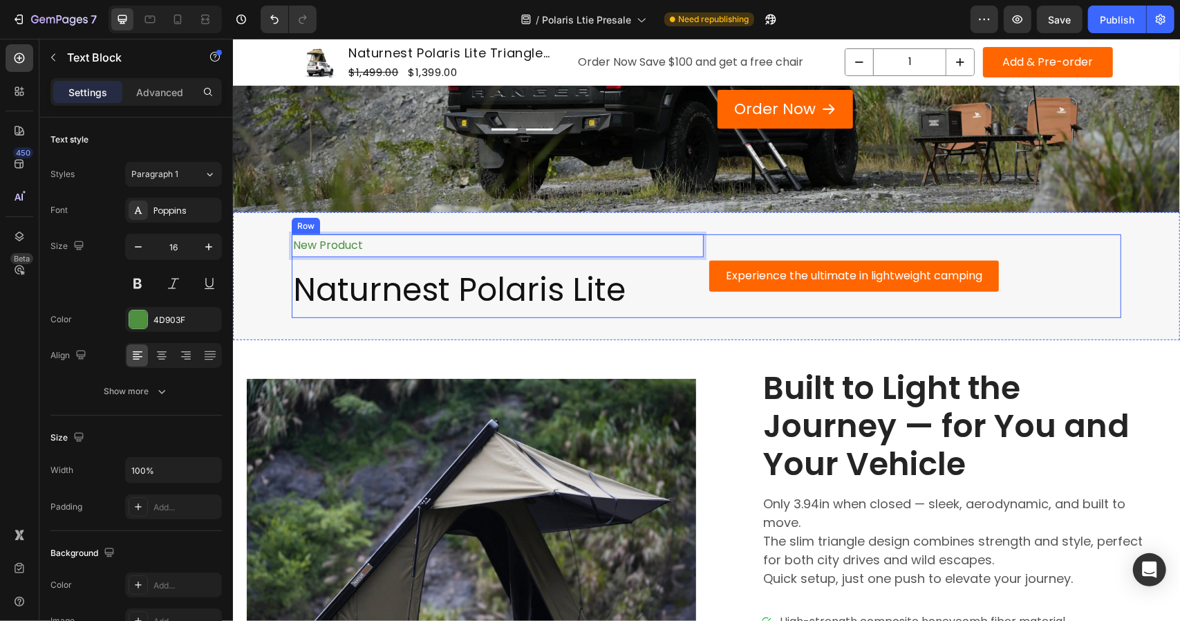
click at [801, 234] on div "Experience the ultimate in lightweight camping Button" at bounding box center [915, 276] width 412 height 84
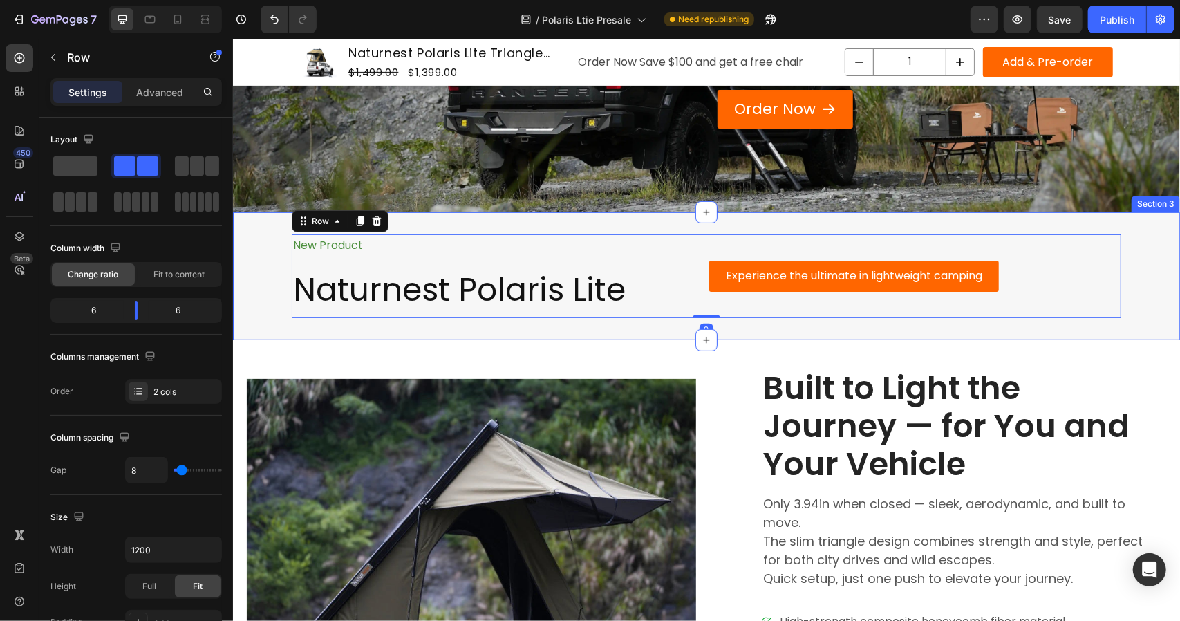
click at [1156, 313] on div "New Product Text Block Naturnest Polaris Lite Heading Experience the ultimate i…" at bounding box center [705, 276] width 947 height 128
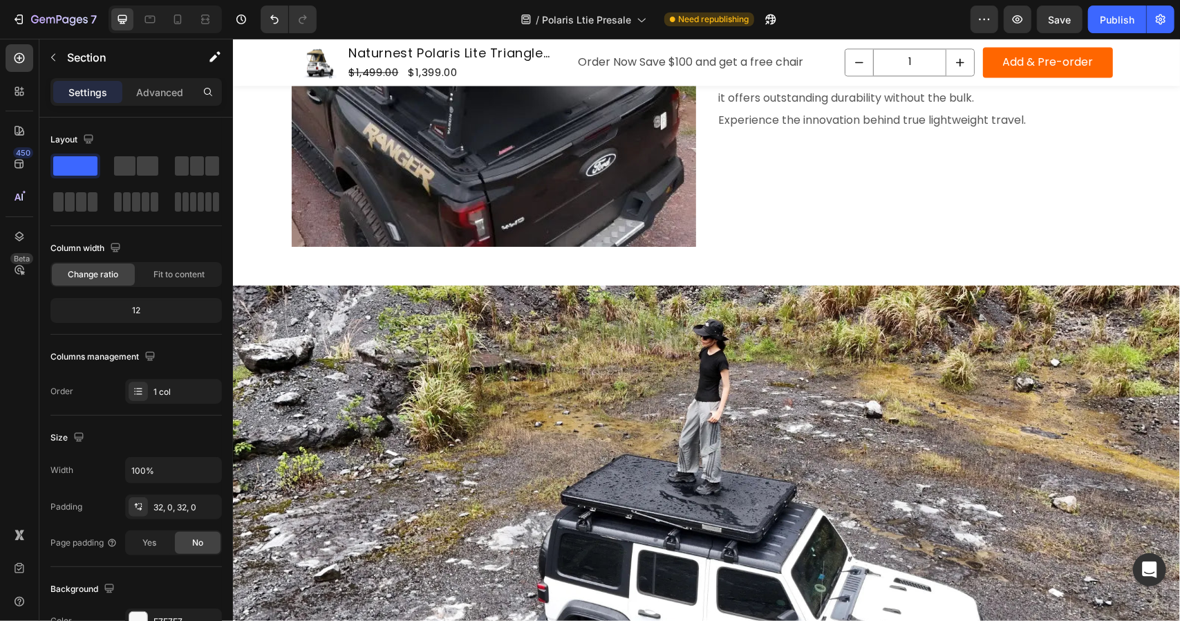
scroll to position [2198, 0]
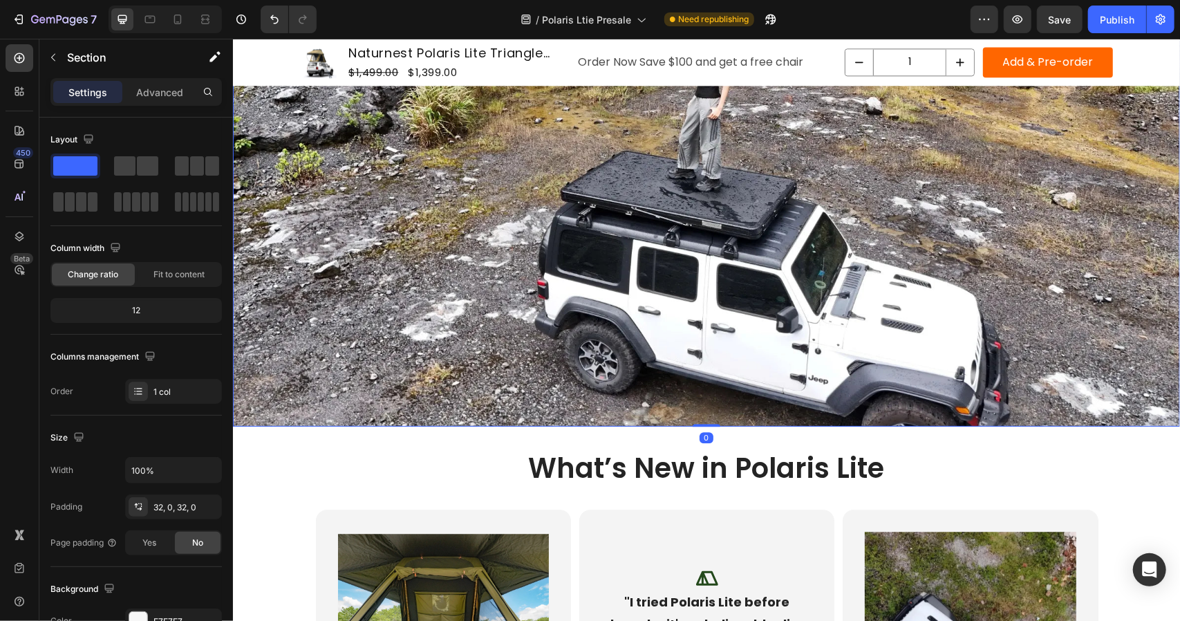
click at [790, 214] on img at bounding box center [705, 203] width 947 height 444
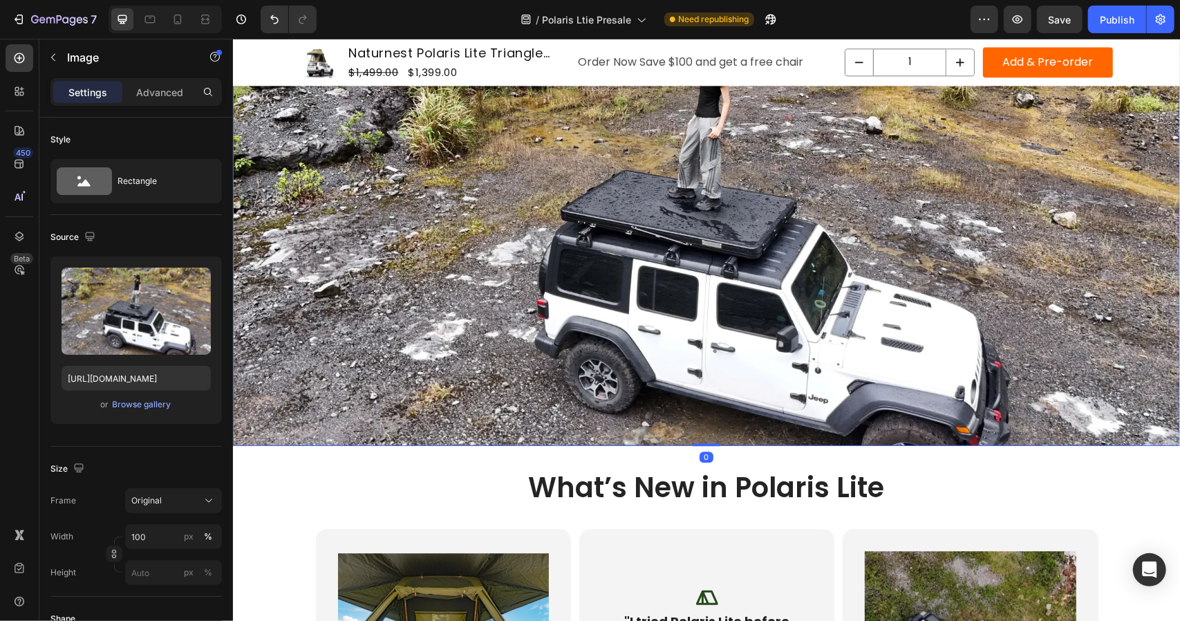
scroll to position [2129, 0]
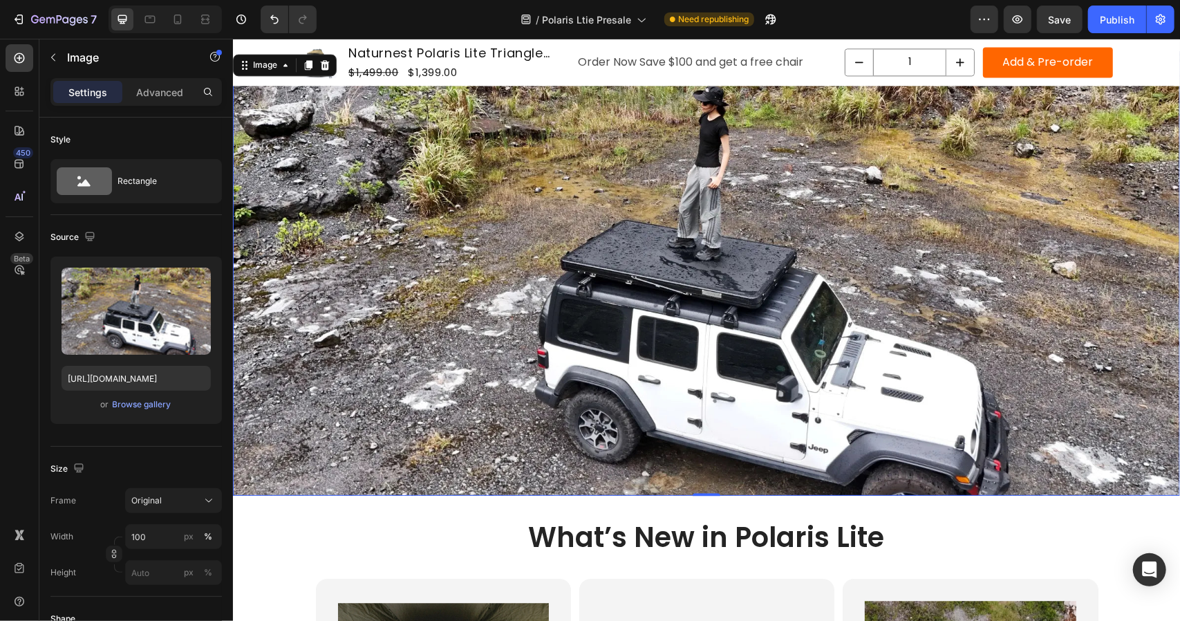
click at [527, 242] on img at bounding box center [705, 272] width 947 height 444
click at [521, 258] on img at bounding box center [705, 272] width 947 height 444
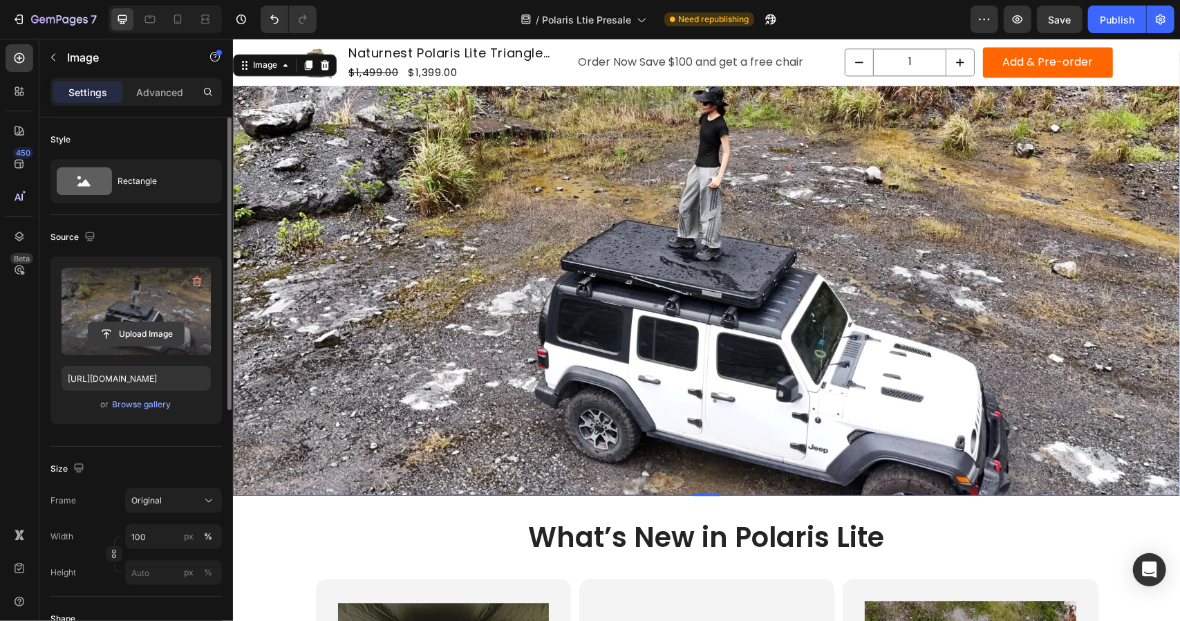
click at [120, 328] on input "file" at bounding box center [136, 334] width 95 height 24
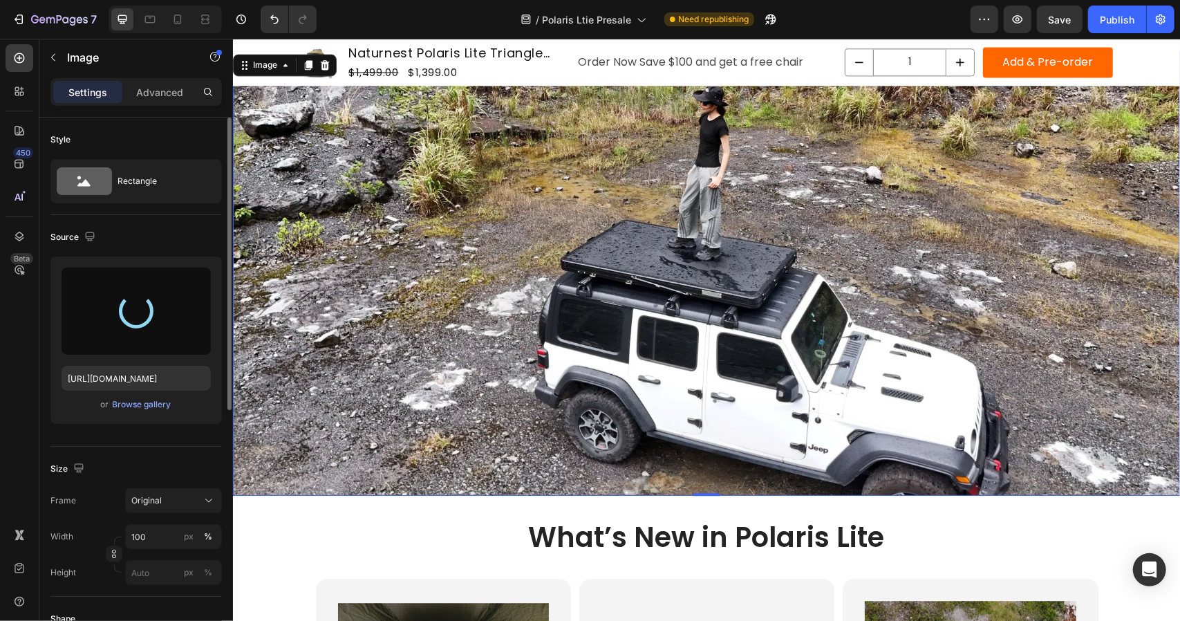
type input "https://cdn.shopify.com/s/files/1/0751/3158/4813/files/gempages_556399069535142…"
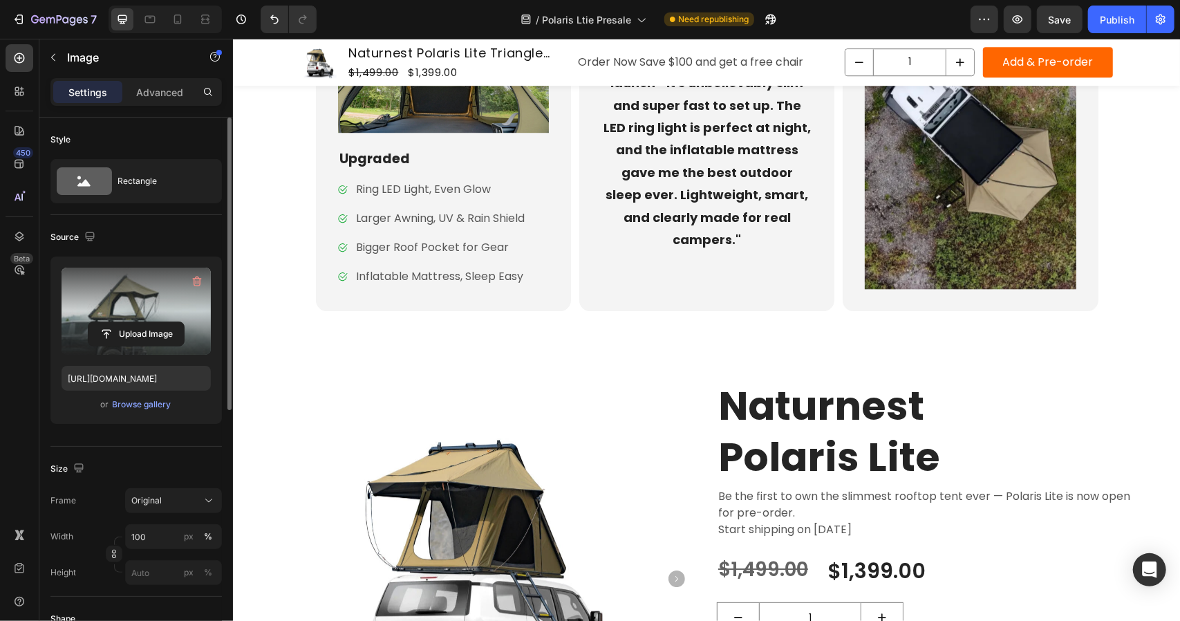
scroll to position [3048, 0]
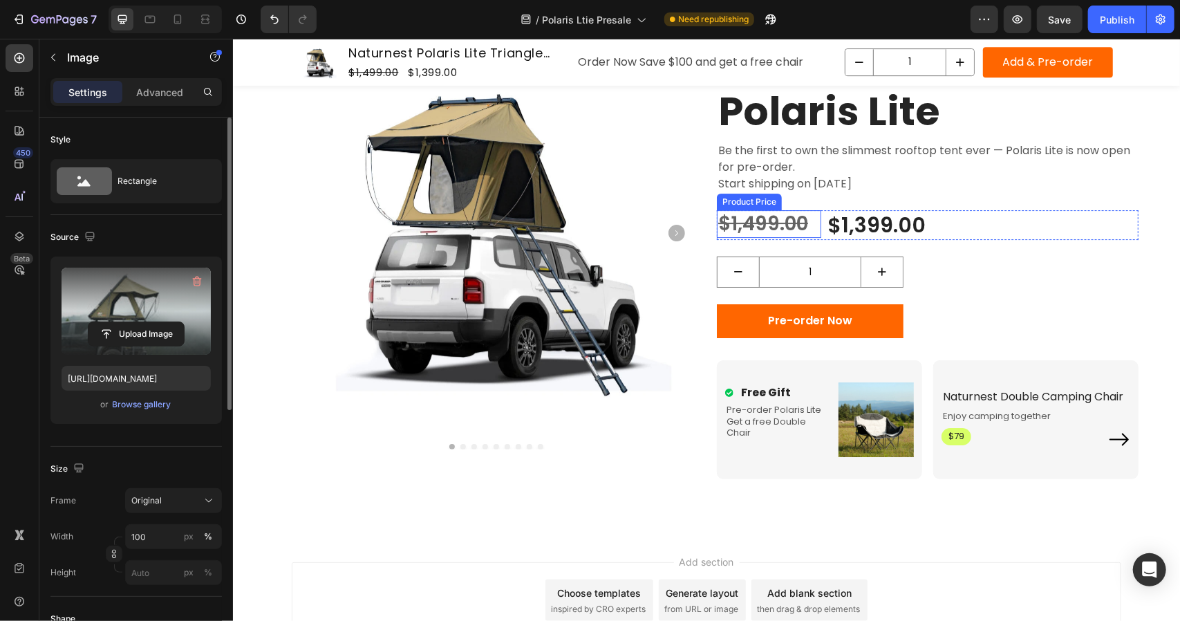
click at [786, 218] on div "$1,499.00" at bounding box center [768, 224] width 104 height 28
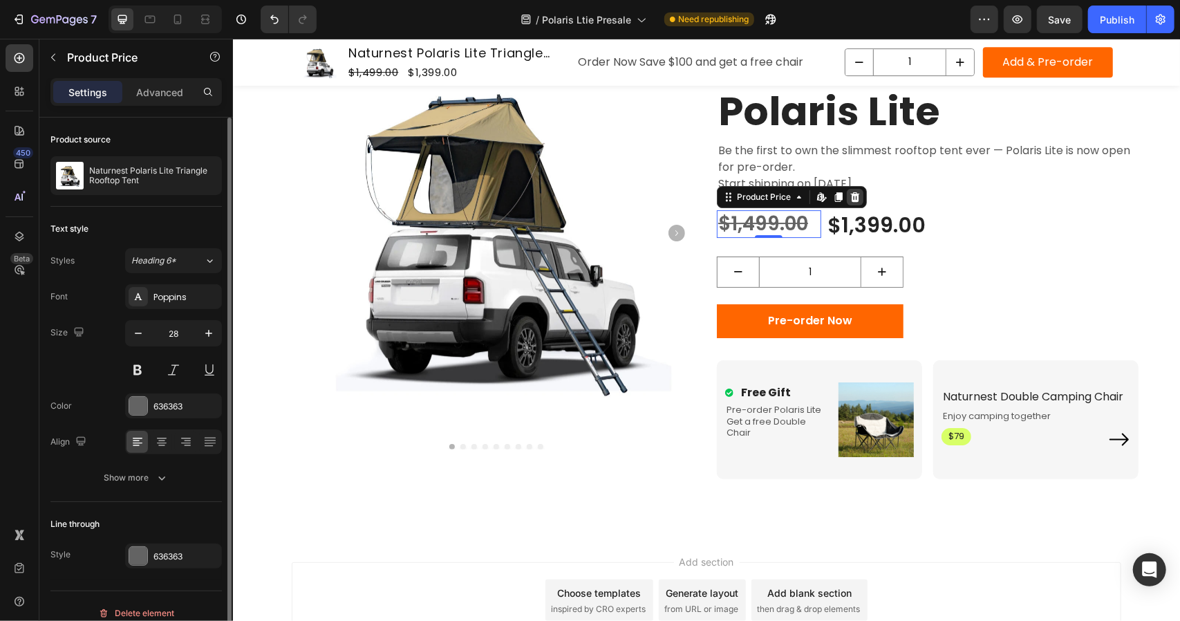
click at [849, 198] on icon at bounding box center [854, 196] width 11 height 11
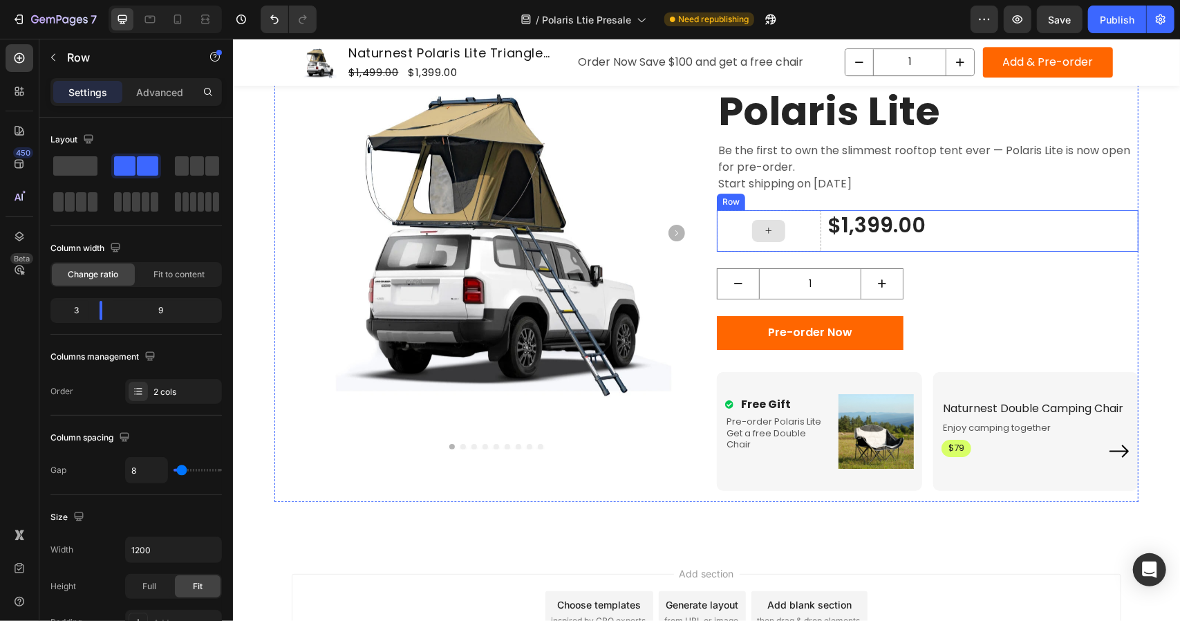
click at [806, 227] on div at bounding box center [768, 230] width 104 height 41
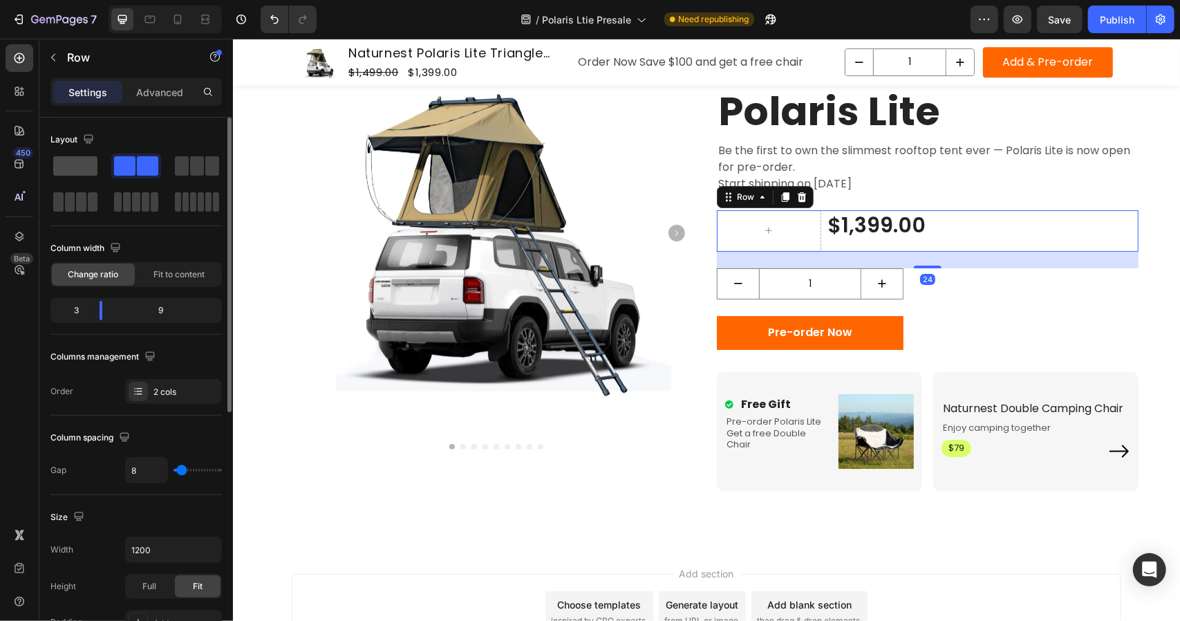
click at [86, 163] on span at bounding box center [75, 165] width 44 height 19
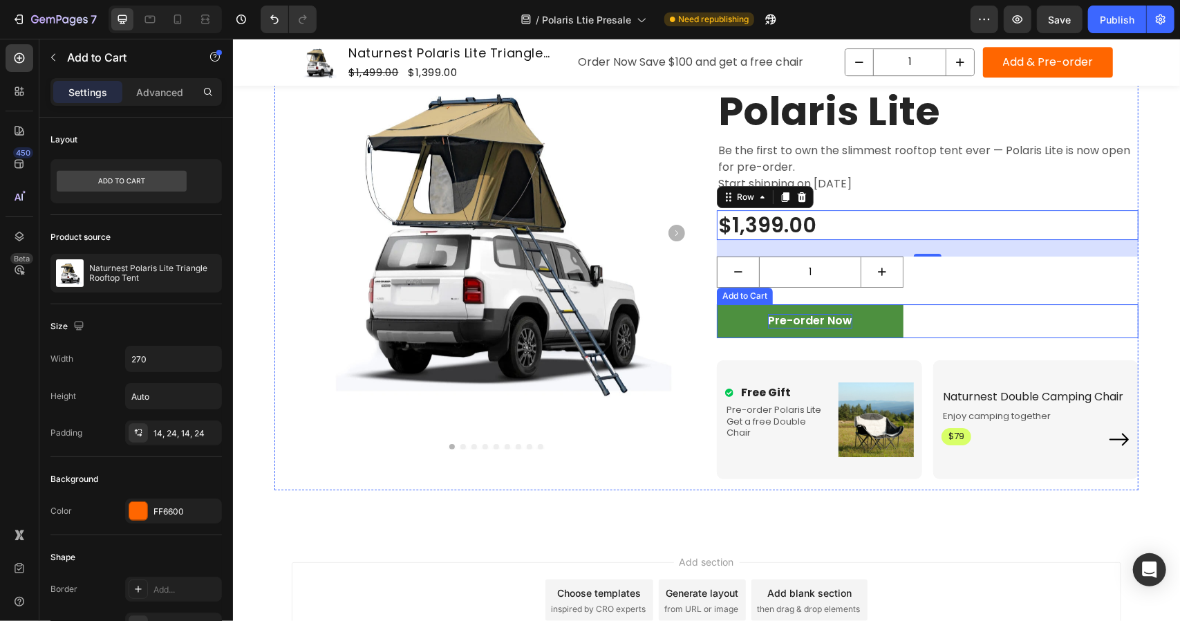
click at [822, 319] on div "Pre-order Now" at bounding box center [810, 320] width 84 height 15
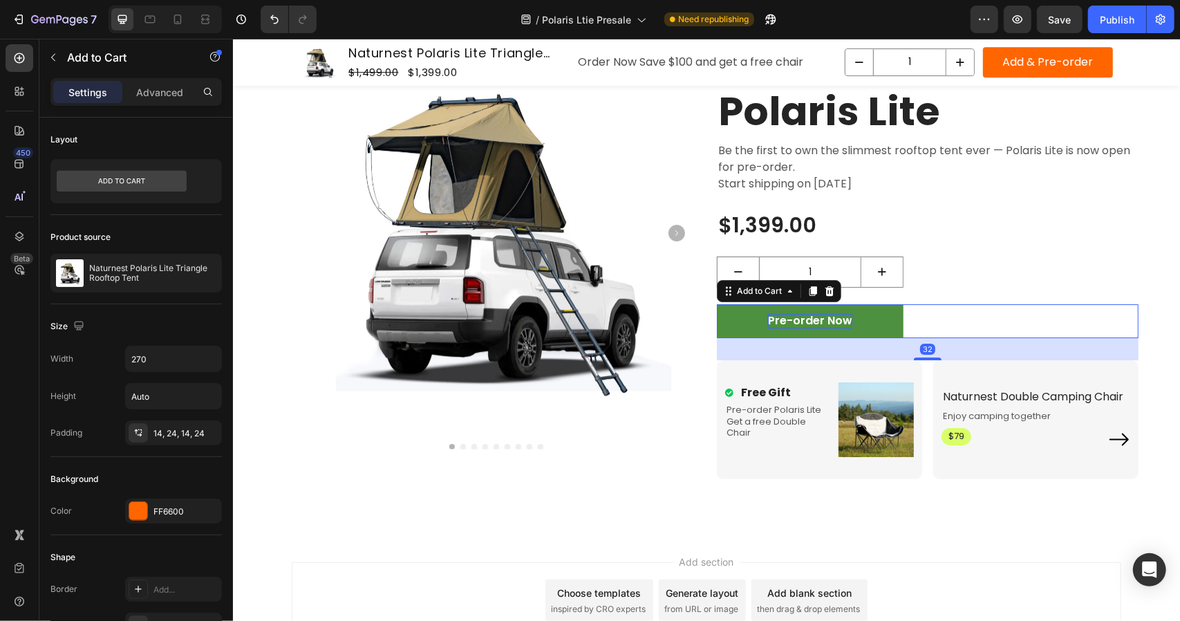
click at [788, 320] on div "Pre-order Now" at bounding box center [810, 320] width 84 height 15
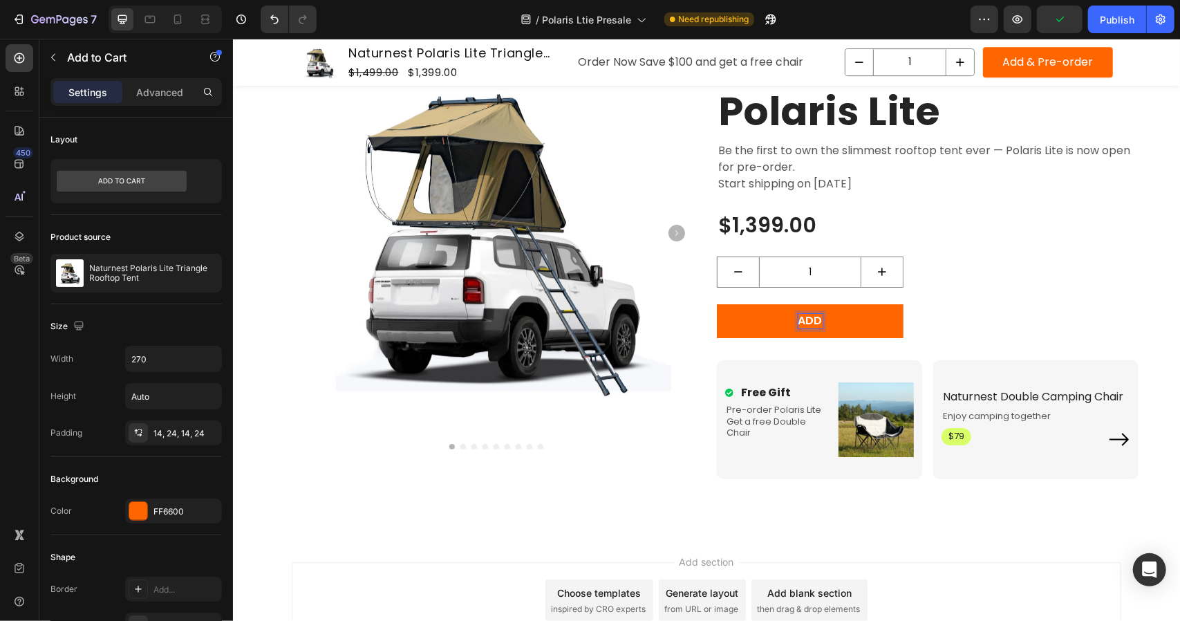
click at [716, 304] on button "ADD" at bounding box center [809, 321] width 187 height 34
click at [716, 304] on button "ADD TO" at bounding box center [809, 321] width 187 height 34
click at [1008, 306] on div "ADD TO CART Add to Cart 32" at bounding box center [927, 321] width 422 height 34
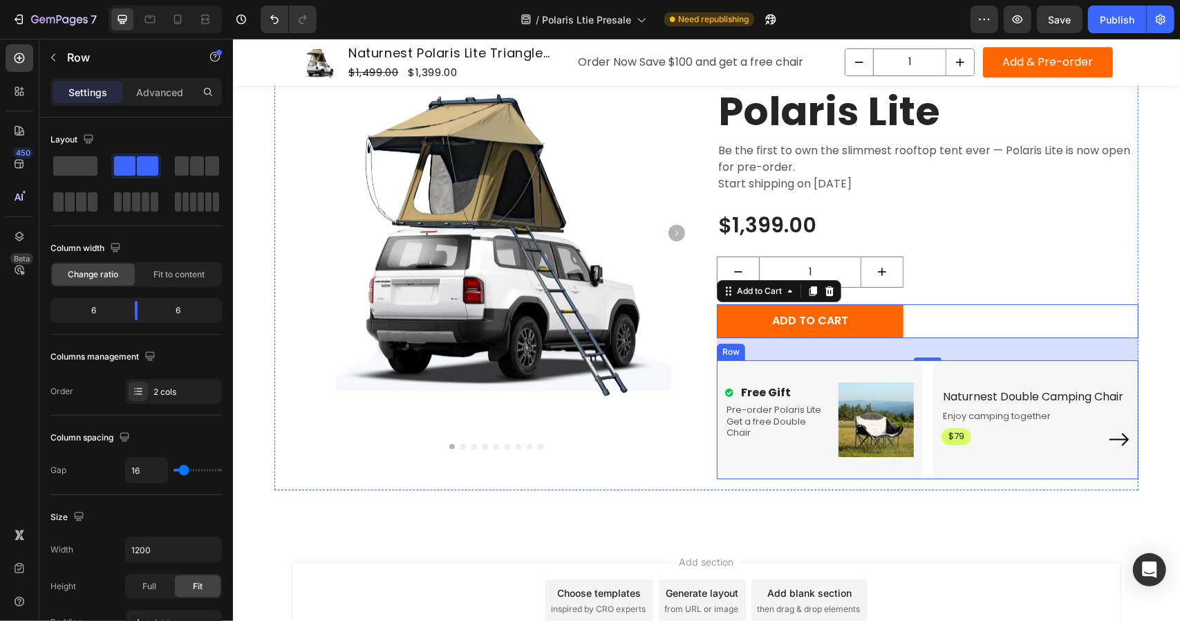
click at [922, 382] on div "Free Gift Item List Pre-order Polaris Lite Get a free Double Chair Text Block I…" at bounding box center [927, 420] width 422 height 120
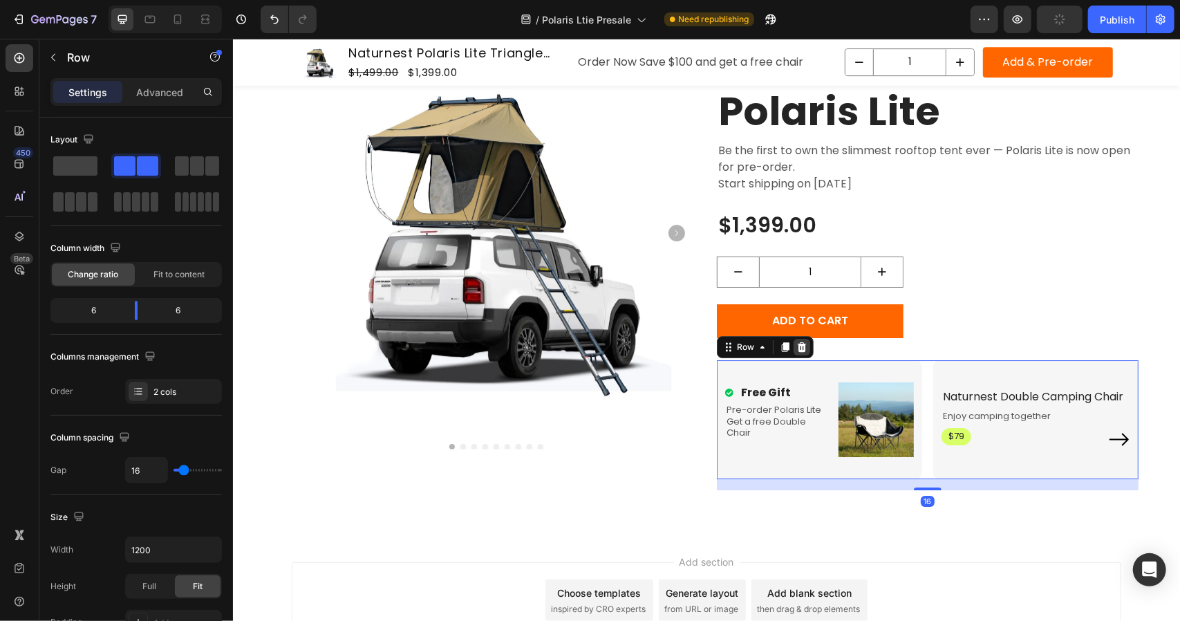
click at [797, 347] on icon at bounding box center [801, 346] width 11 height 11
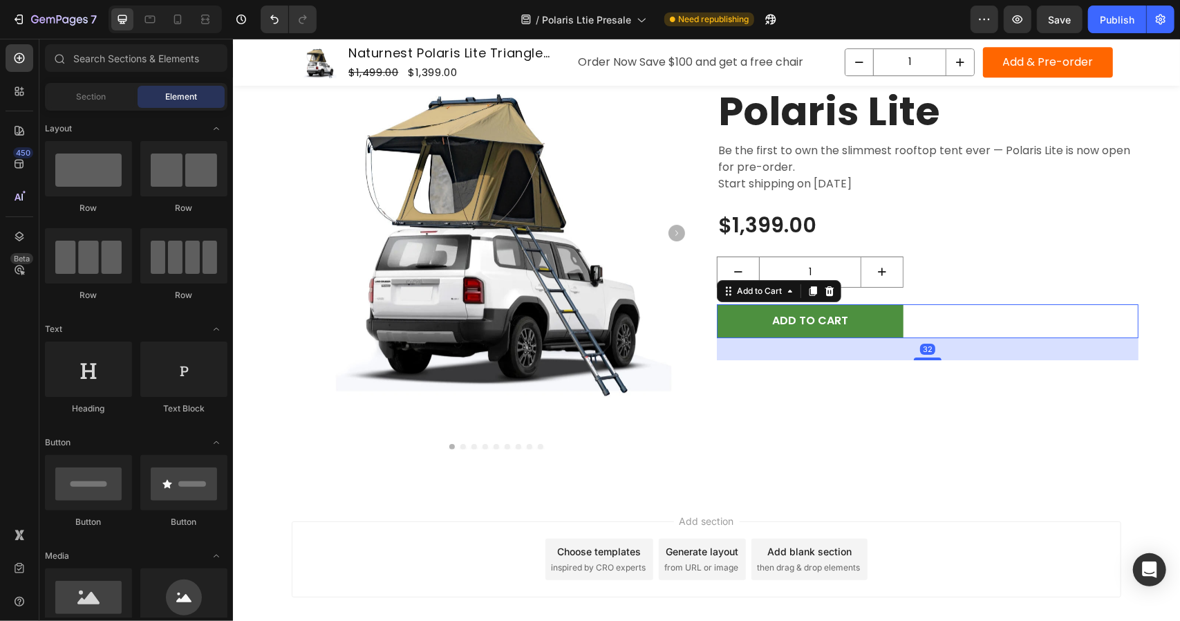
click at [871, 314] on button "ADD TO CART" at bounding box center [809, 321] width 187 height 34
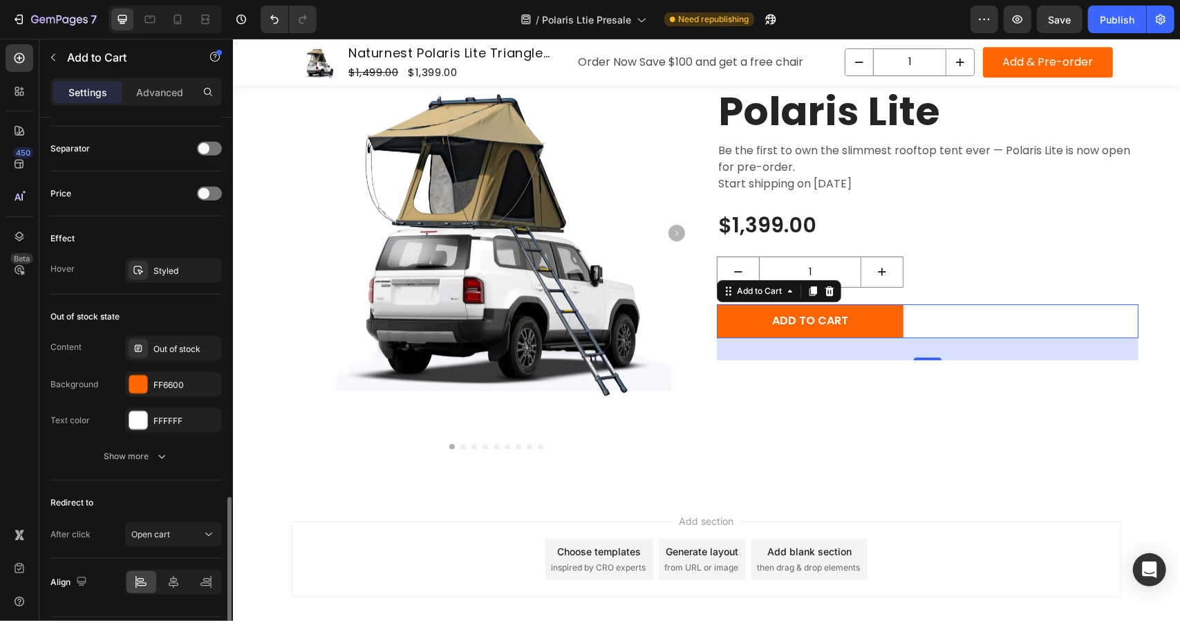
scroll to position [935, 0]
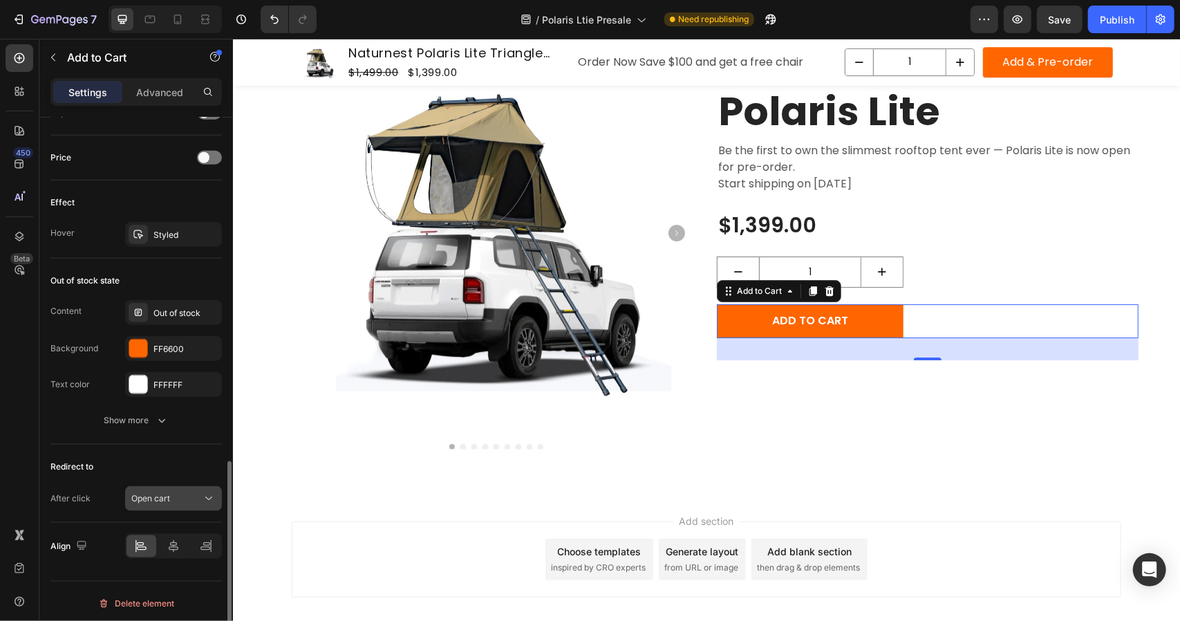
click at [174, 506] on button "Open cart" at bounding box center [173, 498] width 97 height 25
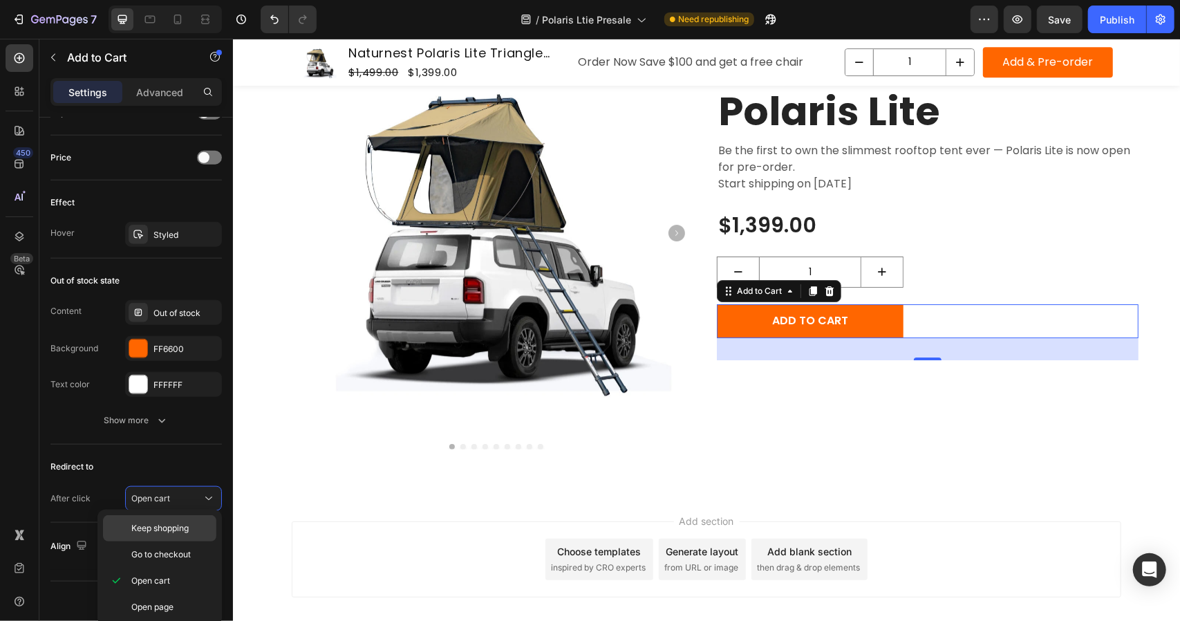
click at [178, 533] on span "Keep shopping" at bounding box center [159, 528] width 57 height 12
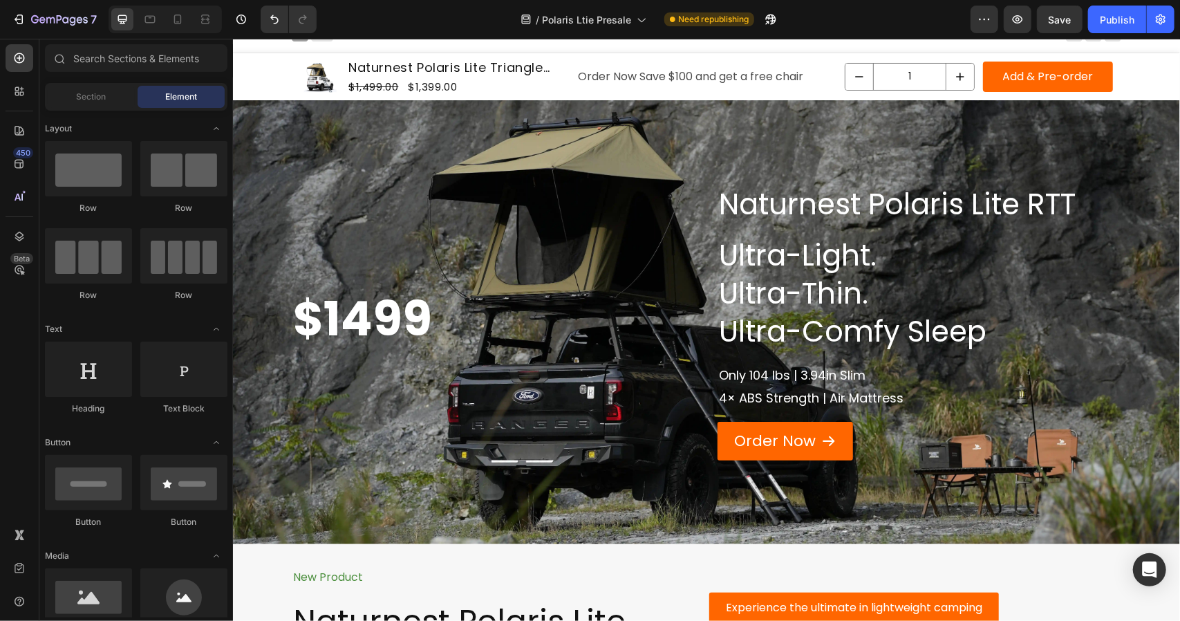
scroll to position [0, 0]
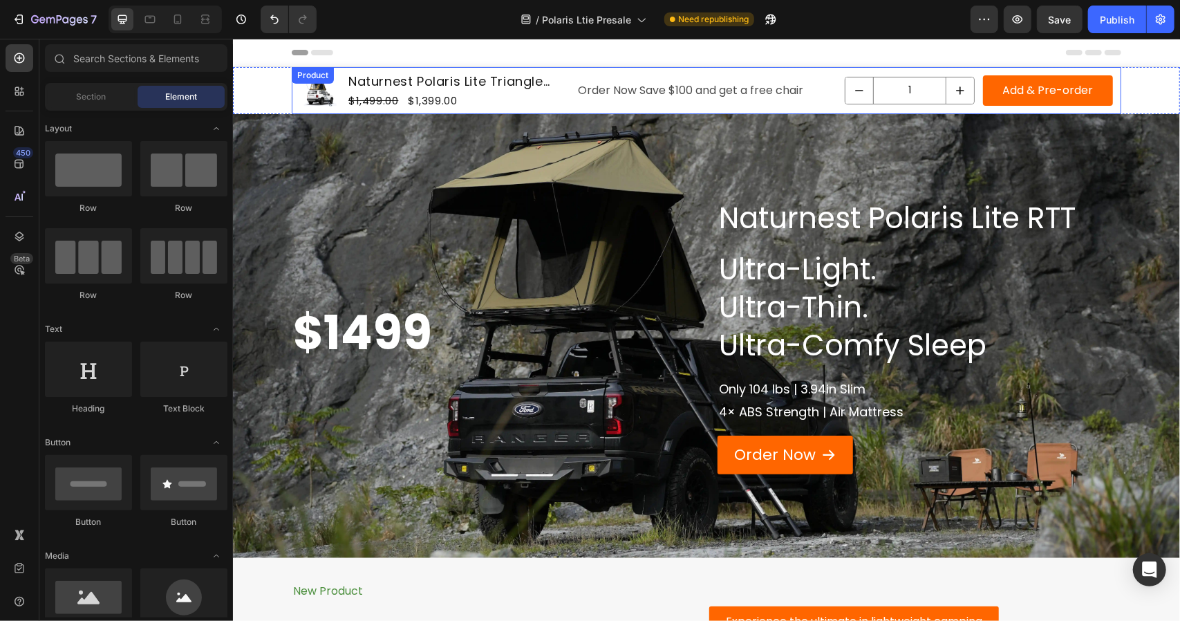
drag, startPoint x: 1342, startPoint y: 62, endPoint x: 714, endPoint y: 93, distance: 628.0
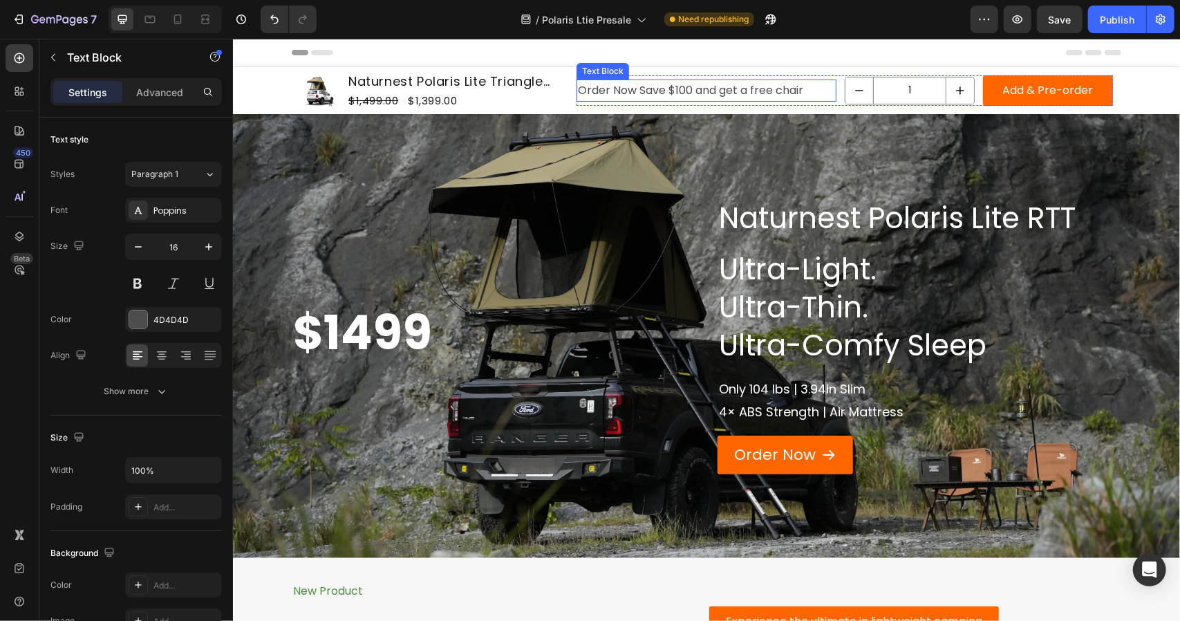
click at [665, 87] on p "Order Now Save $100 and get a free chair" at bounding box center [705, 90] width 257 height 20
click at [681, 115] on icon at bounding box center [685, 114] width 9 height 10
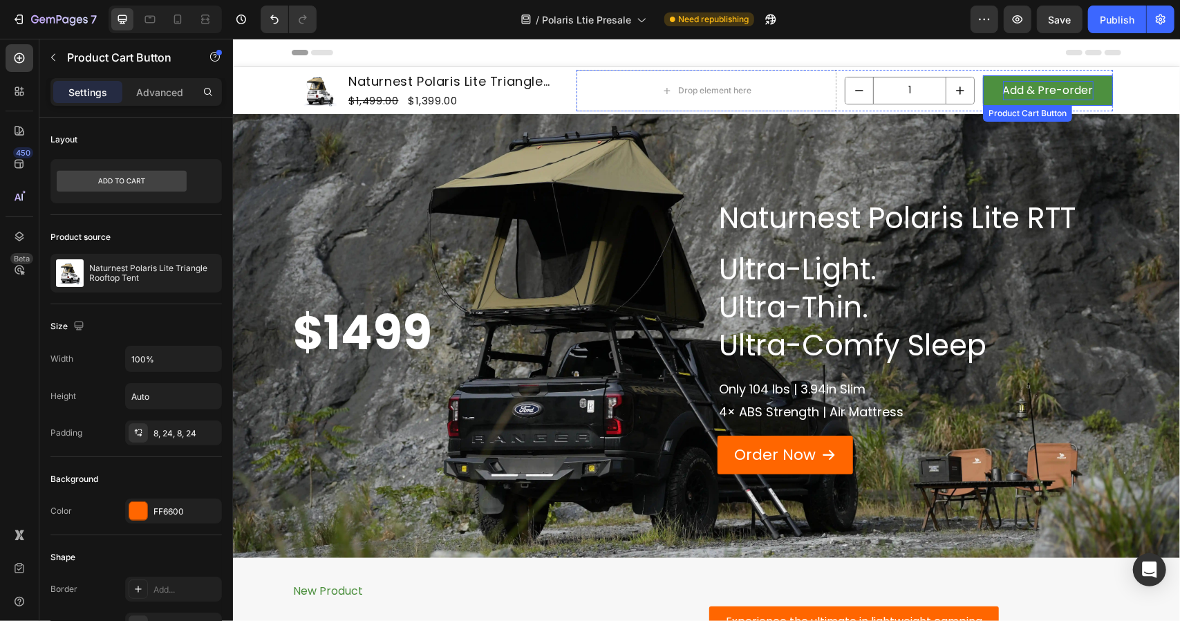
click at [1038, 91] on div "Add & Pre-order" at bounding box center [1048, 90] width 91 height 20
click at [1040, 91] on div "Add & Pre-order" at bounding box center [1048, 90] width 91 height 20
click at [1040, 91] on p "Add & Pre-order" at bounding box center [1048, 90] width 91 height 20
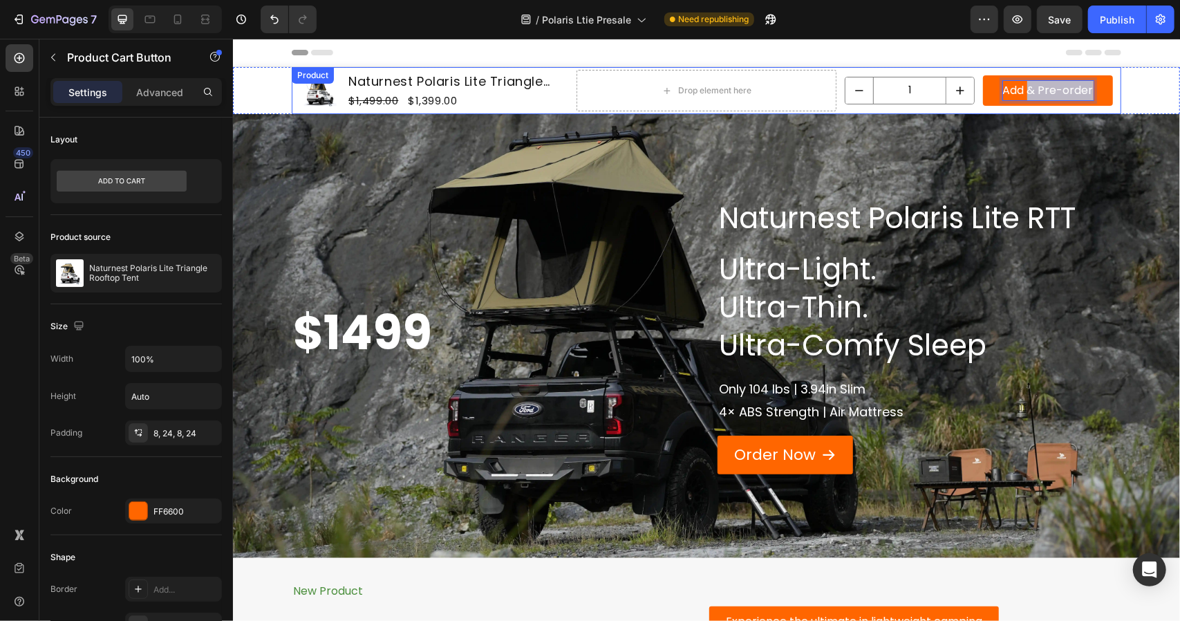
drag, startPoint x: 1025, startPoint y: 90, endPoint x: 1114, endPoint y: 95, distance: 89.3
click at [1114, 95] on div "Product Images Naturnest Polaris Lite Triangle Rooftop Tent Product Title $1,49…" at bounding box center [706, 89] width 830 height 47
click at [983, 75] on button "Add To" at bounding box center [1048, 90] width 130 height 31
click at [1135, 90] on div "Product Images Naturnest Polaris Lite Triangle Rooftop Tent Product Title $1,49…" at bounding box center [705, 89] width 947 height 47
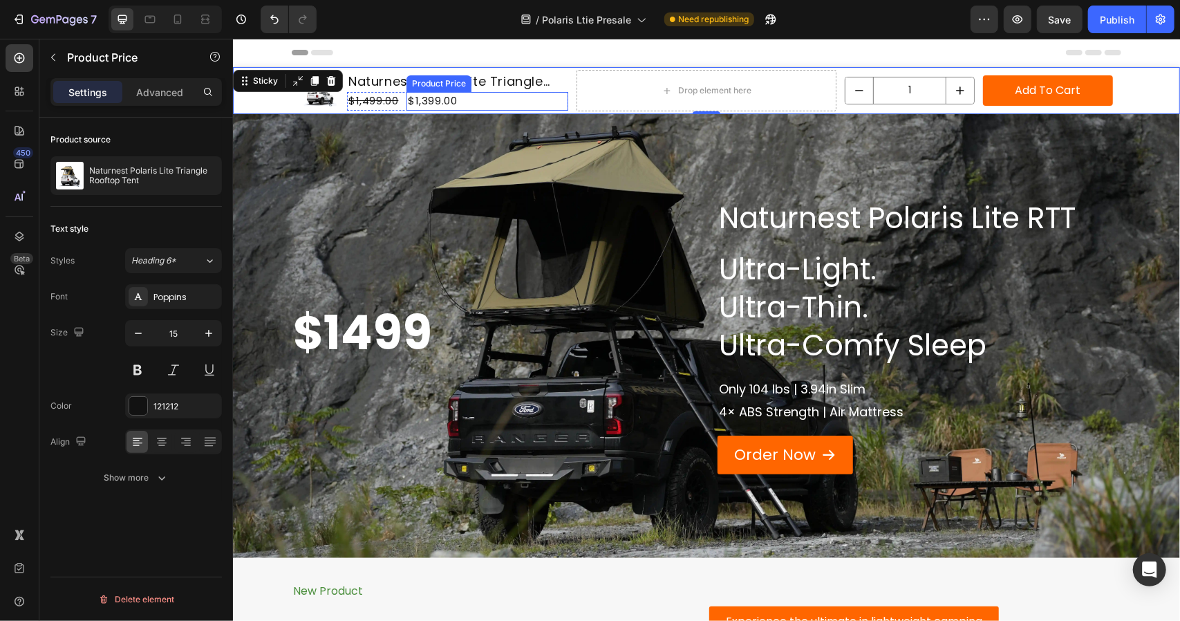
click at [553, 91] on div "$1,399.00" at bounding box center [487, 100] width 162 height 19
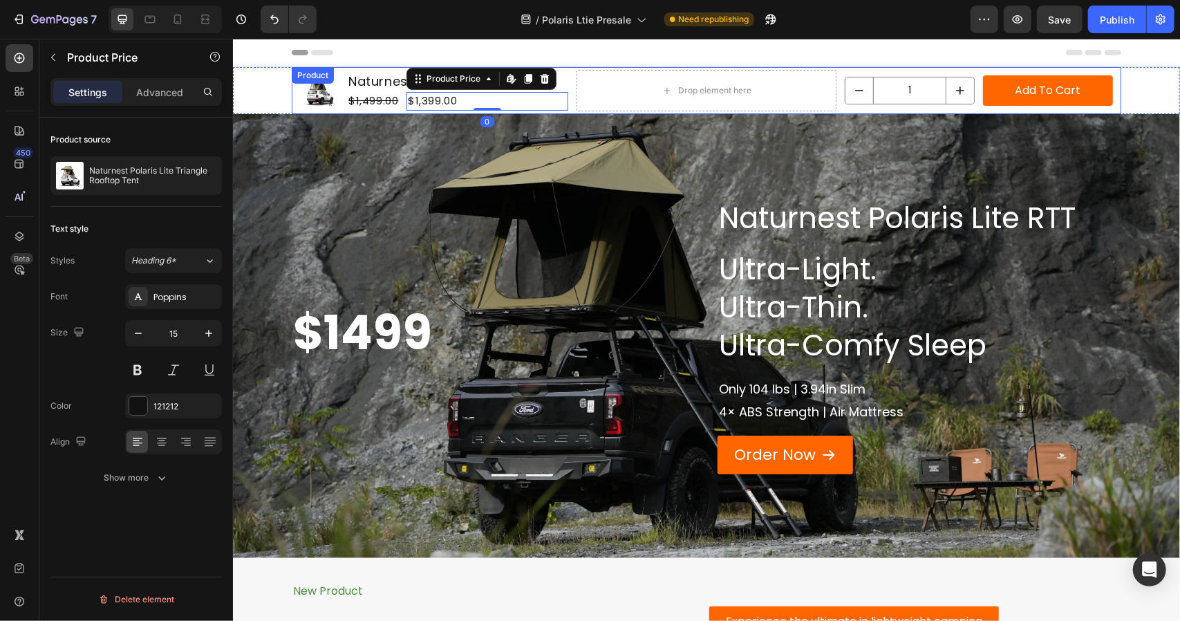
click at [563, 85] on div "Product Images Naturnest Polaris Lite Triangle Rooftop Tent Product Title $1,49…" at bounding box center [706, 89] width 830 height 47
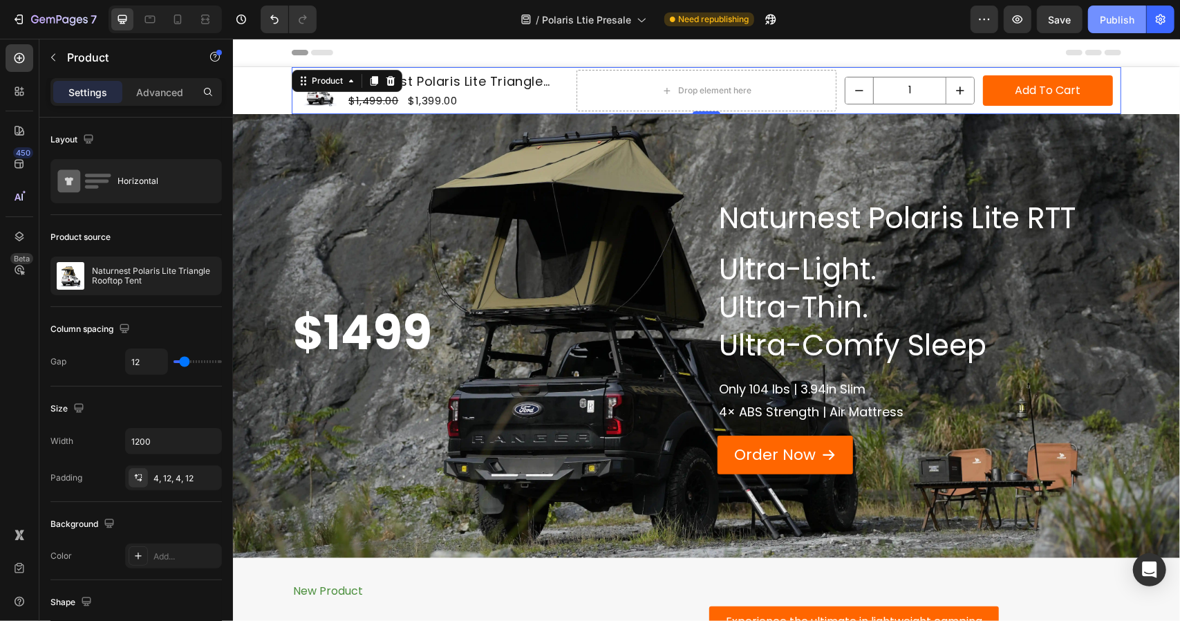
click at [1116, 17] on div "Publish" at bounding box center [1117, 19] width 35 height 15
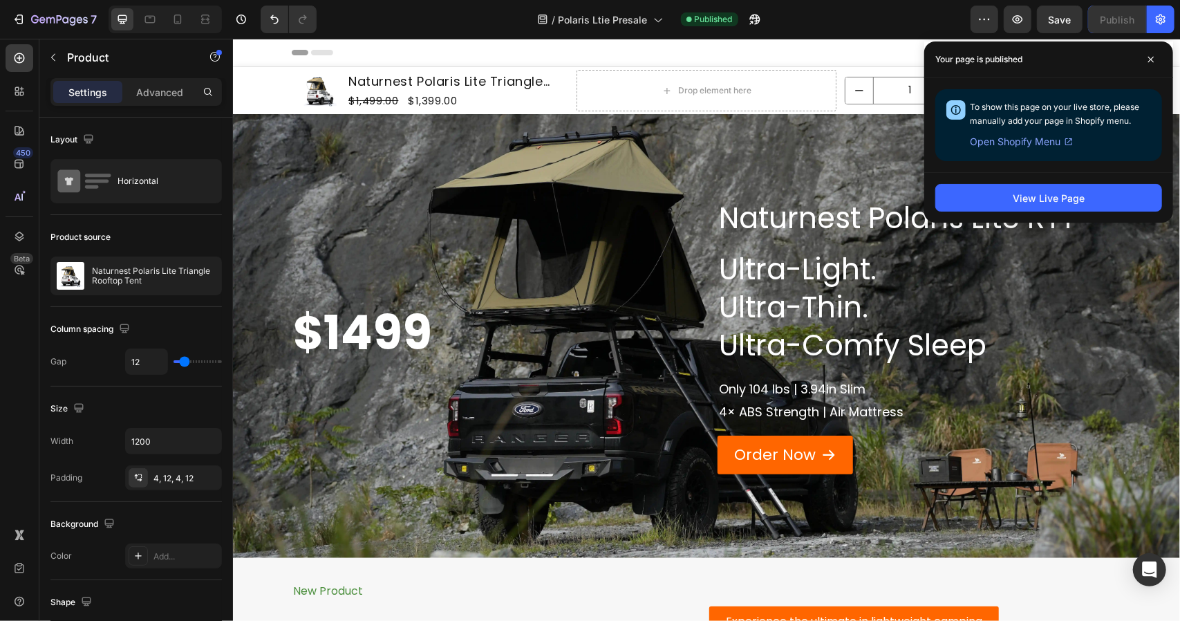
click at [830, 51] on div "Header" at bounding box center [706, 52] width 830 height 28
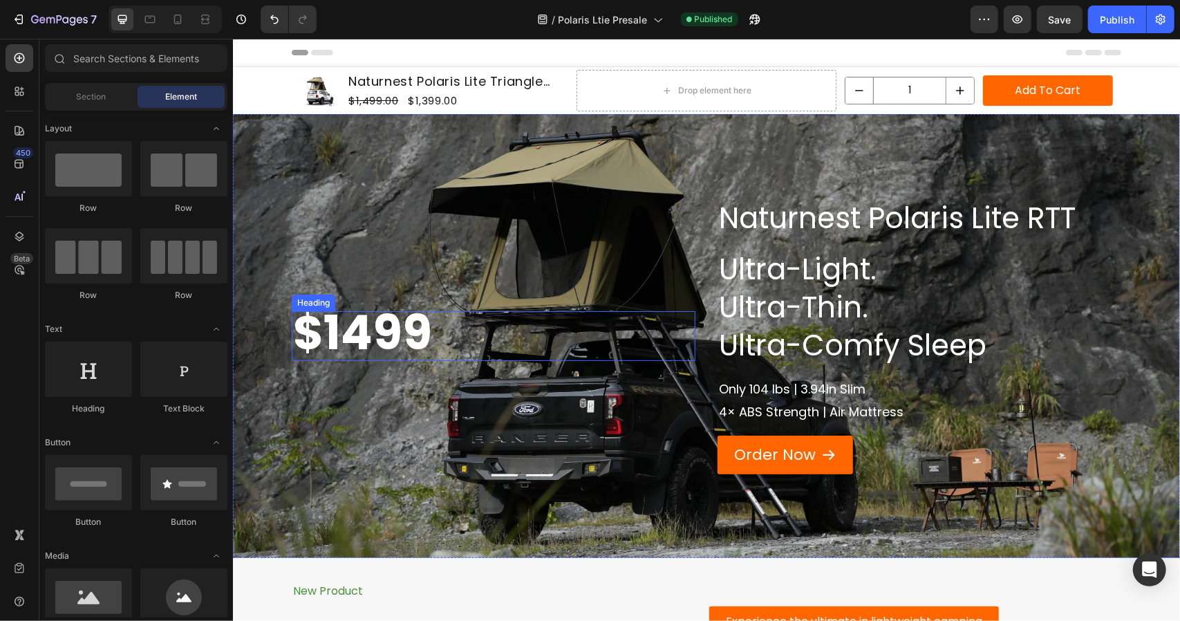
click at [336, 324] on strong "$1499" at bounding box center [362, 332] width 139 height 66
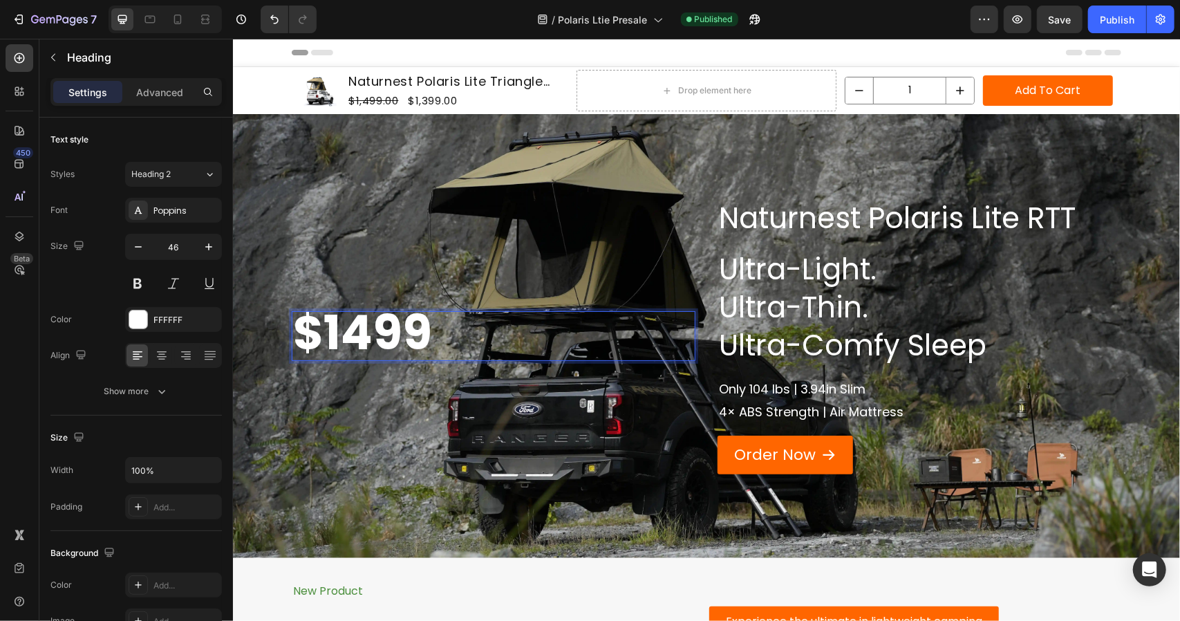
click at [434, 332] on p "$1499" at bounding box center [493, 335] width 401 height 47
click at [362, 330] on strong "$1499" at bounding box center [362, 332] width 139 height 66
click at [335, 331] on strong "$199" at bounding box center [346, 332] width 107 height 66
click at [432, 336] on p "$1399" at bounding box center [493, 335] width 401 height 47
click at [400, 328] on strong "$1399" at bounding box center [361, 332] width 136 height 66
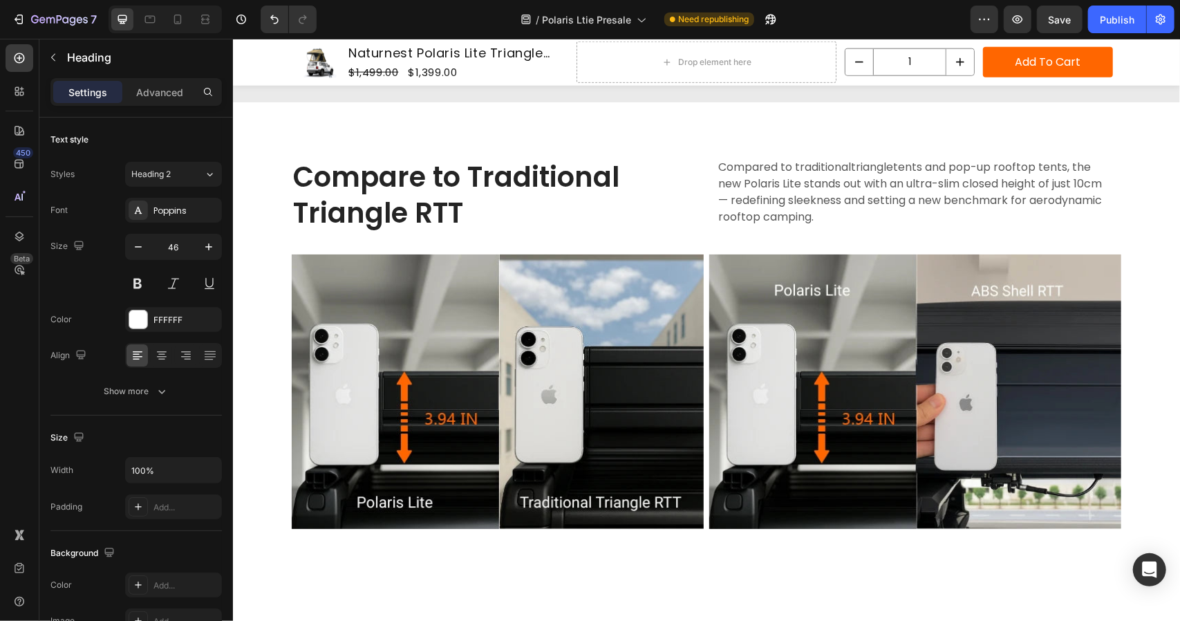
scroll to position [768, 0]
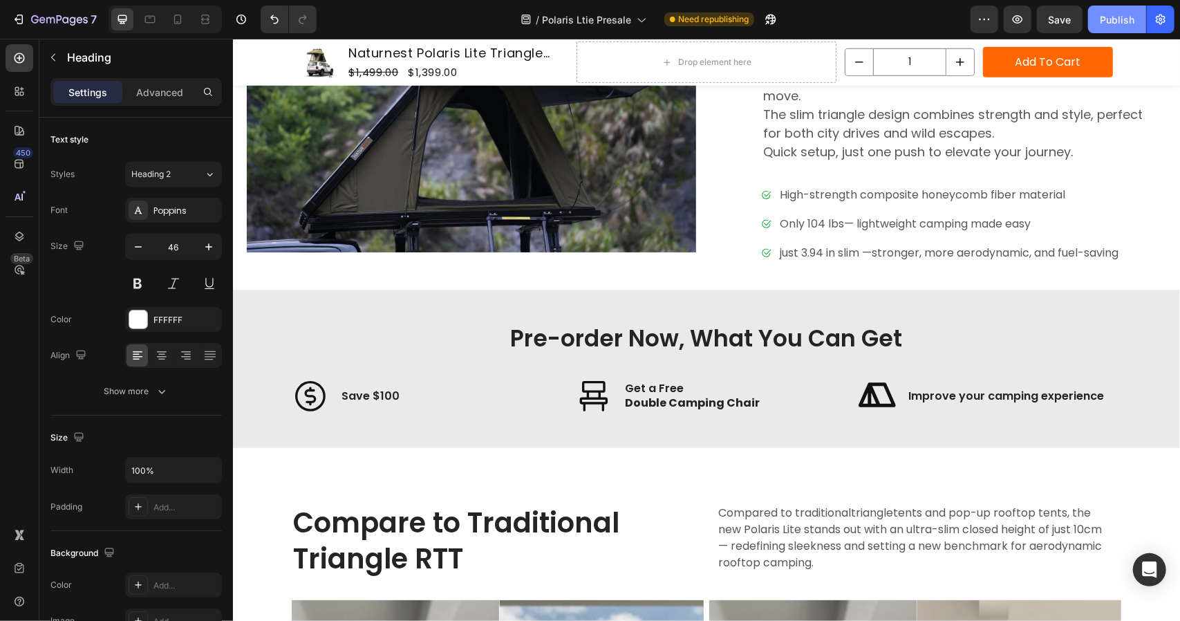
click at [1102, 24] on div "Publish" at bounding box center [1117, 19] width 35 height 15
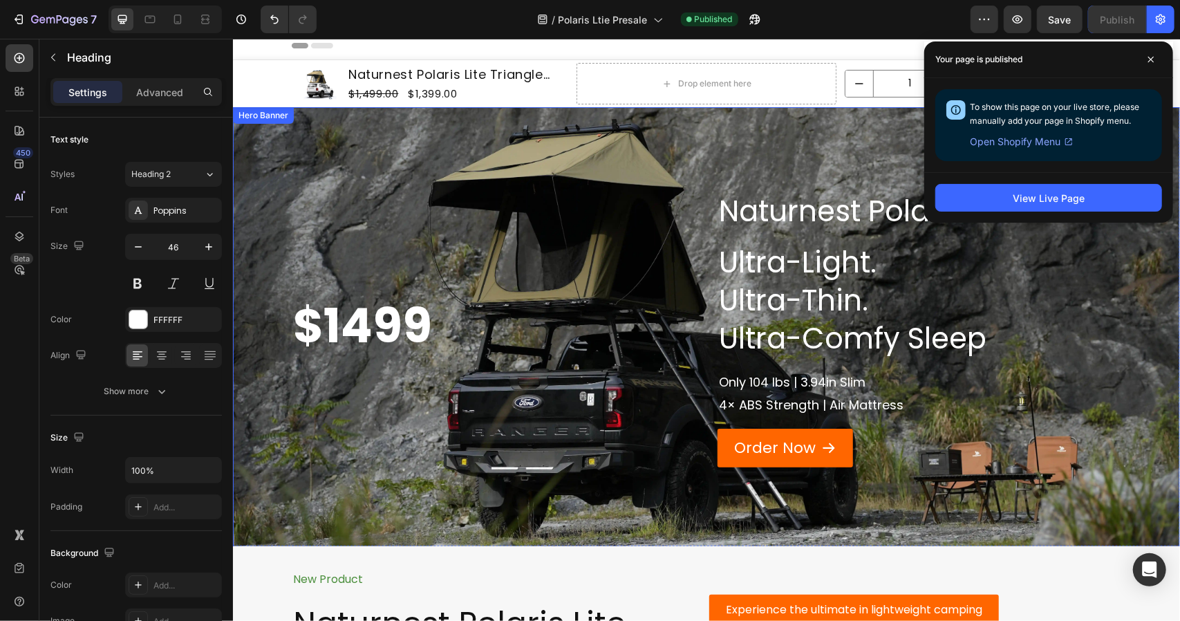
scroll to position [0, 0]
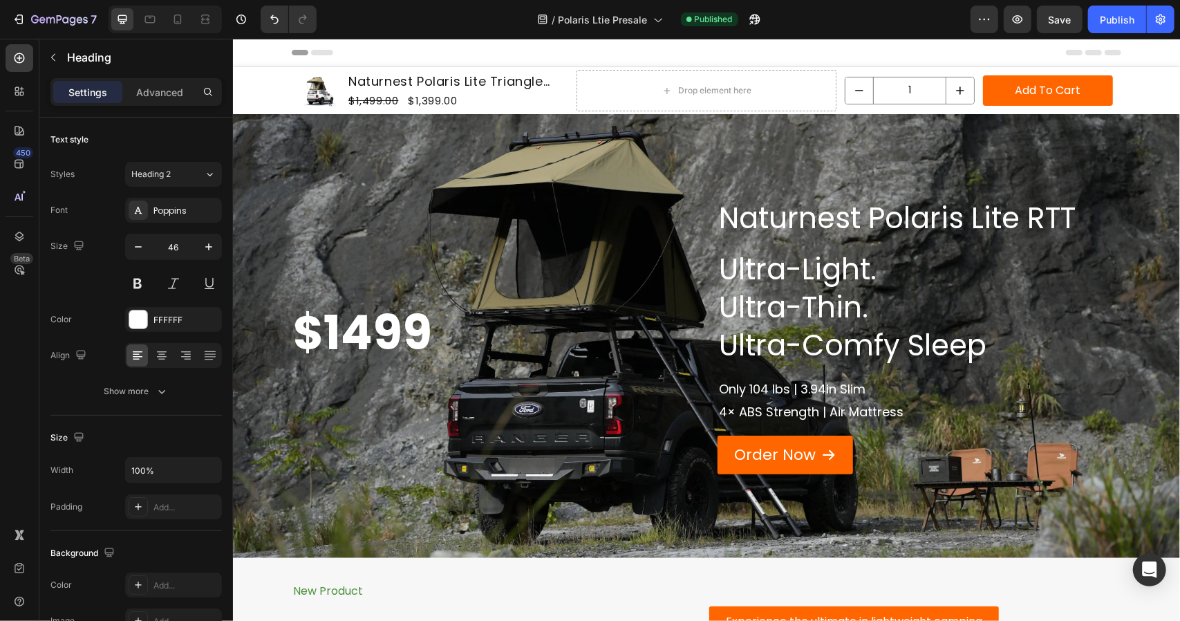
click at [361, 335] on strong "$1499" at bounding box center [362, 332] width 139 height 66
click at [390, 332] on strong "$1499" at bounding box center [362, 332] width 139 height 66
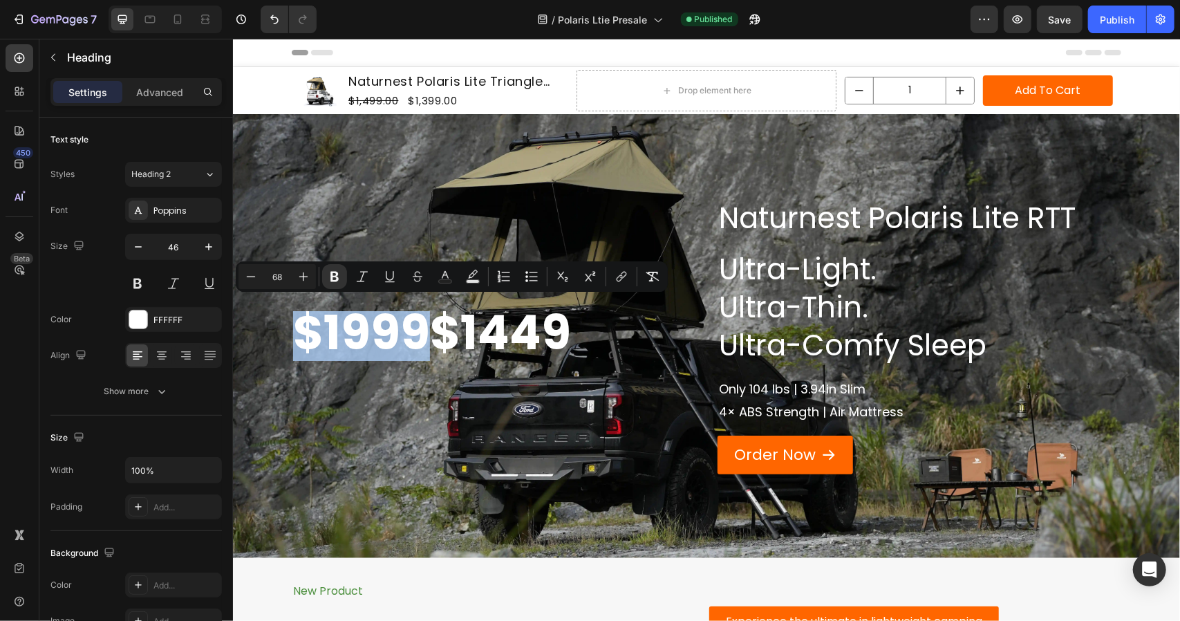
drag, startPoint x: 295, startPoint y: 328, endPoint x: 411, endPoint y: 340, distance: 116.7
click at [279, 283] on input "68" at bounding box center [277, 276] width 28 height 17
drag, startPoint x: 284, startPoint y: 280, endPoint x: 261, endPoint y: 278, distance: 22.2
click at [261, 278] on div "Minus 68 Plus" at bounding box center [277, 276] width 77 height 25
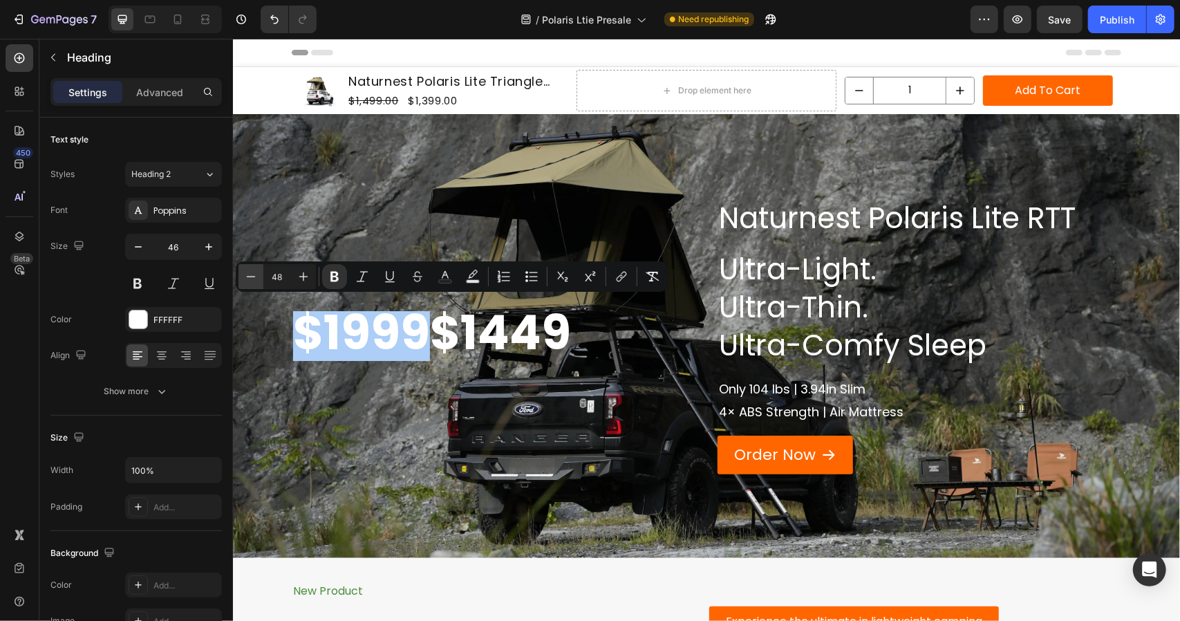
type input "48"
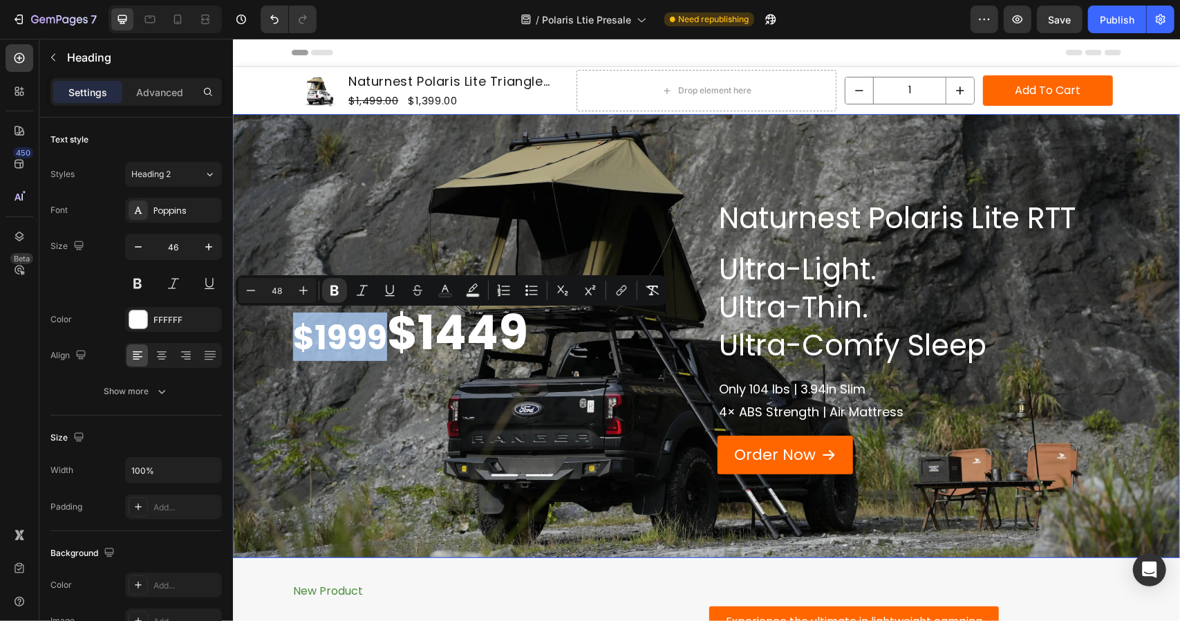
drag, startPoint x: 383, startPoint y: 334, endPoint x: 275, endPoint y: 334, distance: 108.6
click at [275, 334] on div "Naturnest Polaris Lite RTT Heading Ultra-Light. Ultra-Thin. Ultra-Comfy Sleep H…" at bounding box center [705, 335] width 947 height 444
click at [409, 290] on button "Strikethrough" at bounding box center [417, 290] width 25 height 25
click at [395, 327] on strong "$1449" at bounding box center [457, 332] width 141 height 66
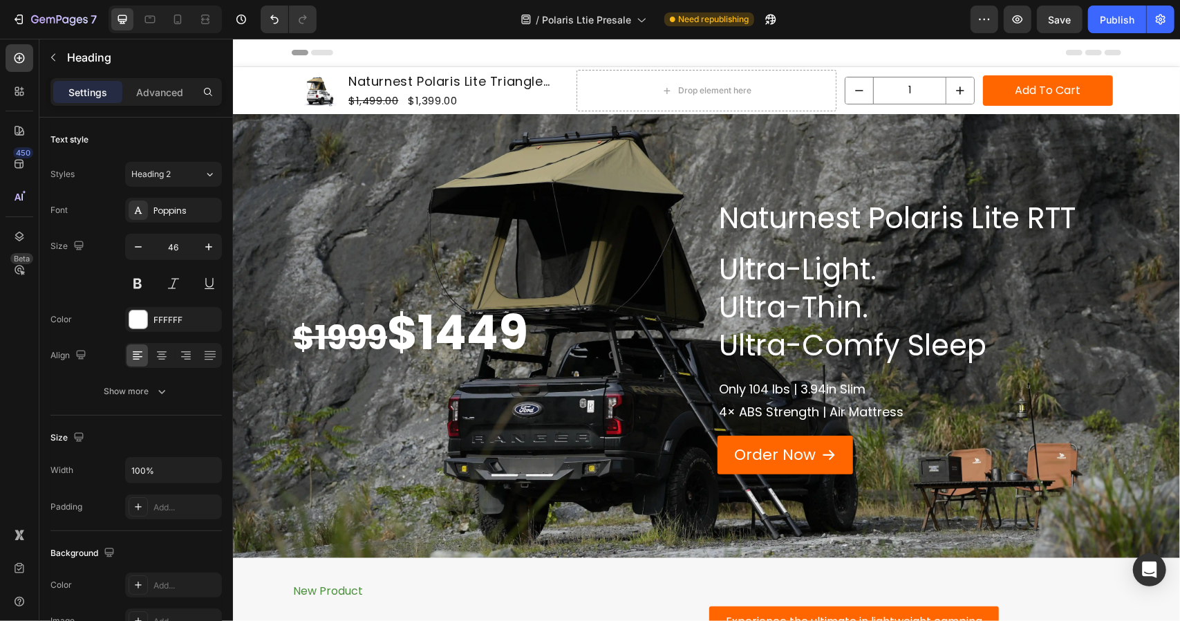
scroll to position [5, 0]
click at [555, 327] on p "$1999 $1449" at bounding box center [493, 330] width 401 height 47
click at [391, 328] on strong "$1449" at bounding box center [457, 328] width 141 height 66
click at [387, 328] on strong "$1999" at bounding box center [340, 332] width 94 height 46
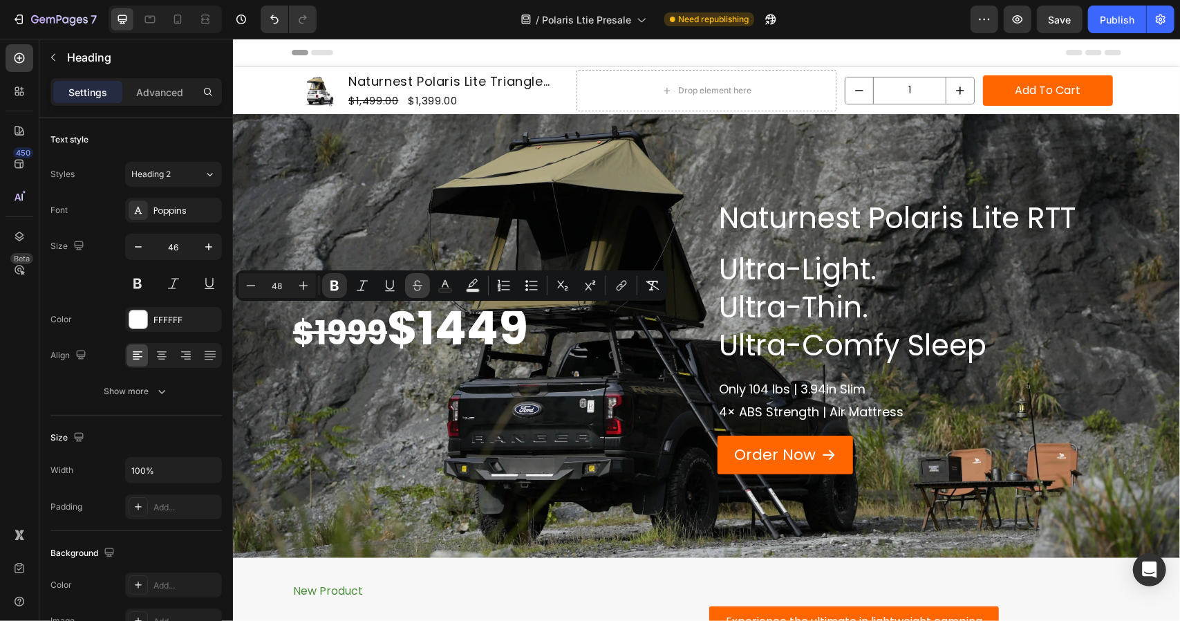
click at [418, 282] on icon "Editor contextual toolbar" at bounding box center [418, 286] width 14 height 14
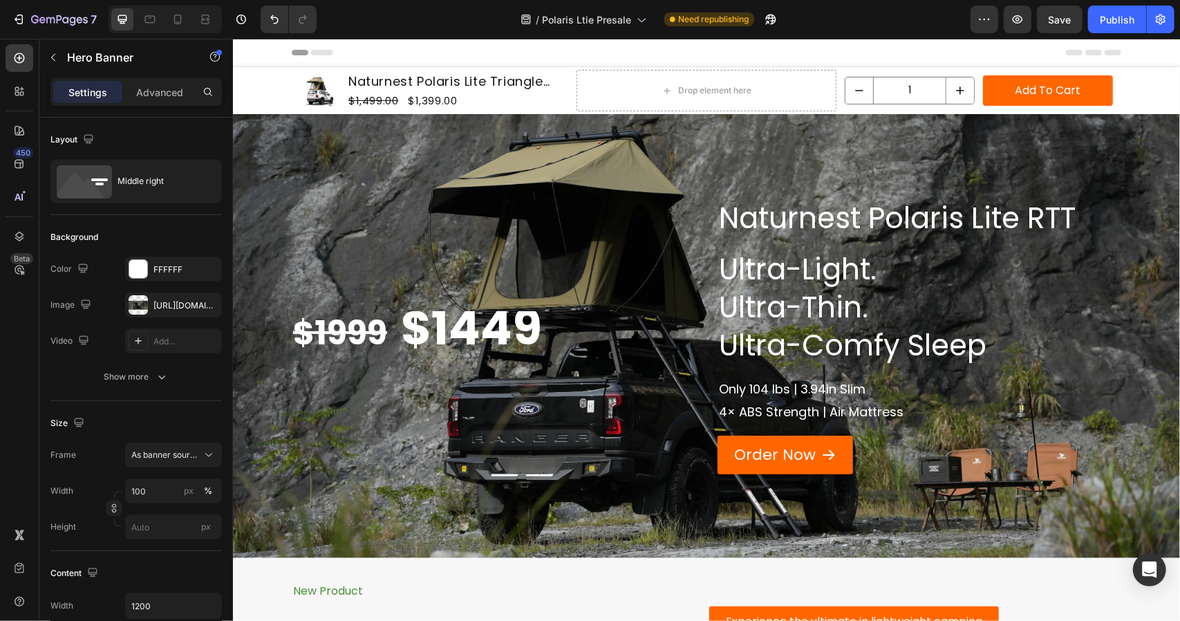
click at [535, 373] on div "$1999 $1449 Heading" at bounding box center [493, 336] width 404 height 276
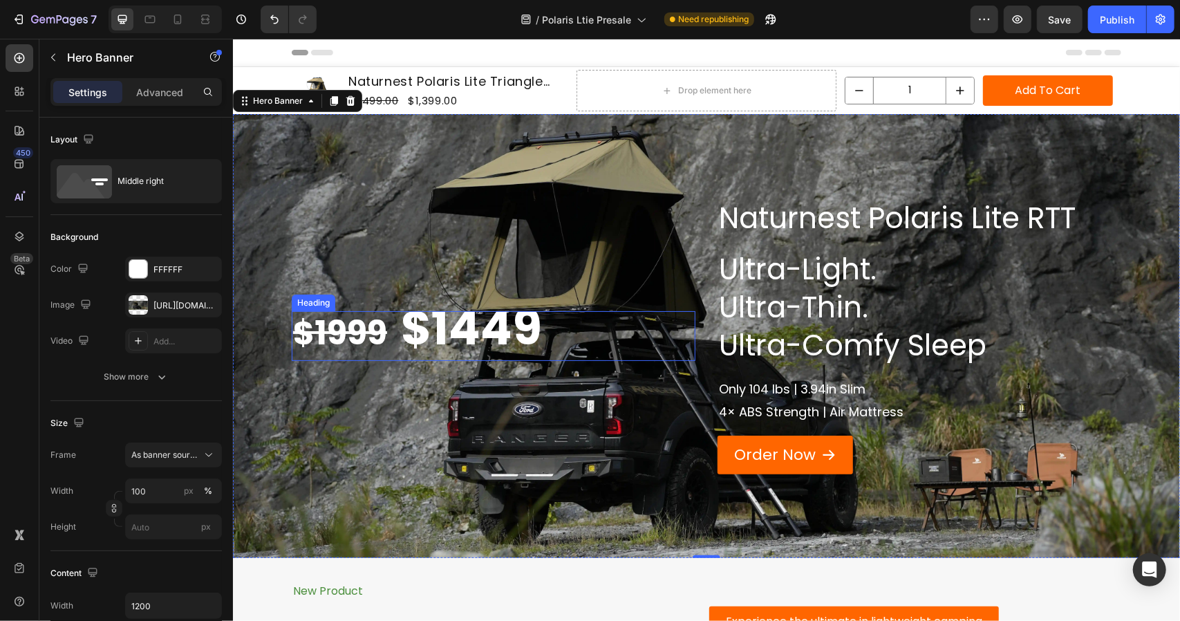
click at [554, 325] on p "⁠⁠⁠⁠⁠⁠⁠ $1999 $1449" at bounding box center [493, 330] width 401 height 47
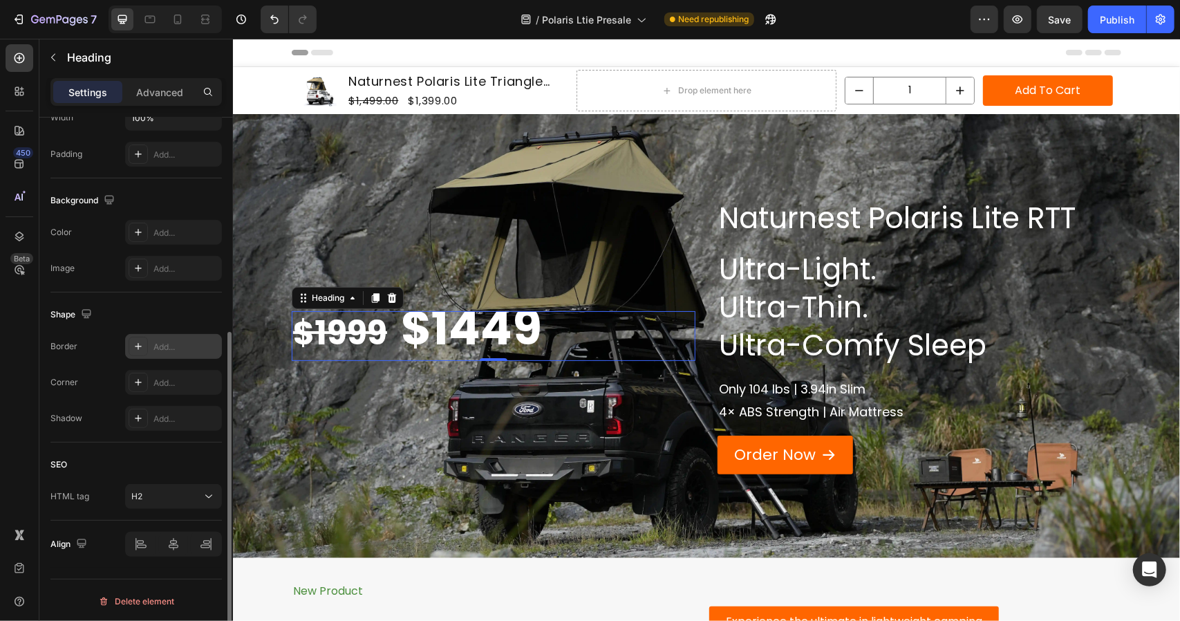
scroll to position [0, 0]
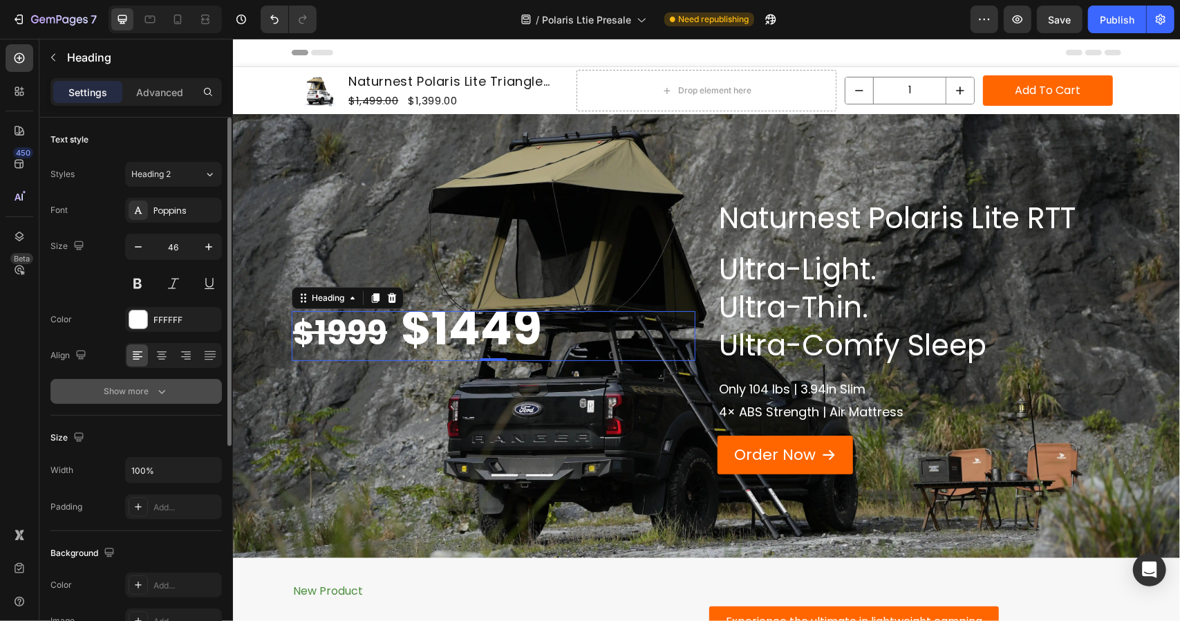
click at [154, 394] on div "Show more" at bounding box center [136, 391] width 64 height 14
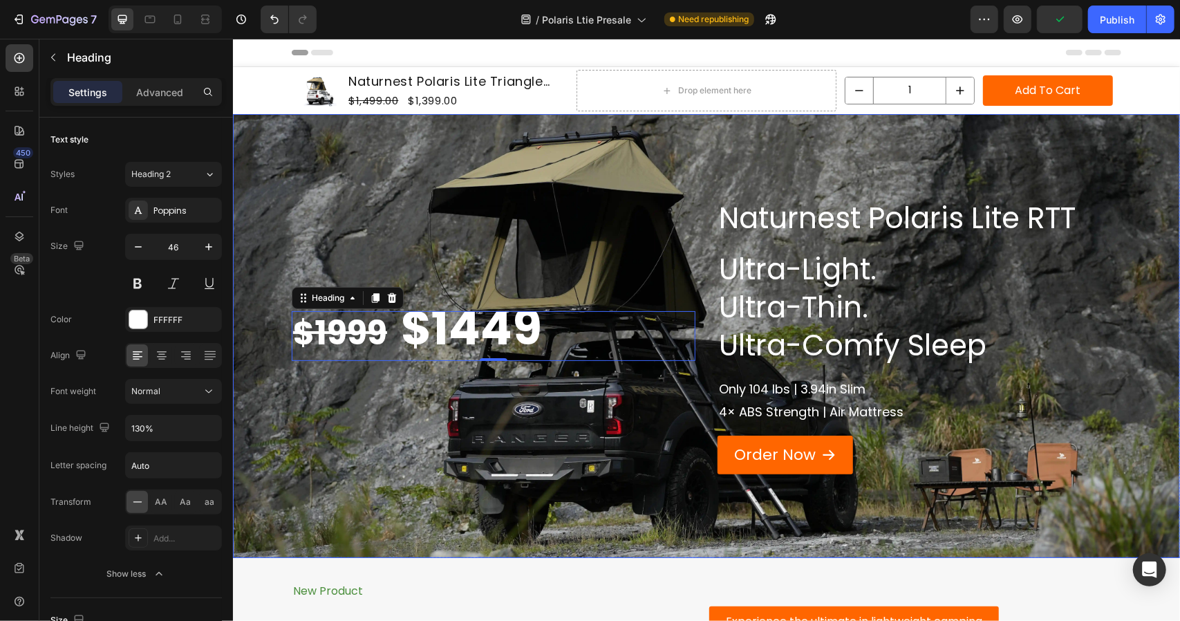
click at [329, 389] on div "⁠⁠⁠⁠⁠⁠⁠ $1999 $1449 Heading 0" at bounding box center [493, 336] width 404 height 276
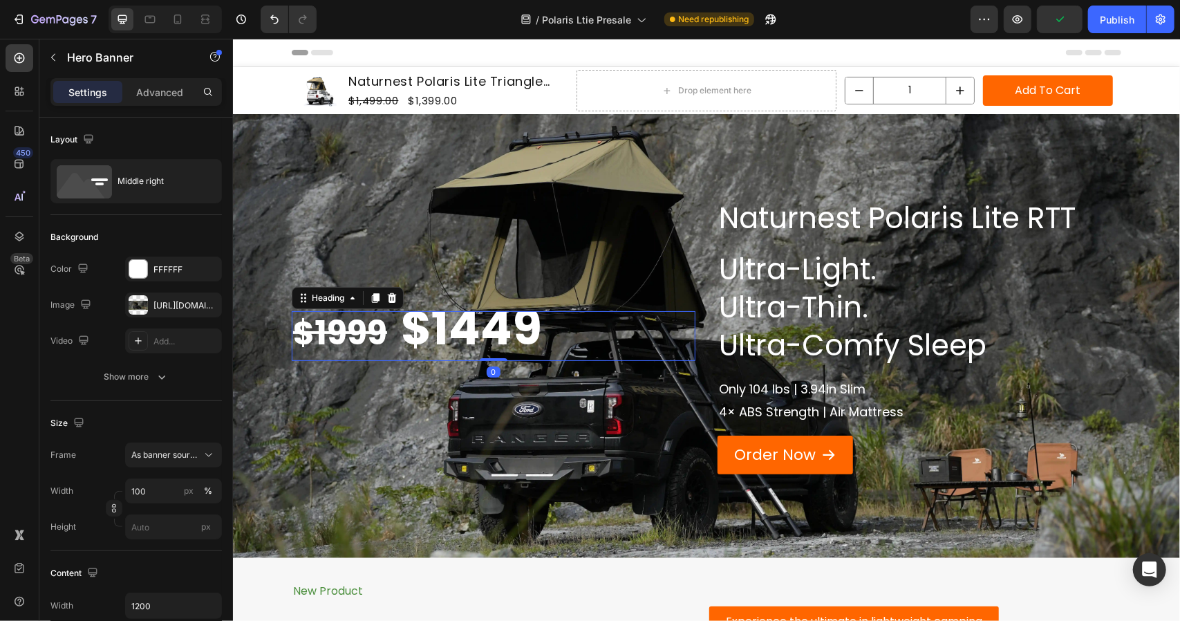
click at [387, 324] on strong "$1999" at bounding box center [340, 332] width 94 height 46
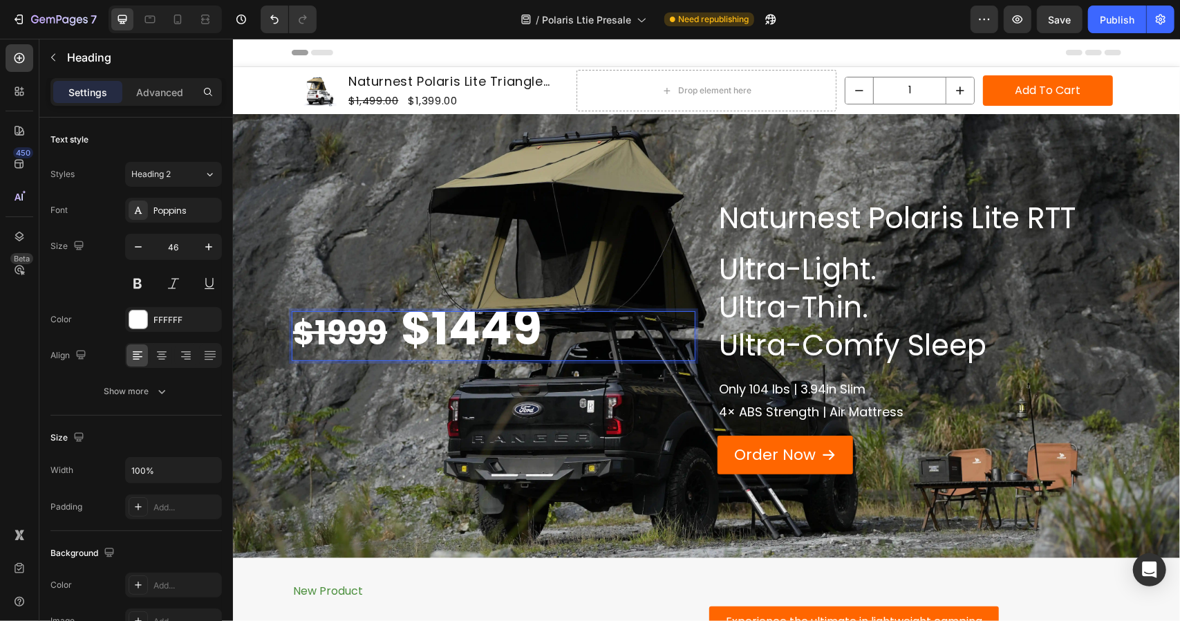
click at [400, 329] on strong "Rich Text Editor. Editing area: main" at bounding box center [394, 332] width 14 height 46
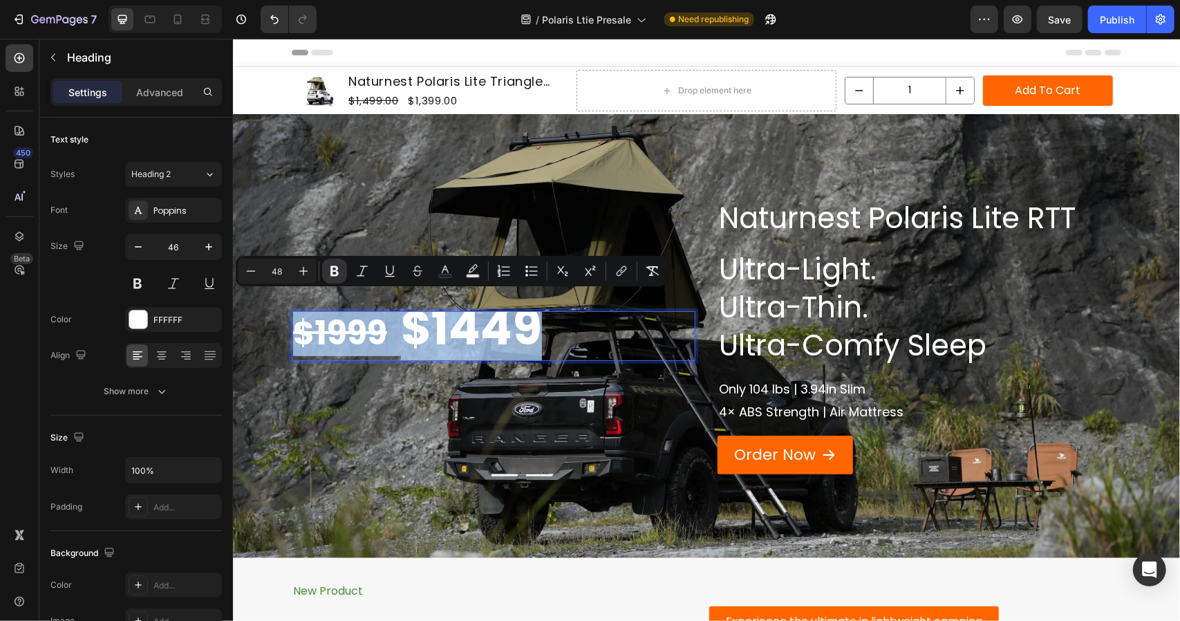
click at [400, 329] on strong "Rich Text Editor. Editing area: main" at bounding box center [394, 332] width 14 height 46
click at [398, 343] on strong "Rich Text Editor. Editing area: main" at bounding box center [394, 332] width 14 height 46
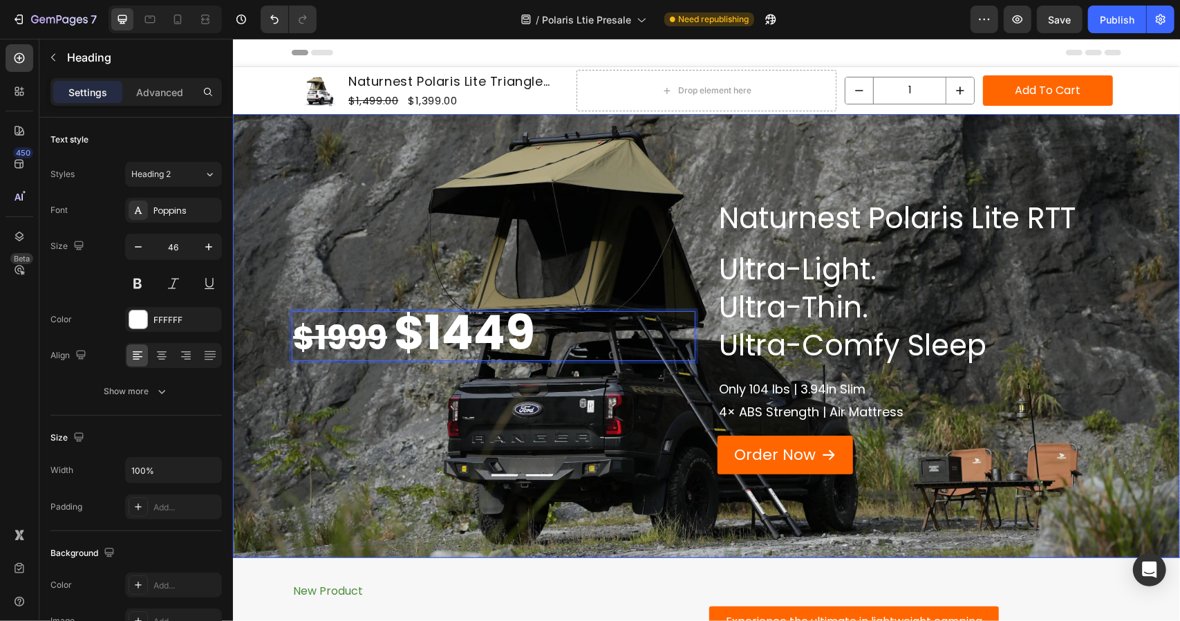
click at [391, 405] on div "$1999 $1449 Heading 0" at bounding box center [493, 336] width 404 height 276
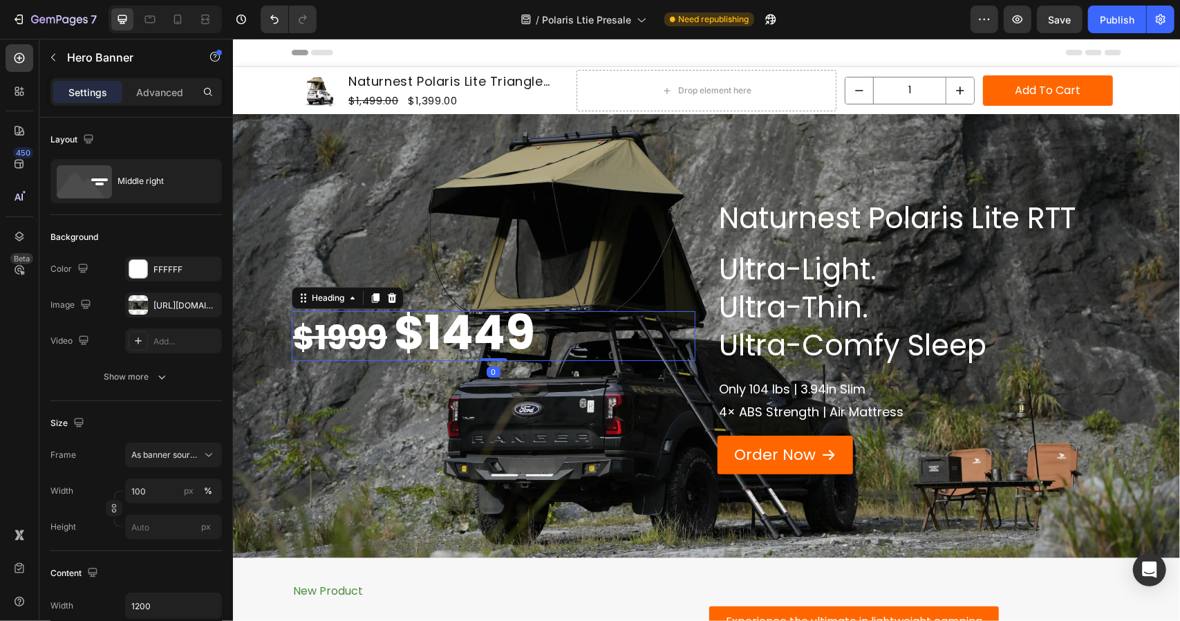
click at [360, 337] on strong "$1999" at bounding box center [340, 337] width 94 height 46
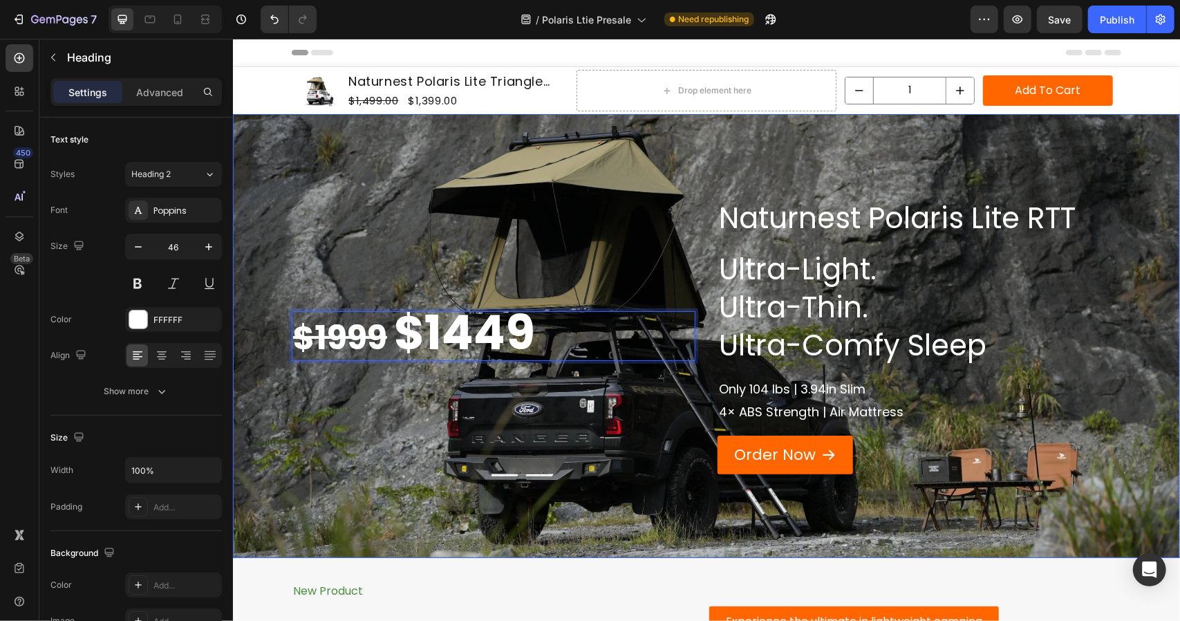
drag, startPoint x: 387, startPoint y: 335, endPoint x: 279, endPoint y: 336, distance: 107.9
click at [279, 336] on div "Naturnest Polaris Lite RTT Heading Ultra-Light. Ultra-Thin. Ultra-Comfy Sleep H…" at bounding box center [705, 335] width 947 height 444
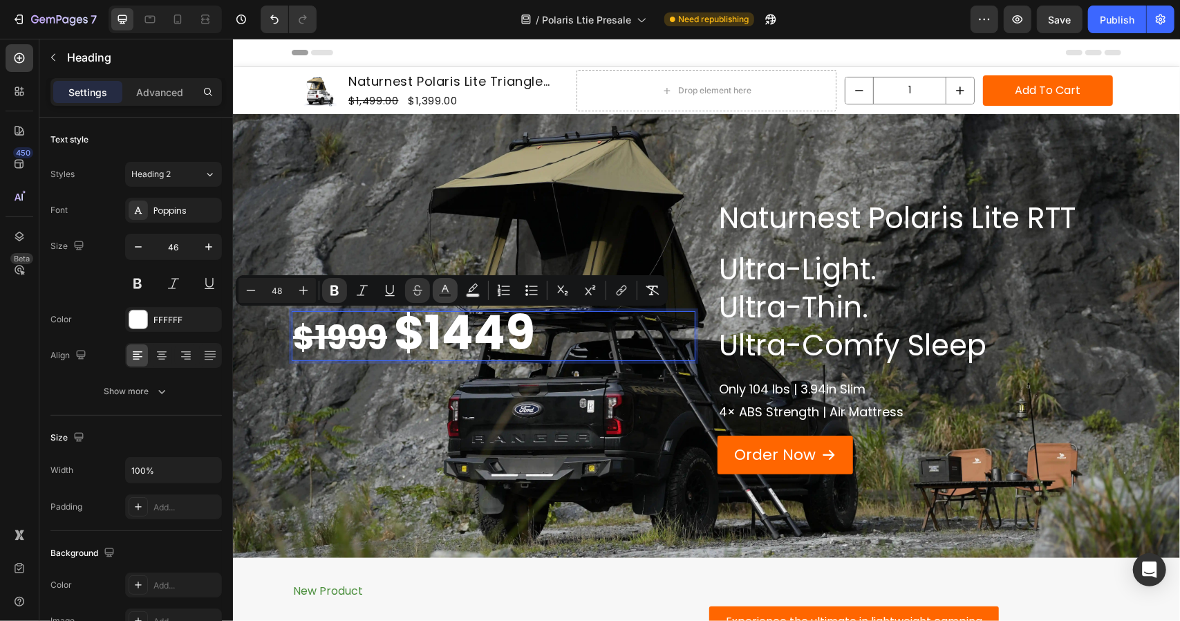
click at [438, 290] on icon "Editor contextual toolbar" at bounding box center [445, 291] width 14 height 14
type input "FFFFFF"
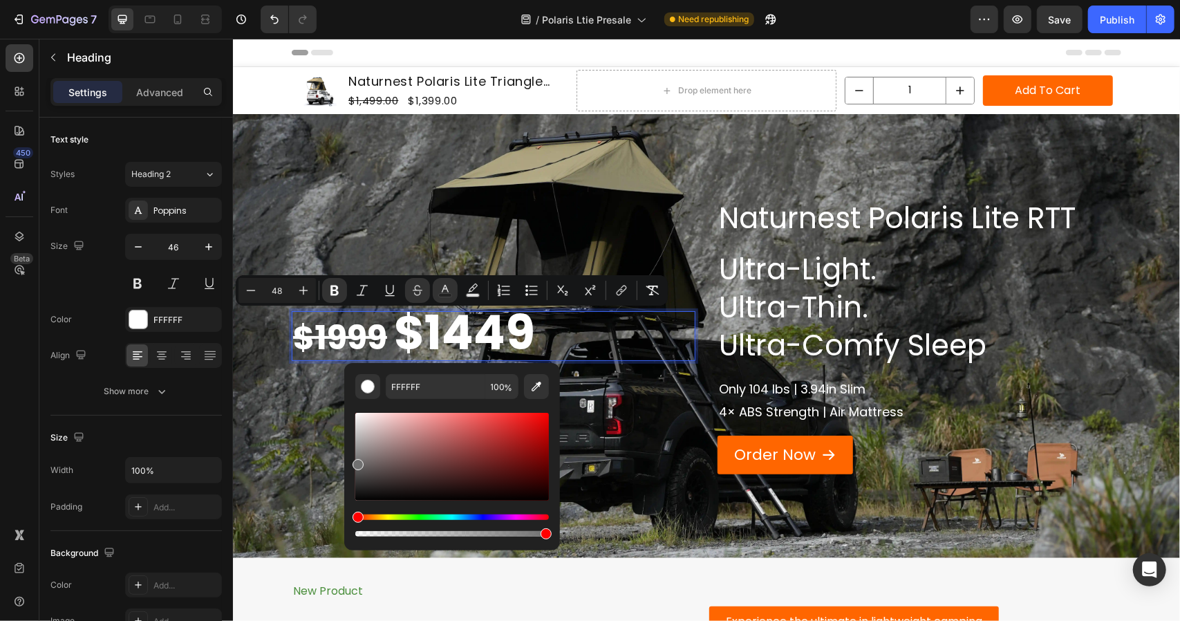
drag, startPoint x: 355, startPoint y: 418, endPoint x: 347, endPoint y: 462, distance: 45.0
click at [347, 462] on div "FFFFFF 100 %" at bounding box center [452, 451] width 216 height 176
type input "707070"
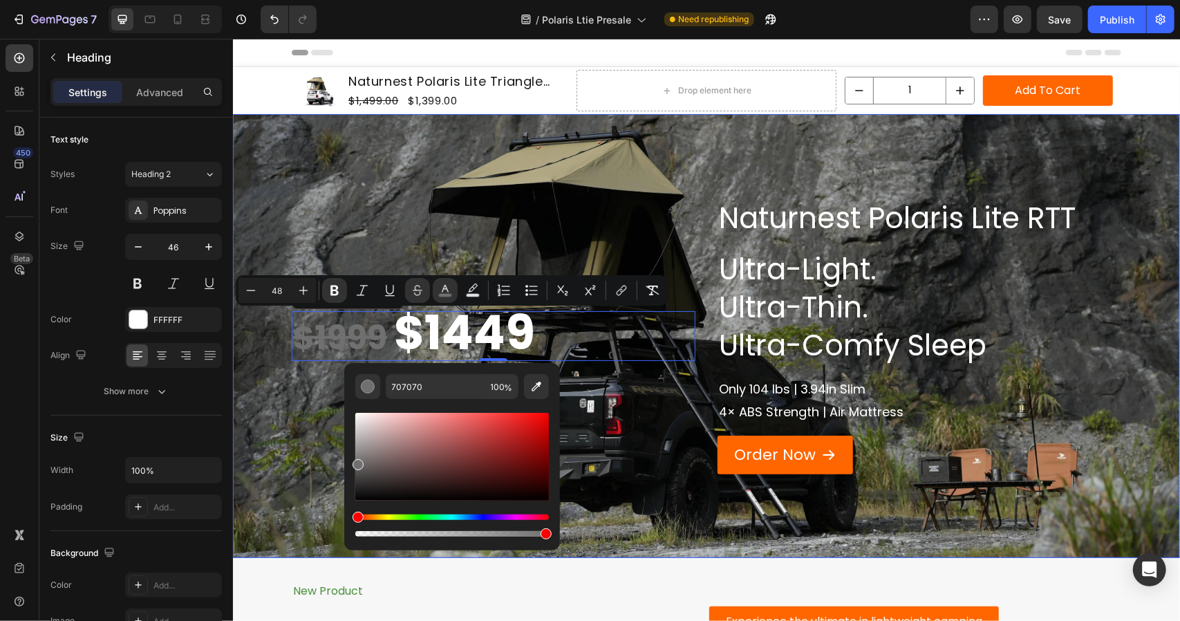
drag, startPoint x: 580, startPoint y: 500, endPoint x: 351, endPoint y: 438, distance: 236.4
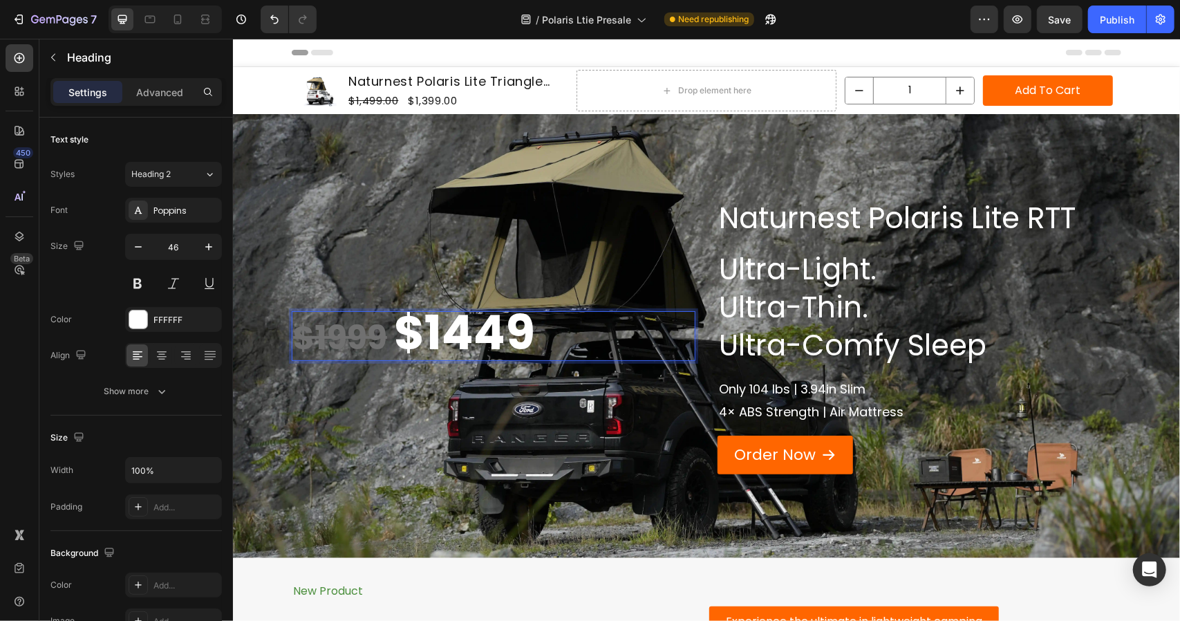
click at [369, 327] on strong "$1999" at bounding box center [340, 337] width 94 height 46
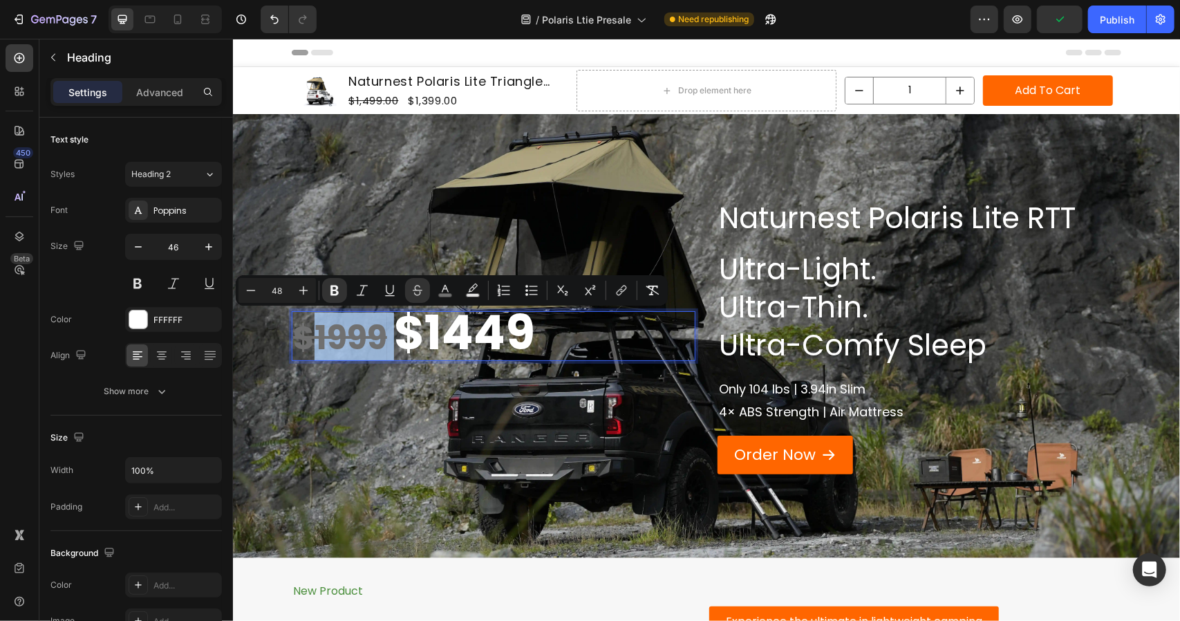
click at [386, 336] on strong "$1999" at bounding box center [340, 337] width 94 height 46
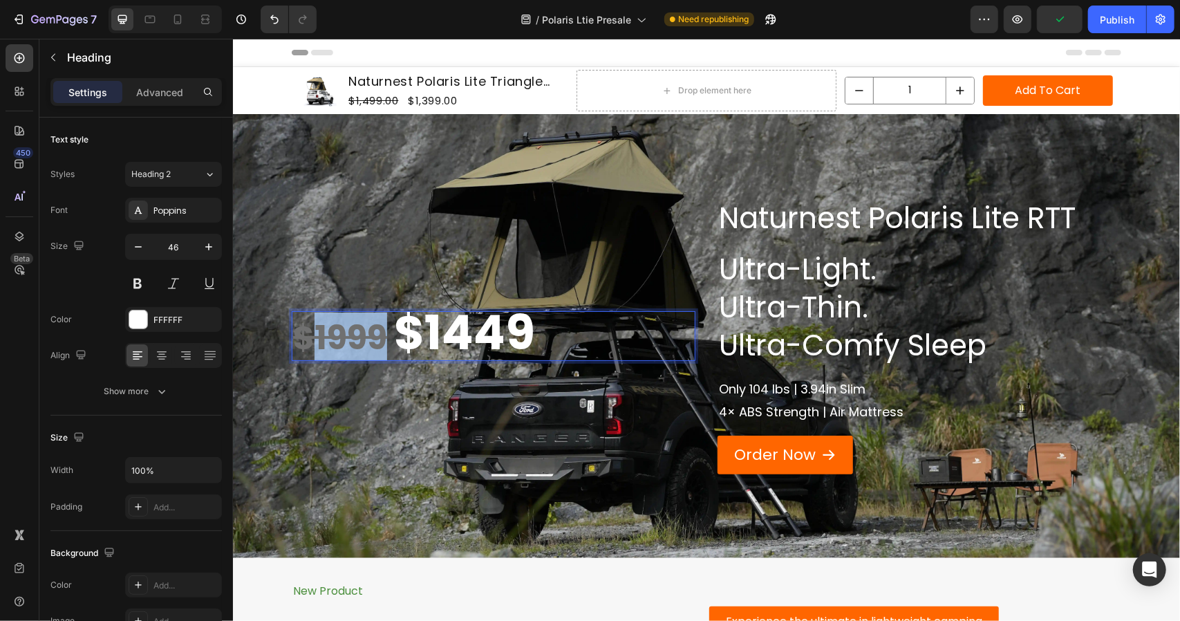
drag, startPoint x: 389, startPoint y: 332, endPoint x: 288, endPoint y: 331, distance: 101.0
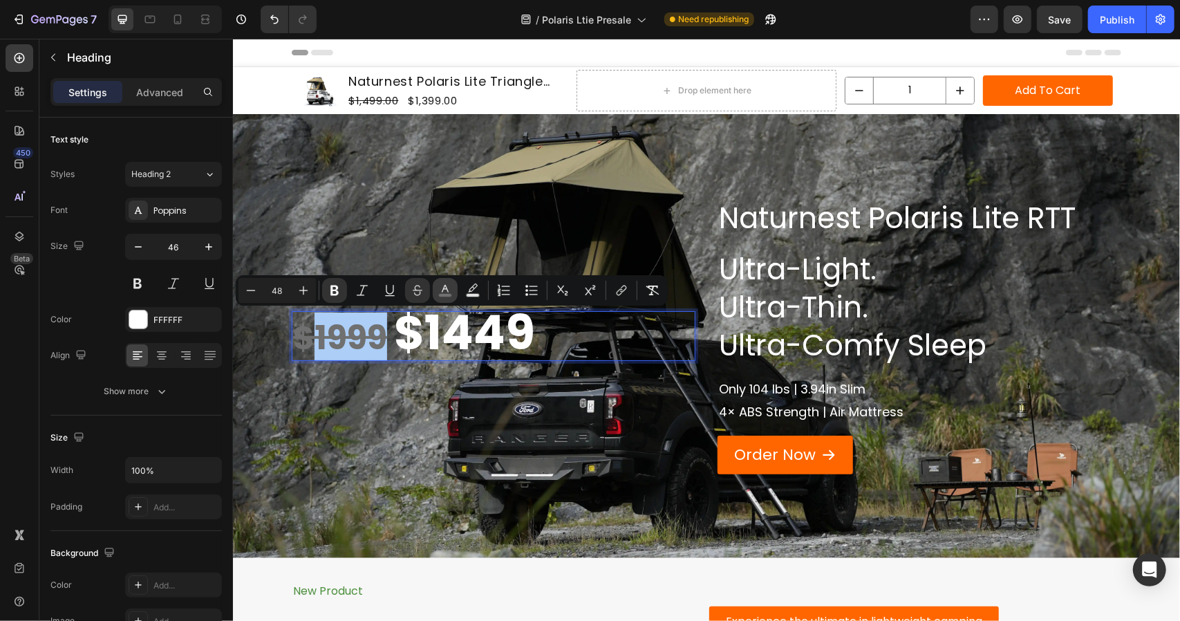
click at [449, 287] on icon "Editor contextual toolbar" at bounding box center [445, 291] width 14 height 14
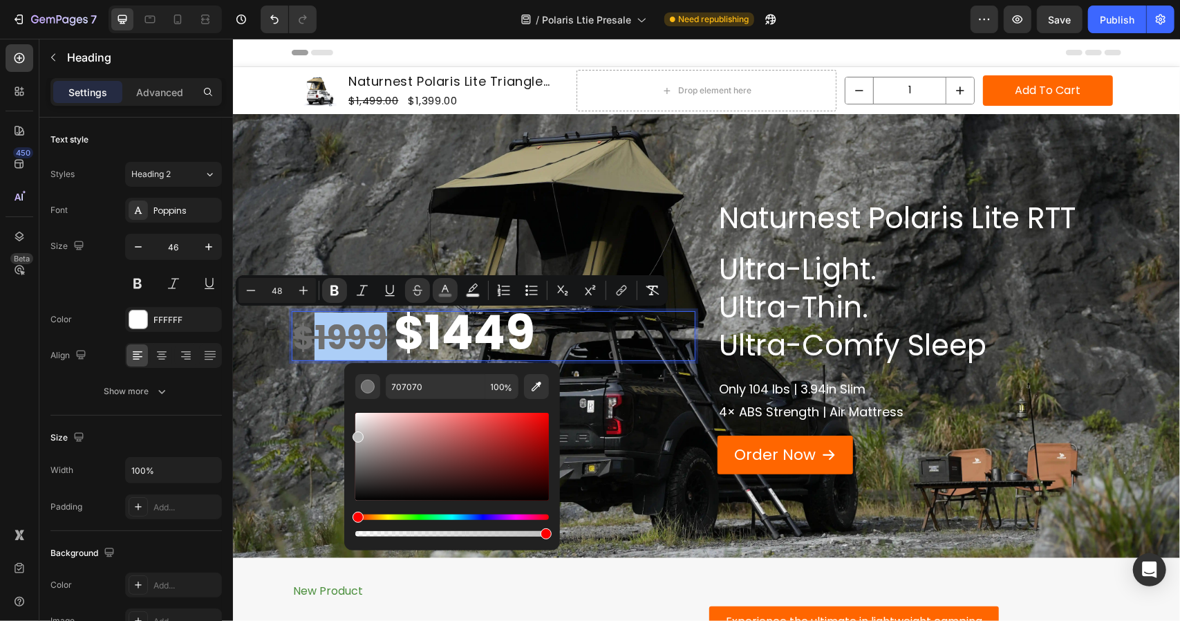
drag, startPoint x: 355, startPoint y: 463, endPoint x: 355, endPoint y: 431, distance: 32.5
click at [355, 432] on div "Editor contextual toolbar" at bounding box center [358, 437] width 11 height 11
type input "DBDBDB"
drag, startPoint x: 357, startPoint y: 435, endPoint x: 351, endPoint y: 425, distance: 11.2
click at [351, 425] on div "DBDBDB 100 %" at bounding box center [452, 451] width 216 height 176
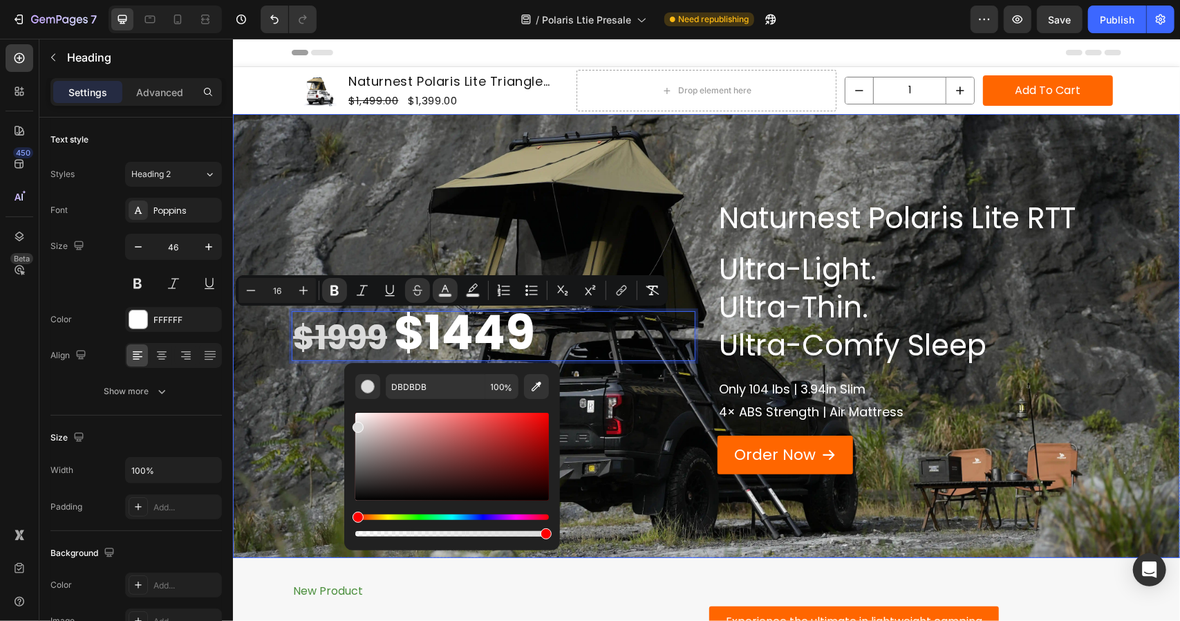
click at [299, 406] on div "$1999 $1449 Heading 0" at bounding box center [493, 336] width 404 height 276
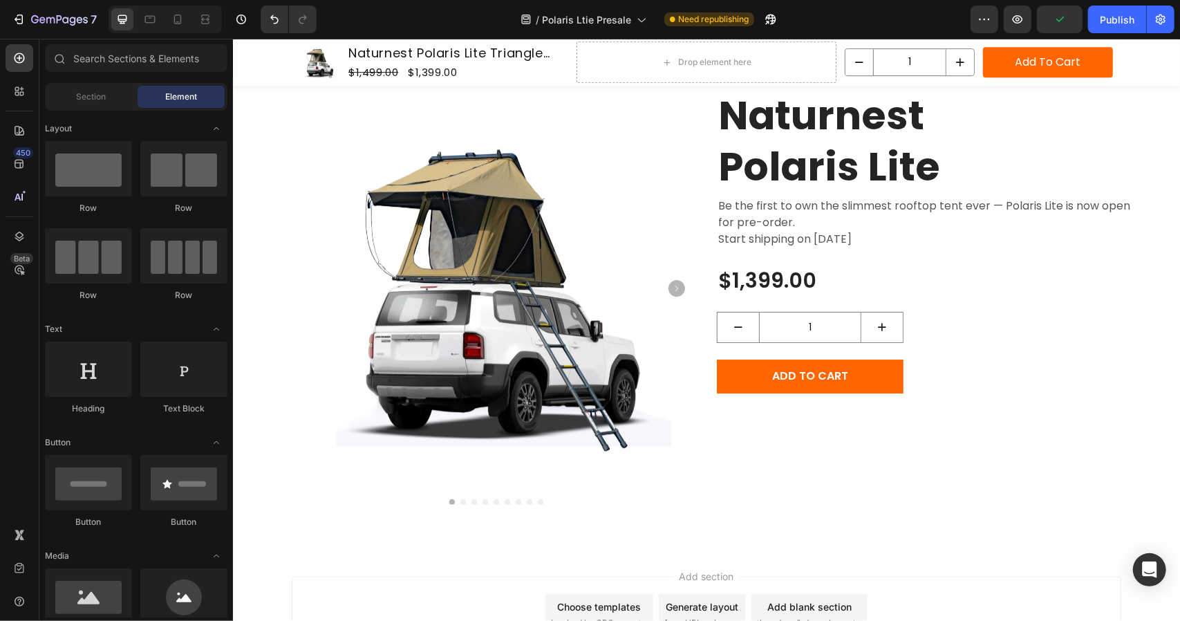
scroll to position [3023, 0]
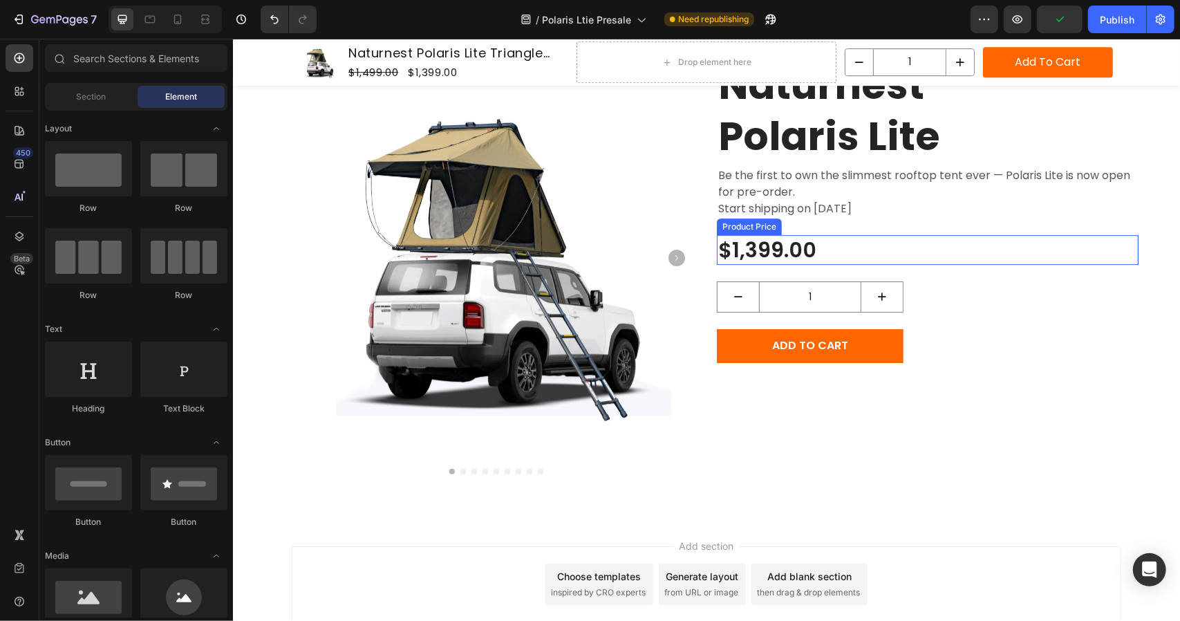
click at [835, 234] on div "$1,399.00" at bounding box center [927, 249] width 422 height 30
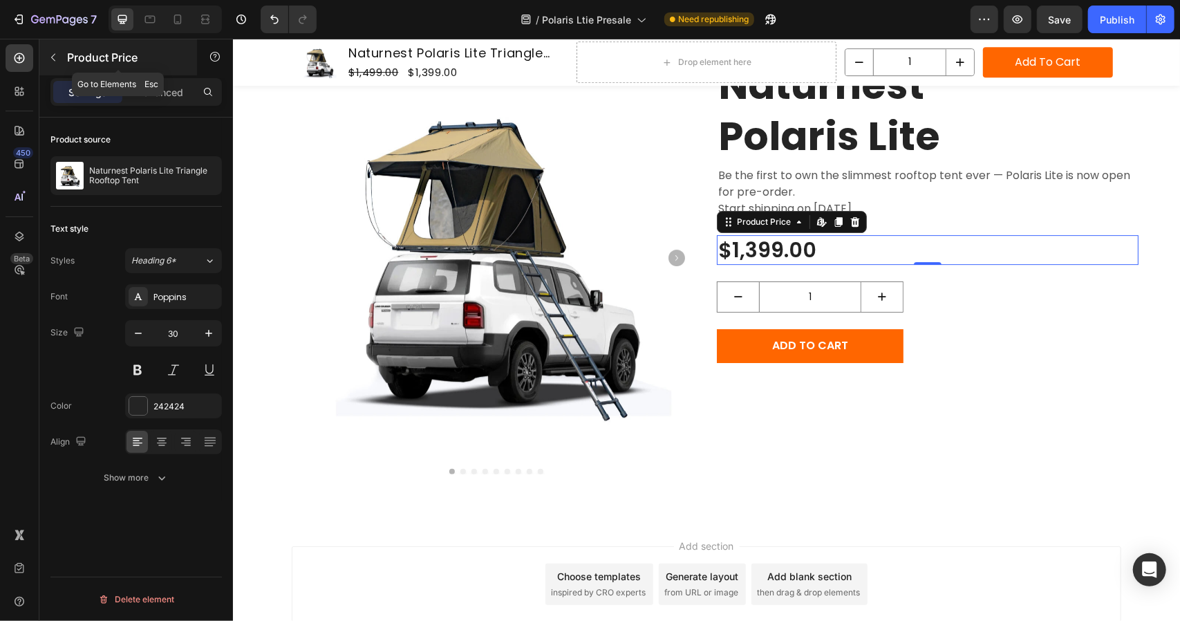
click at [55, 57] on icon "button" at bounding box center [53, 57] width 11 height 11
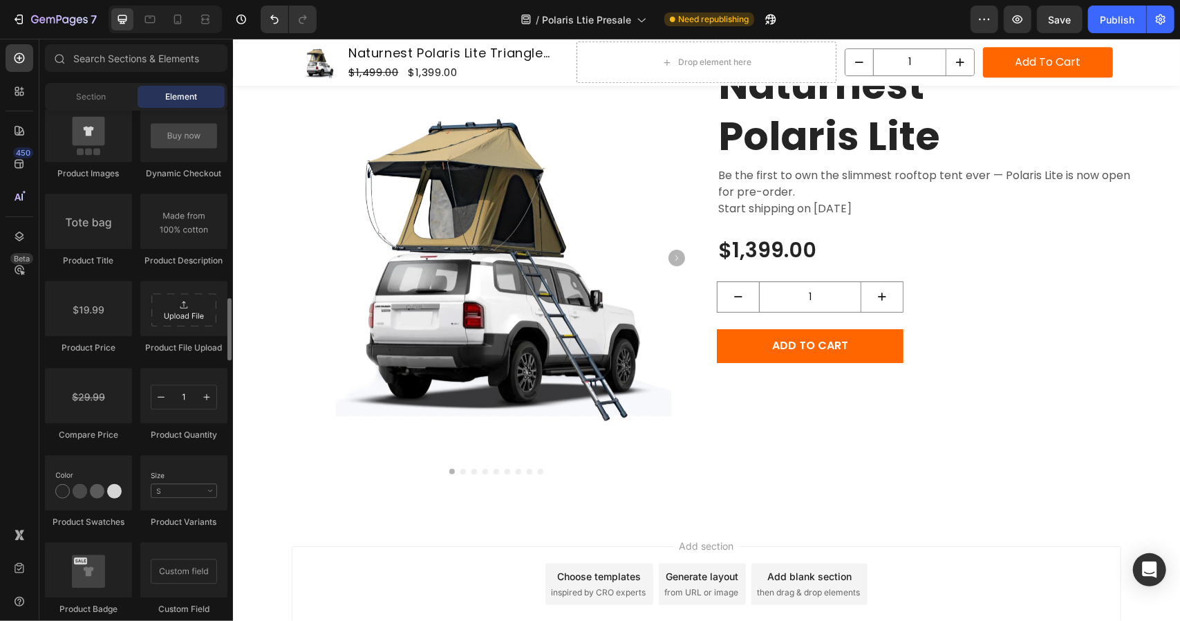
scroll to position [2075, 0]
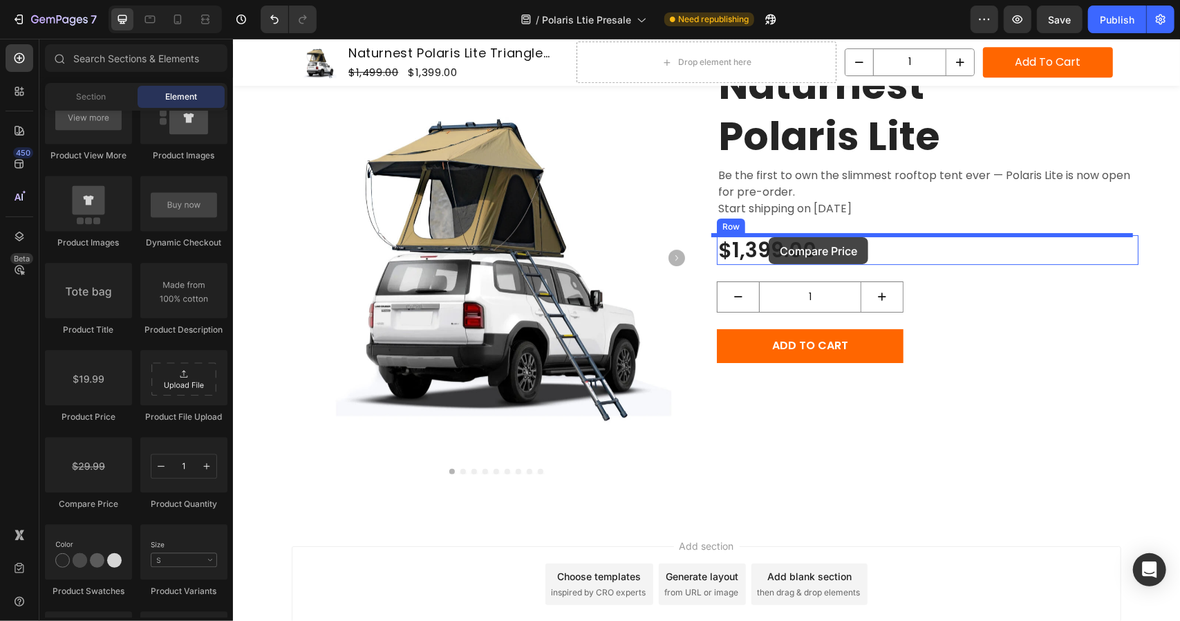
drag, startPoint x: 317, startPoint y: 512, endPoint x: 768, endPoint y: 237, distance: 528.2
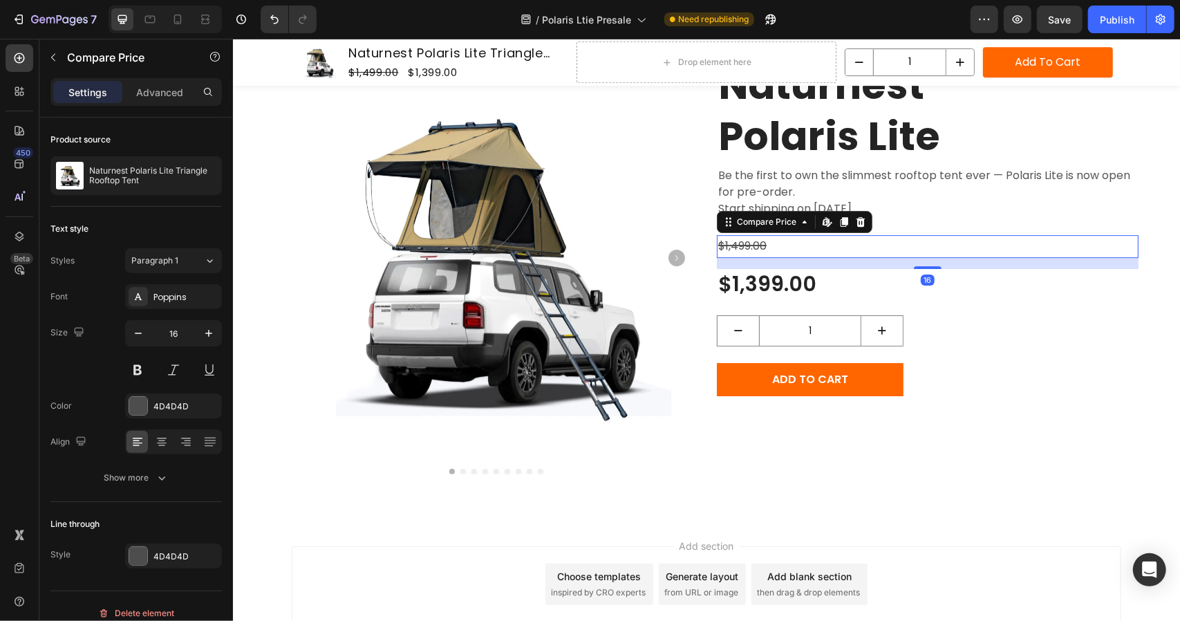
click at [795, 266] on div "16" at bounding box center [927, 262] width 422 height 11
click at [62, 55] on button "button" at bounding box center [53, 57] width 22 height 22
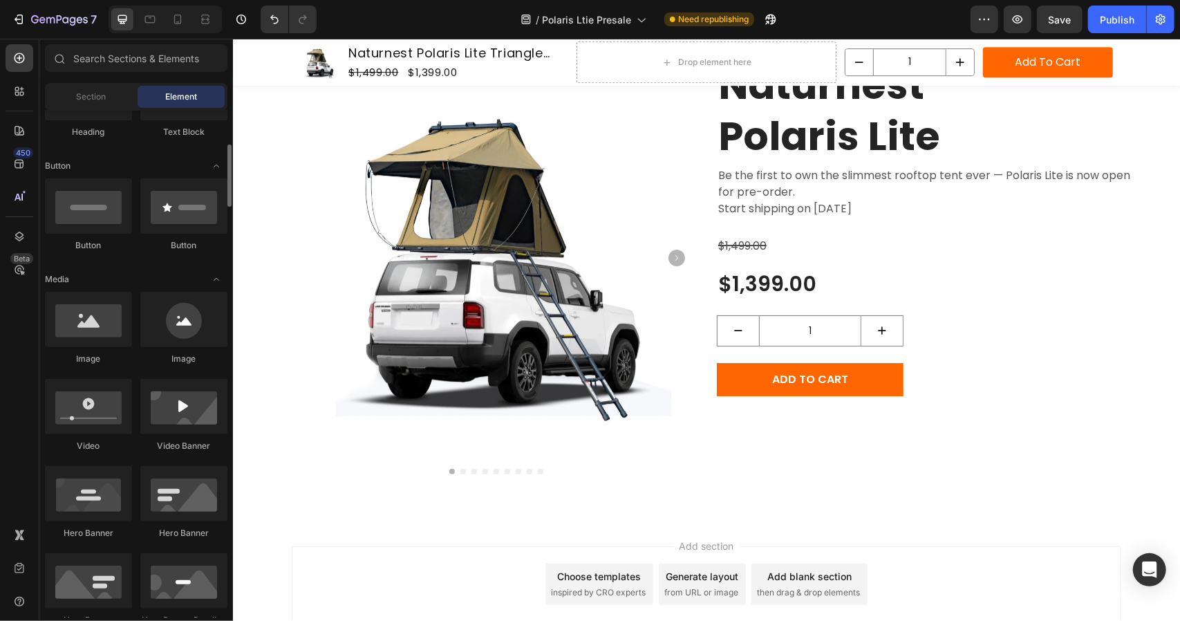
scroll to position [0, 0]
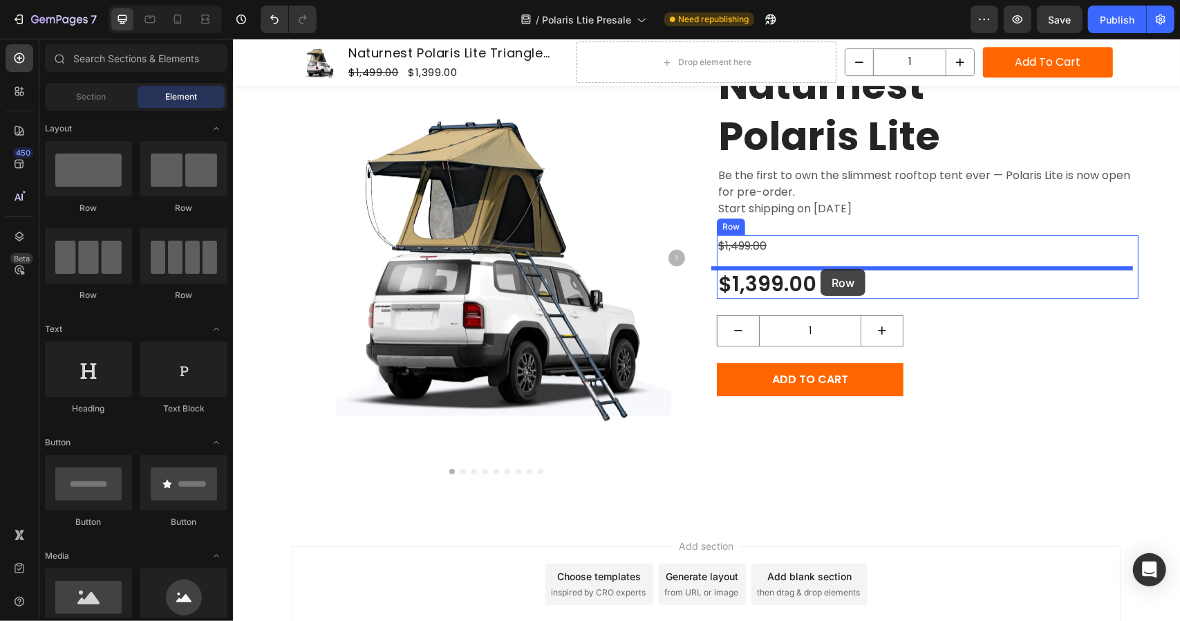
drag, startPoint x: 425, startPoint y: 206, endPoint x: 820, endPoint y: 268, distance: 400.4
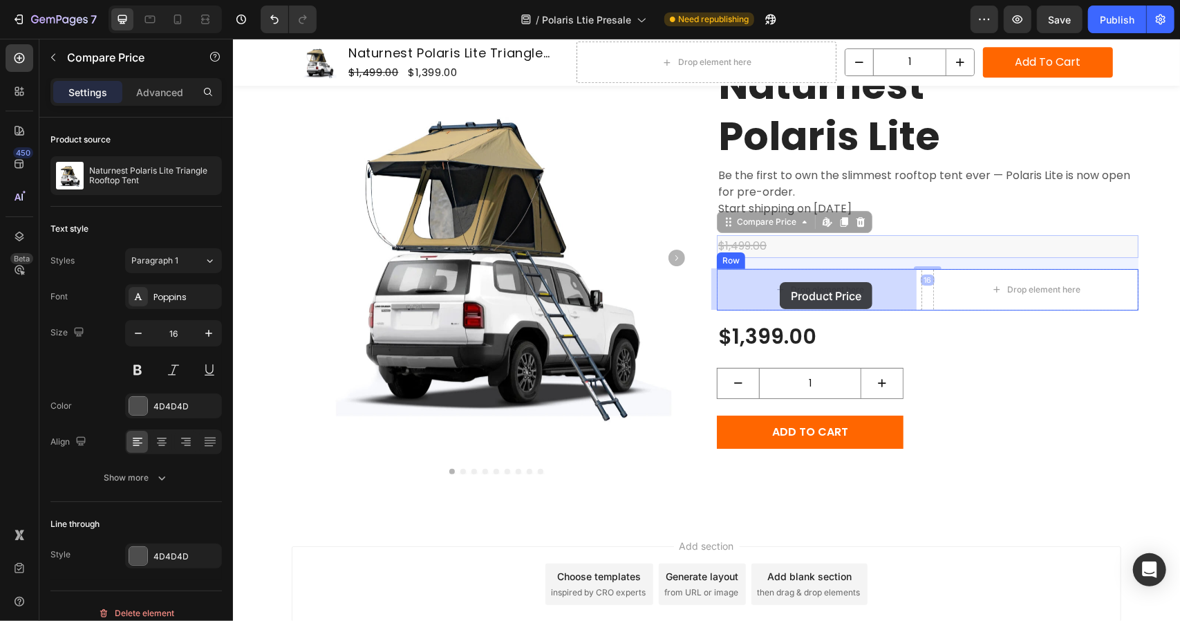
drag, startPoint x: 745, startPoint y: 241, endPoint x: 779, endPoint y: 281, distance: 52.5
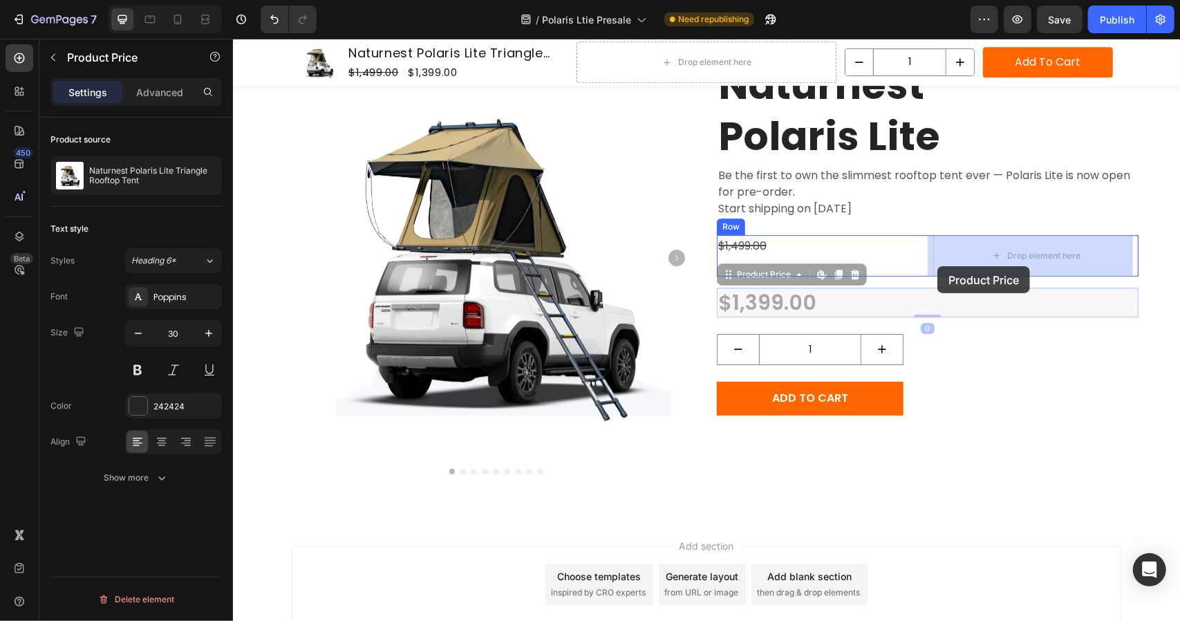
drag, startPoint x: 740, startPoint y: 302, endPoint x: 968, endPoint y: 256, distance: 232.9
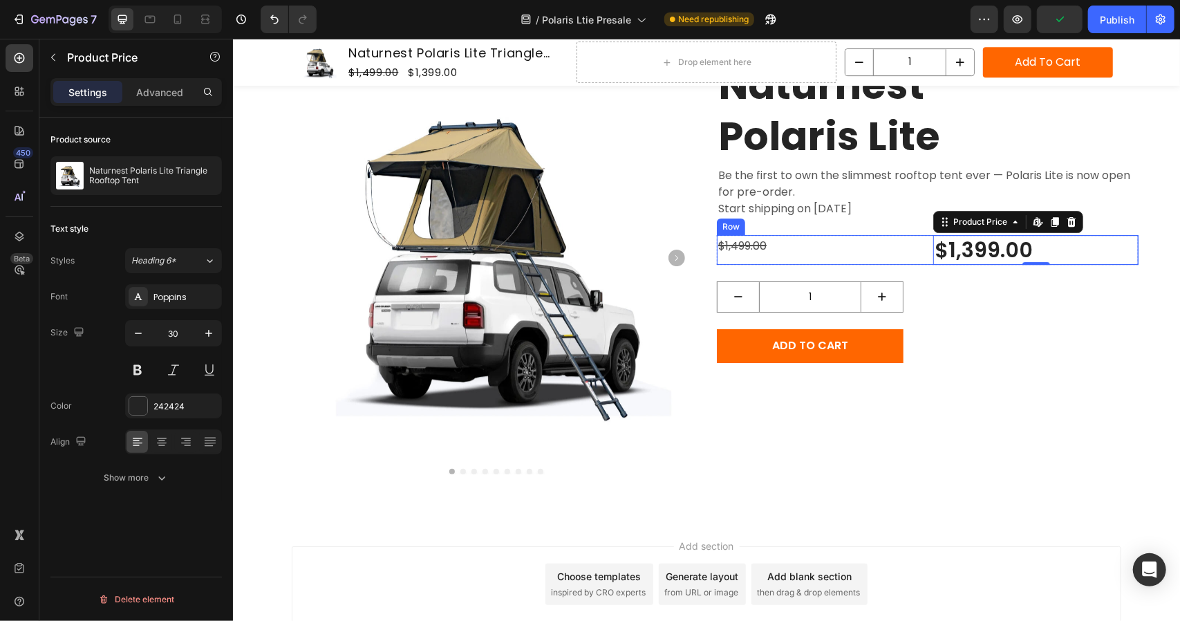
click at [919, 243] on div "$1,499.00 Compare Price Compare Price $1,399.00 Product Price Edit content in S…" at bounding box center [927, 249] width 422 height 30
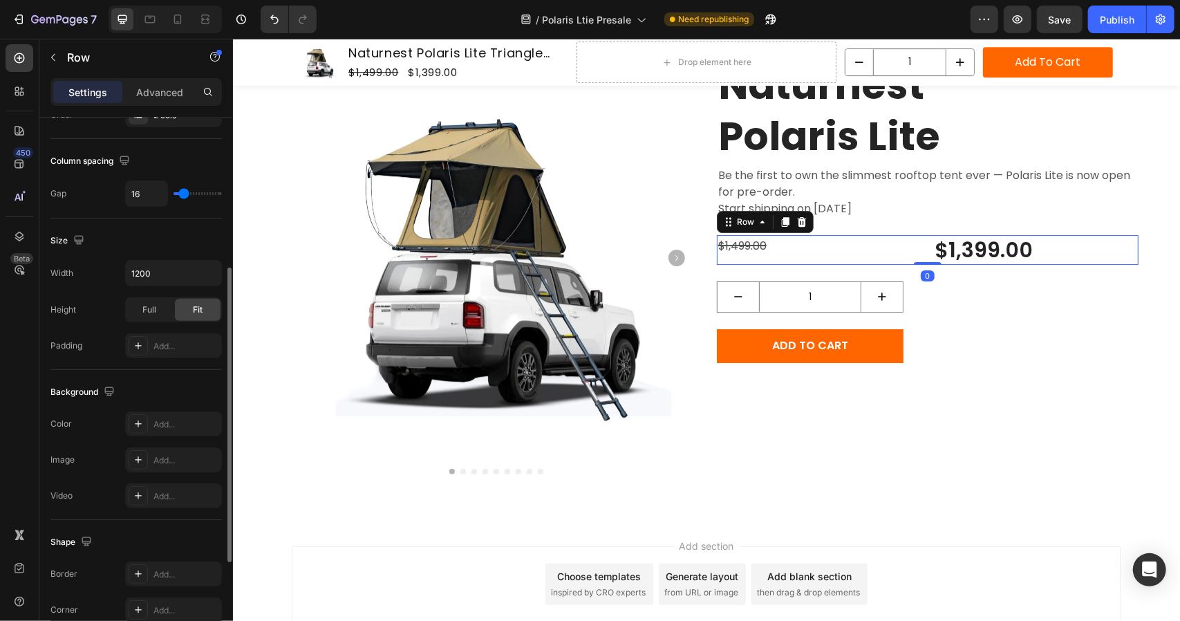
scroll to position [456, 0]
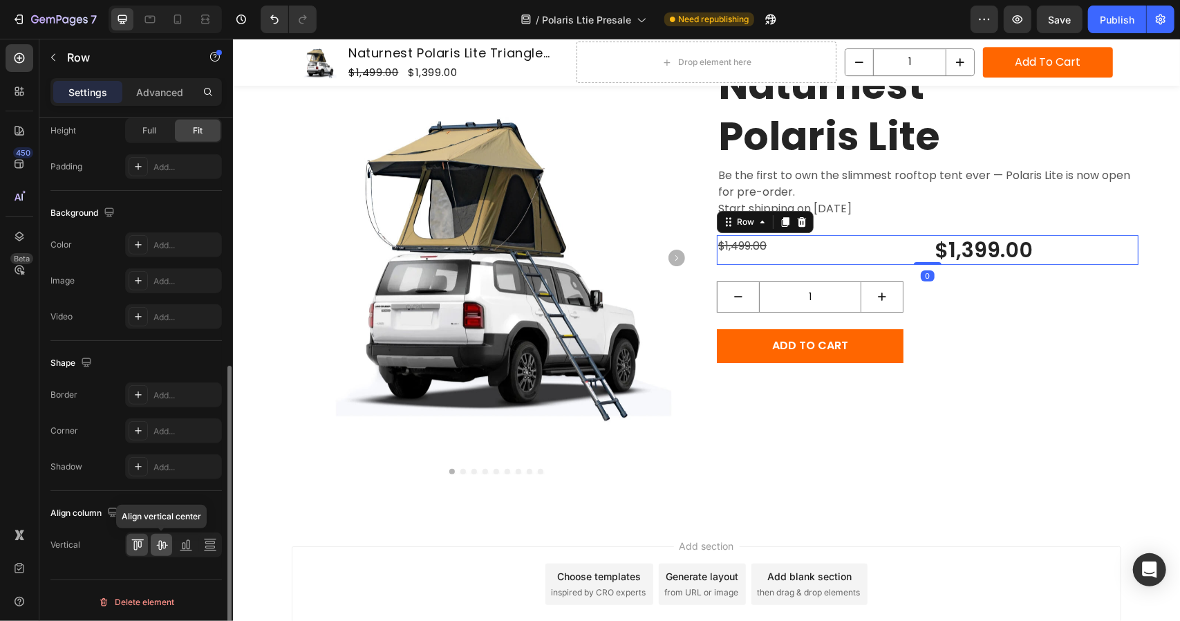
click at [158, 539] on icon at bounding box center [162, 545] width 14 height 14
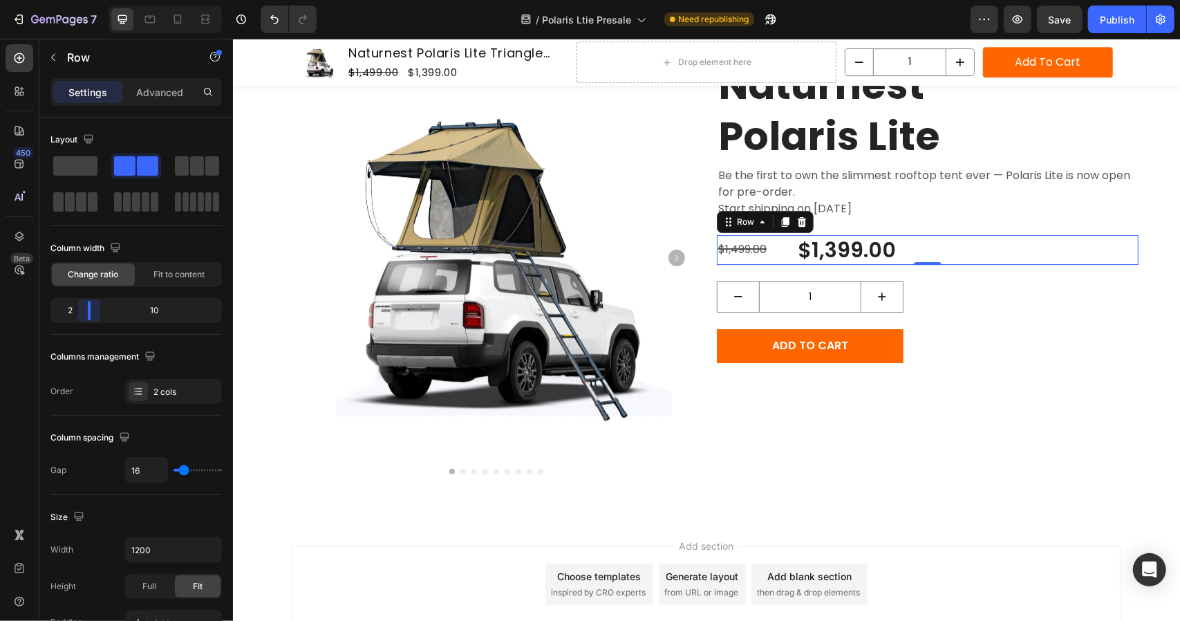
drag, startPoint x: 131, startPoint y: 308, endPoint x: 86, endPoint y: 317, distance: 45.8
click at [86, 0] on body "7 Version history / Polaris Ltie Presale Need republishing Preview Save Publish…" at bounding box center [590, 0] width 1180 height 0
click at [100, 346] on div "Columns management" at bounding box center [136, 357] width 172 height 22
click at [1135, 19] on div "Publish" at bounding box center [1117, 19] width 35 height 15
click at [56, 59] on icon "button" at bounding box center [53, 57] width 11 height 11
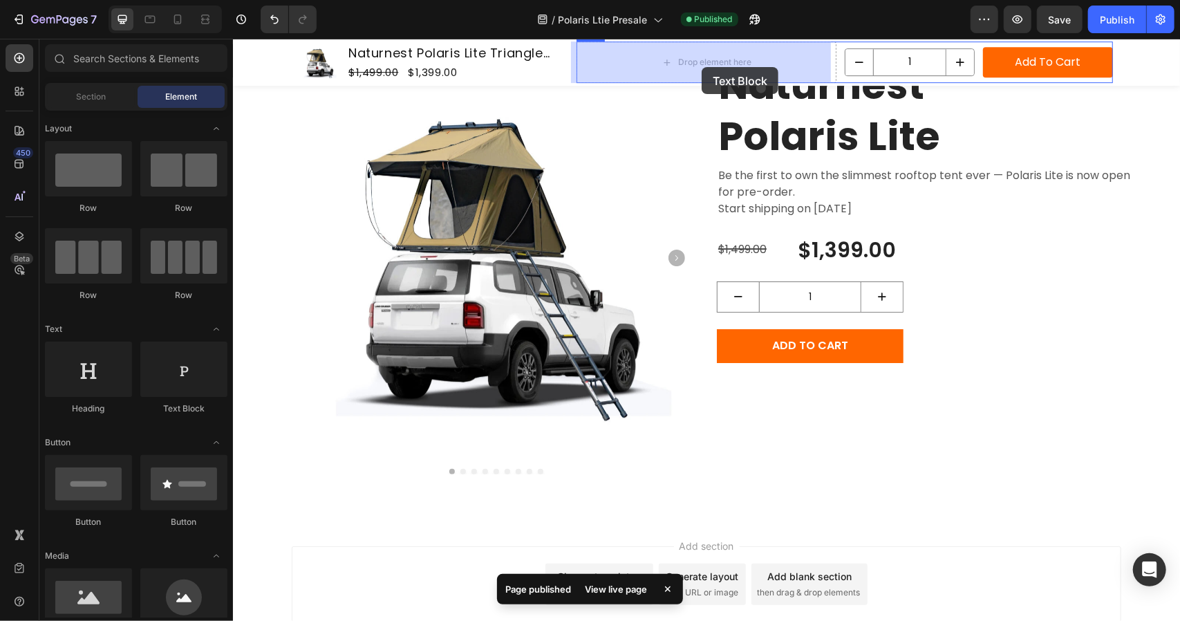
drag, startPoint x: 403, startPoint y: 411, endPoint x: 703, endPoint y: 68, distance: 455.3
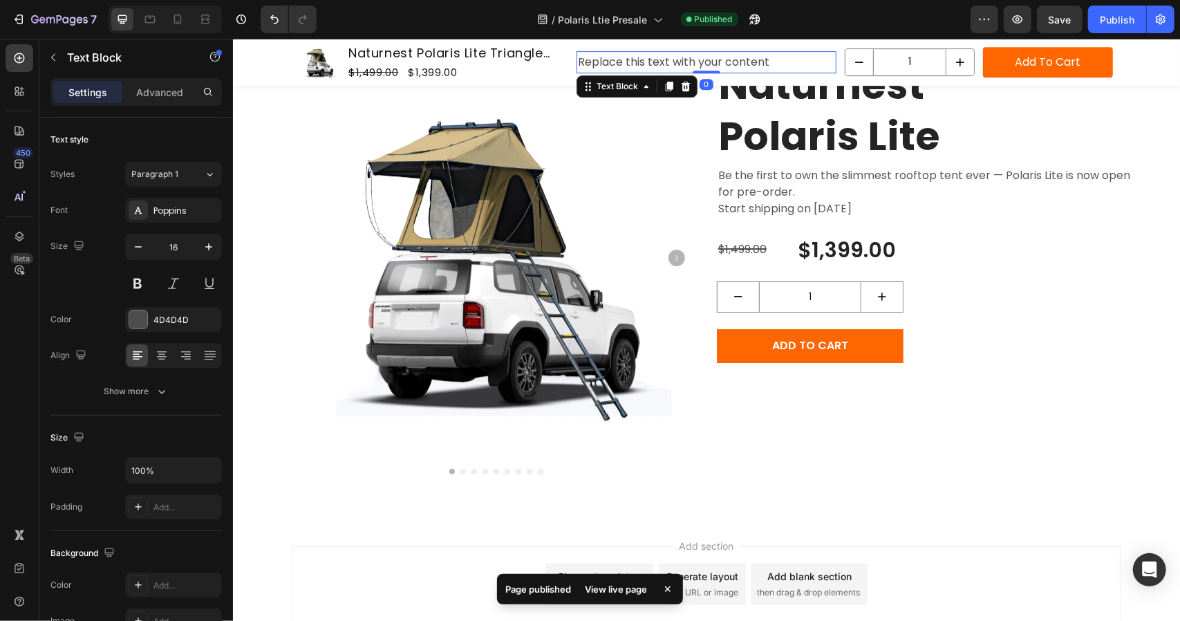
click at [701, 61] on div "Replace this text with your content" at bounding box center [706, 61] width 260 height 23
click at [701, 61] on p "Replace this text with your content" at bounding box center [705, 62] width 257 height 20
